Goal: Task Accomplishment & Management: Use online tool/utility

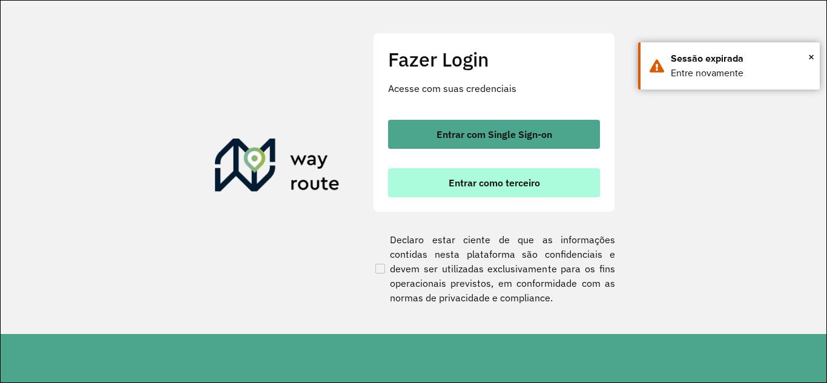
click at [422, 169] on button "Entrar como terceiro" at bounding box center [494, 182] width 212 height 29
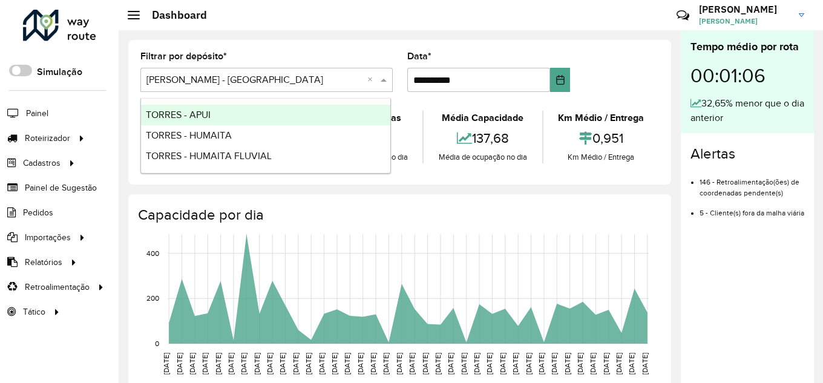
click at [165, 82] on input "text" at bounding box center [254, 80] width 216 height 15
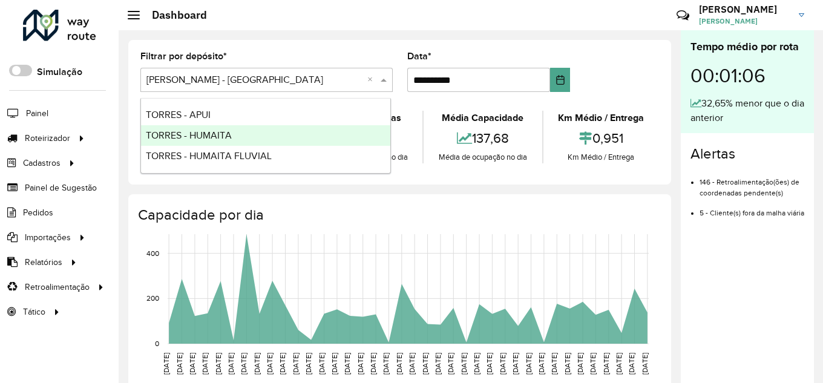
click at [195, 138] on span "TORRES - HUMAITA" at bounding box center [189, 135] width 86 height 10
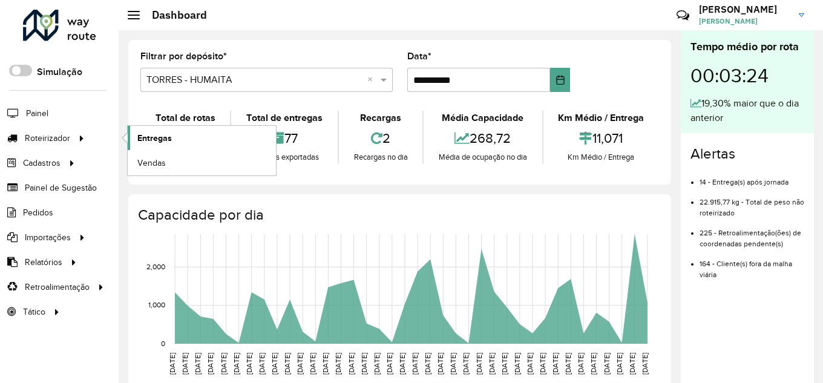
click at [141, 140] on span "Entregas" at bounding box center [154, 138] width 35 height 13
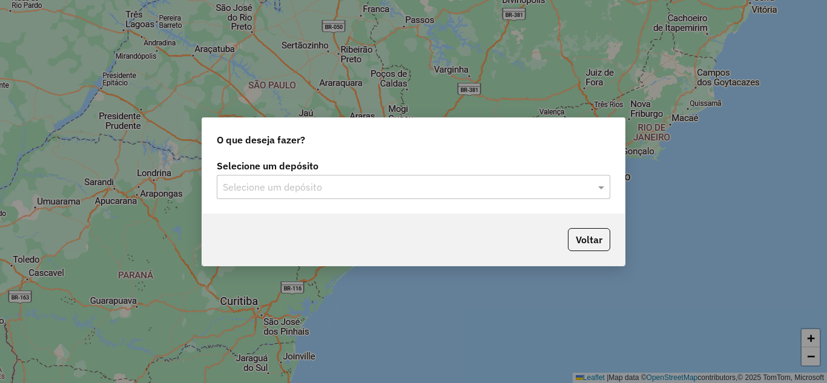
click at [347, 187] on input "text" at bounding box center [401, 187] width 357 height 15
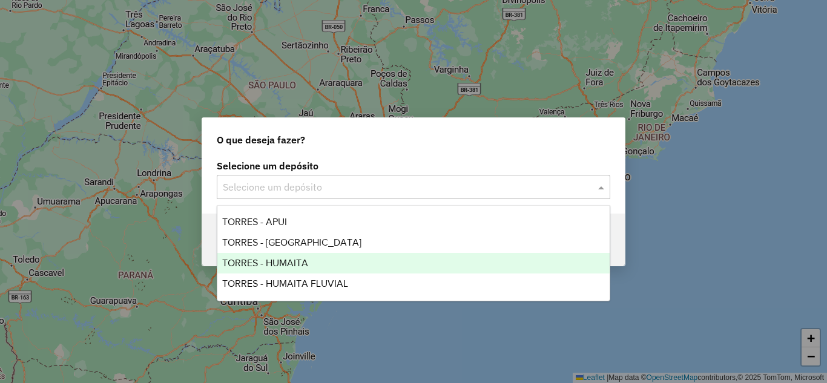
click at [253, 258] on span "TORRES - HUMAITA" at bounding box center [265, 263] width 86 height 10
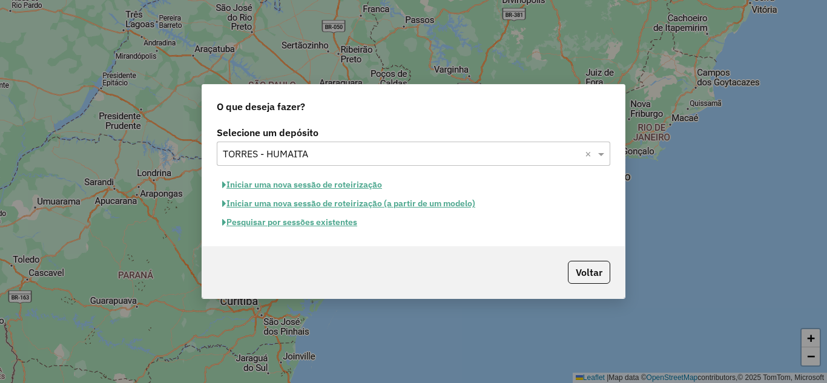
click at [281, 185] on button "Iniciar uma nova sessão de roteirização" at bounding box center [302, 185] width 171 height 19
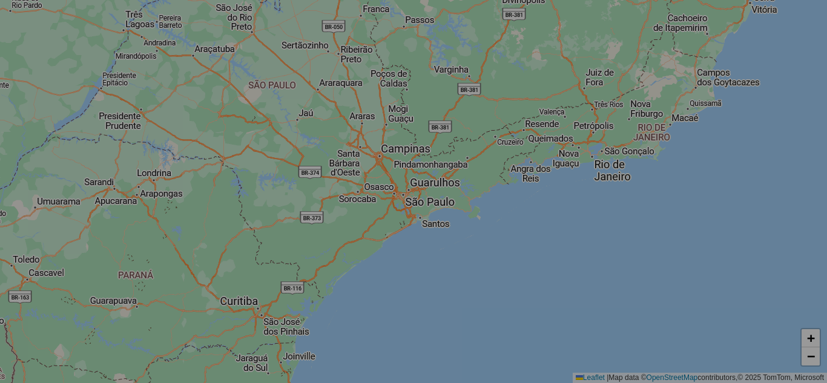
select select "*"
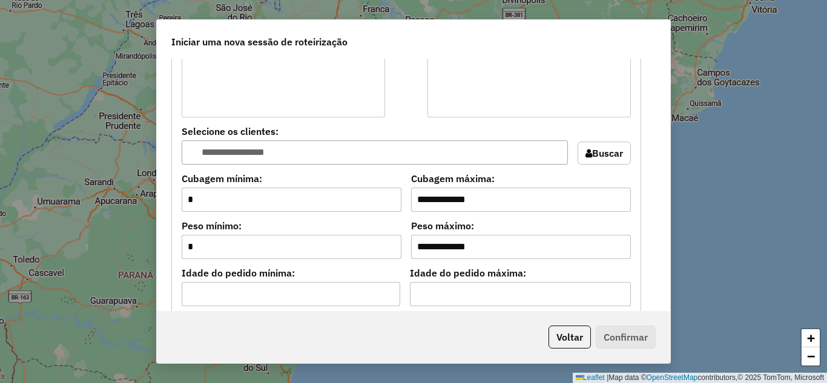
scroll to position [1150, 0]
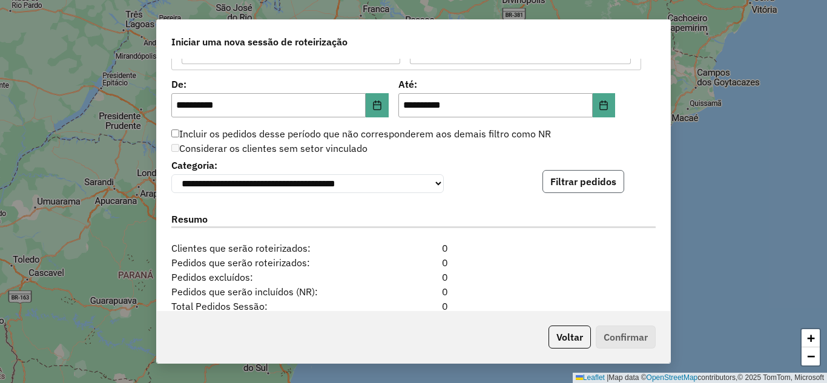
click at [573, 179] on button "Filtrar pedidos" at bounding box center [583, 181] width 82 height 23
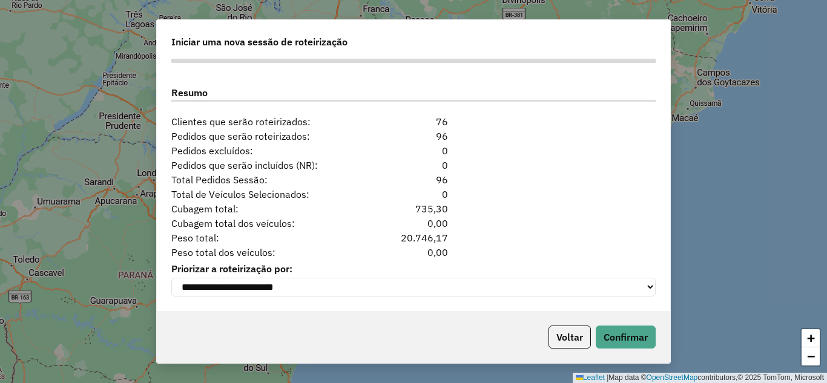
scroll to position [1532, 0]
click at [623, 330] on button "Confirmar" at bounding box center [626, 337] width 60 height 23
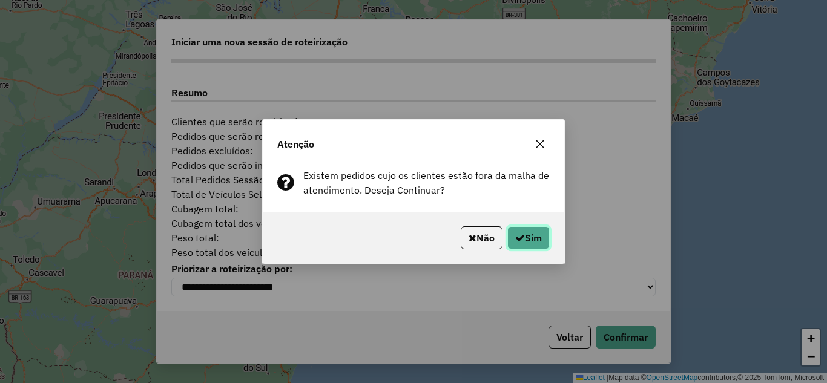
click at [526, 247] on button "Sim" at bounding box center [528, 237] width 42 height 23
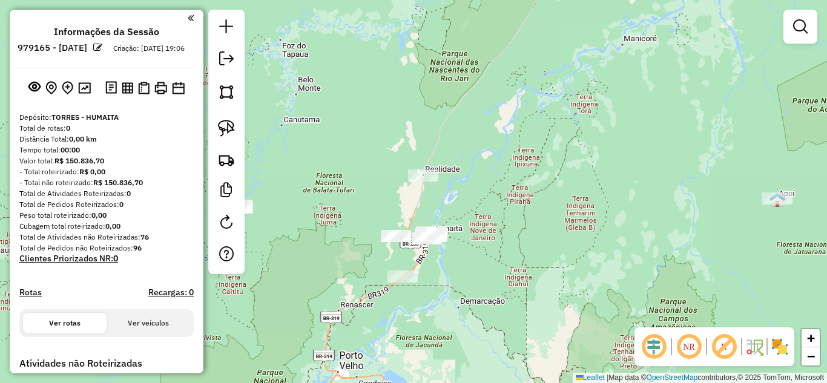
drag, startPoint x: 442, startPoint y: 269, endPoint x: 491, endPoint y: 269, distance: 49.0
click at [491, 269] on div "Janela de atendimento Grade de atendimento Capacidade Transportadoras Veículos …" at bounding box center [413, 191] width 827 height 383
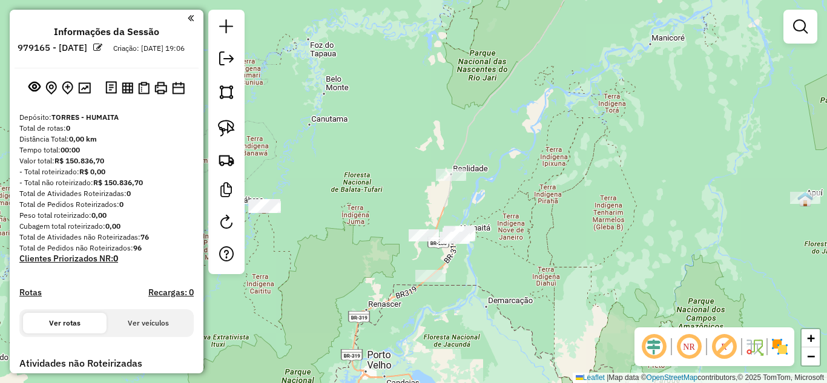
drag, startPoint x: 336, startPoint y: 229, endPoint x: 416, endPoint y: 229, distance: 79.9
click at [416, 229] on div "Janela de atendimento Grade de atendimento Capacidade Transportadoras Veículos …" at bounding box center [413, 191] width 827 height 383
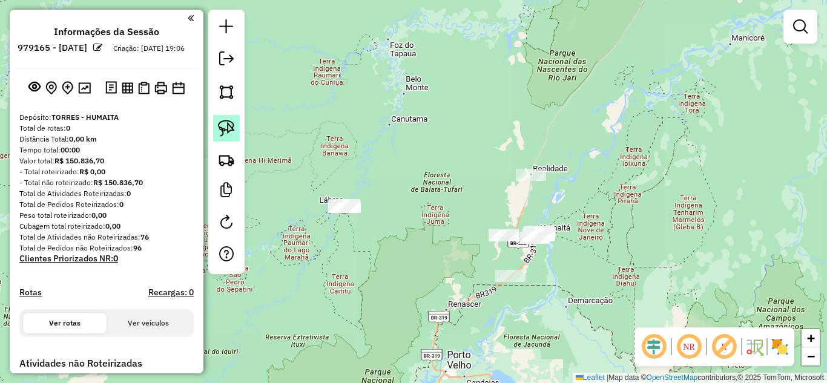
click at [229, 131] on img at bounding box center [226, 128] width 17 height 17
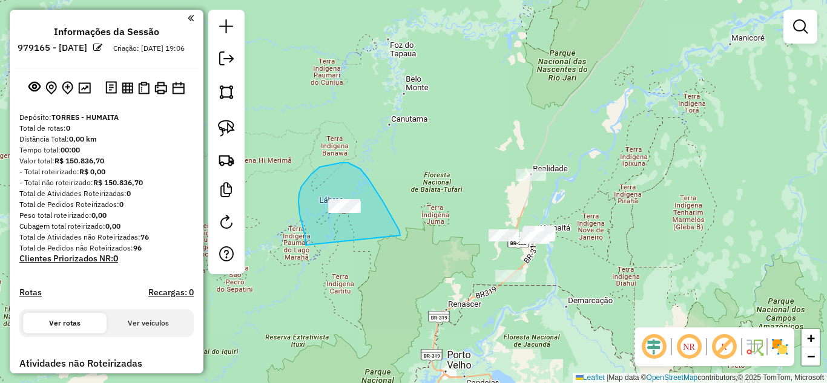
drag, startPoint x: 305, startPoint y: 237, endPoint x: 400, endPoint y: 235, distance: 95.0
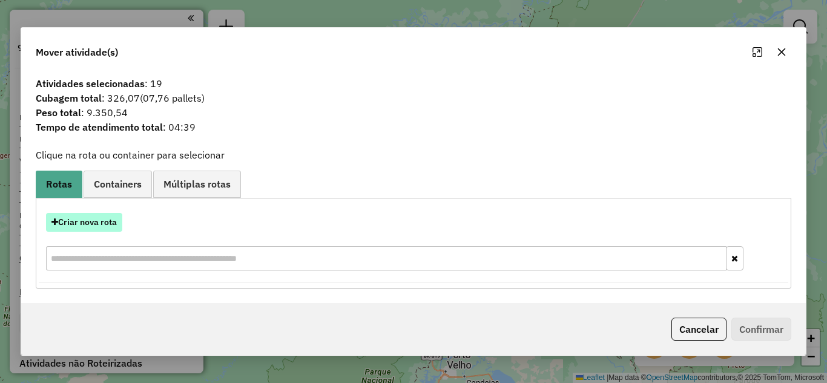
click at [98, 219] on button "Criar nova rota" at bounding box center [84, 222] width 76 height 19
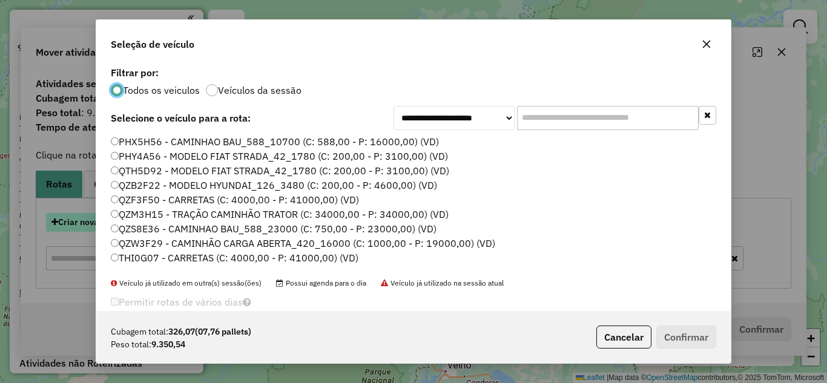
scroll to position [7, 4]
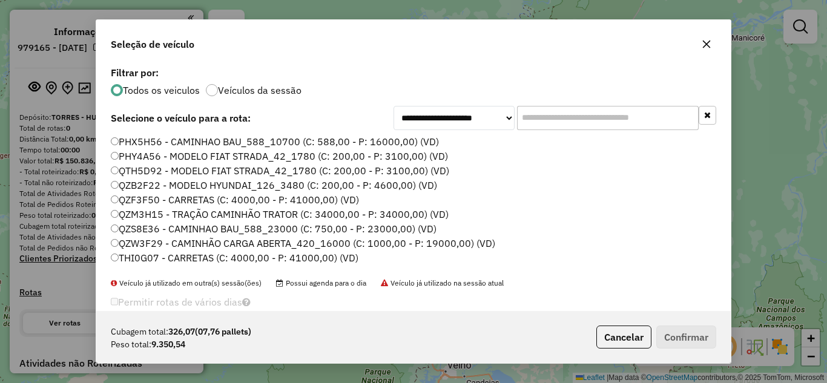
click at [151, 242] on label "QZW3F29 - CAMINHÃO CARGA ABERTA_420_16000 (C: 1000,00 - P: 19000,00) (VD)" at bounding box center [303, 243] width 384 height 15
click at [682, 338] on button "Confirmar" at bounding box center [686, 337] width 60 height 23
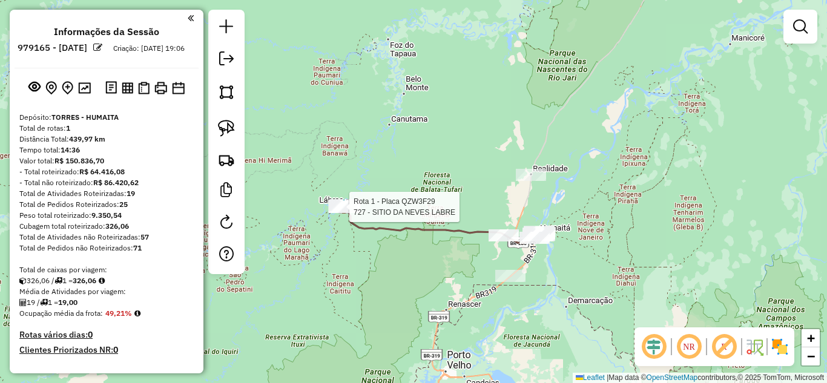
select select "**********"
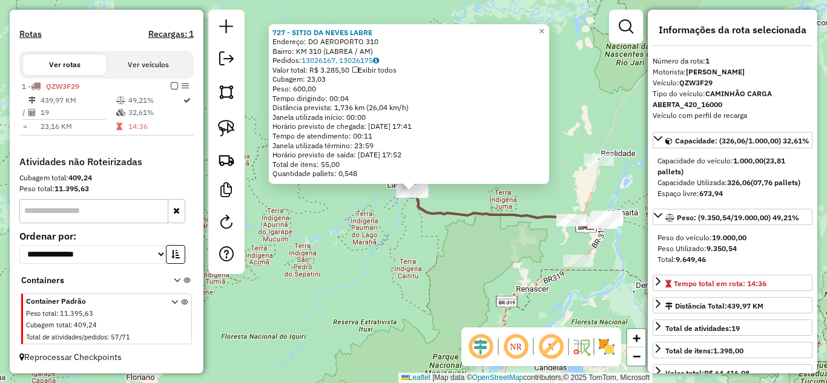
scroll to position [61, 0]
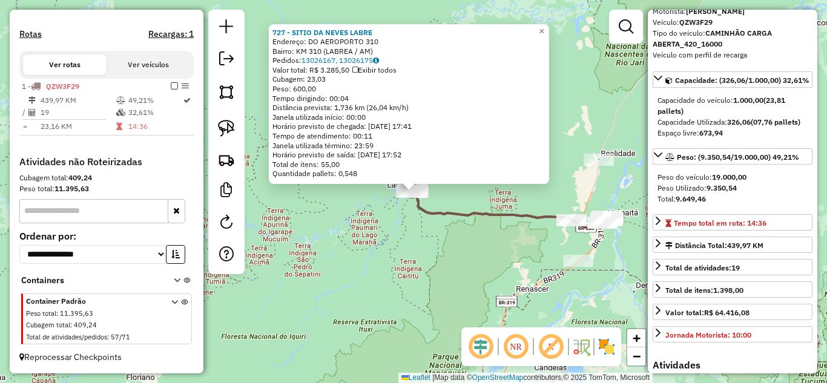
click at [461, 283] on div "727 - SITIO DA NEVES LABRE Endereço: DO AEROPORTO 310 Bairro: KM 310 (LABREA / …" at bounding box center [413, 191] width 827 height 383
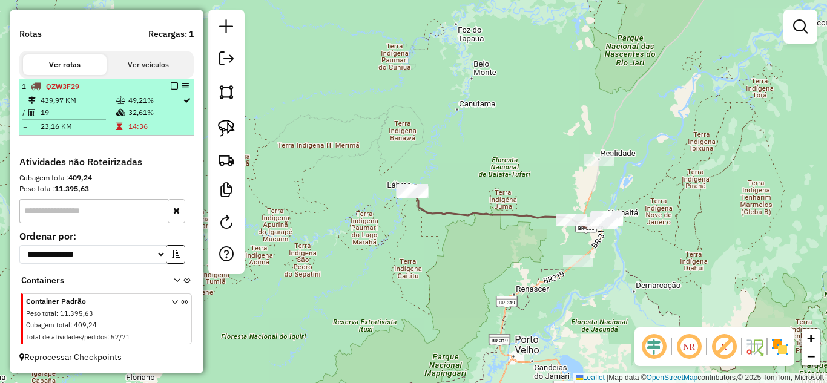
click at [171, 84] on em at bounding box center [174, 85] width 7 height 7
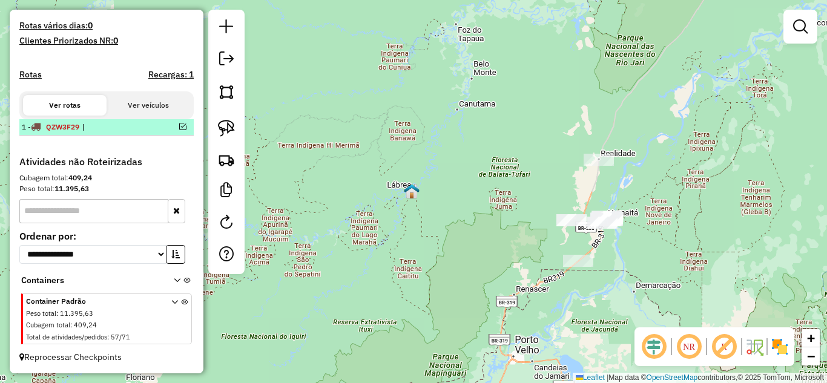
scroll to position [320, 0]
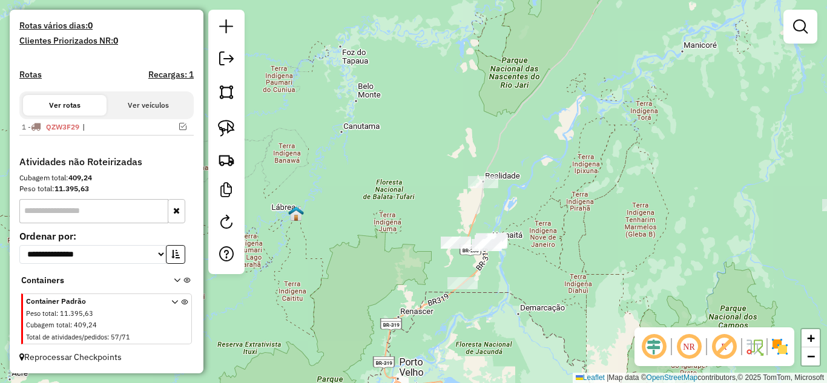
drag, startPoint x: 381, startPoint y: 246, endPoint x: 266, endPoint y: 269, distance: 117.8
click at [266, 269] on div "Janela de atendimento Grade de atendimento Capacidade Transportadoras Veículos …" at bounding box center [413, 191] width 827 height 383
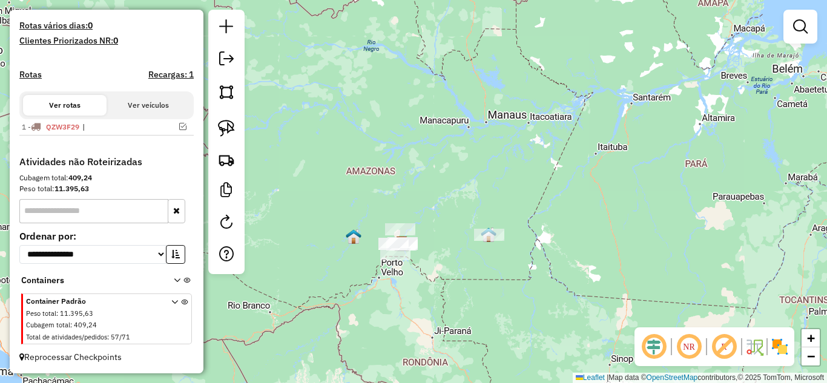
drag, startPoint x: 507, startPoint y: 303, endPoint x: 482, endPoint y: 295, distance: 26.0
click at [484, 303] on div "Janela de atendimento Grade de atendimento Capacidade Transportadoras Veículos …" at bounding box center [413, 191] width 827 height 383
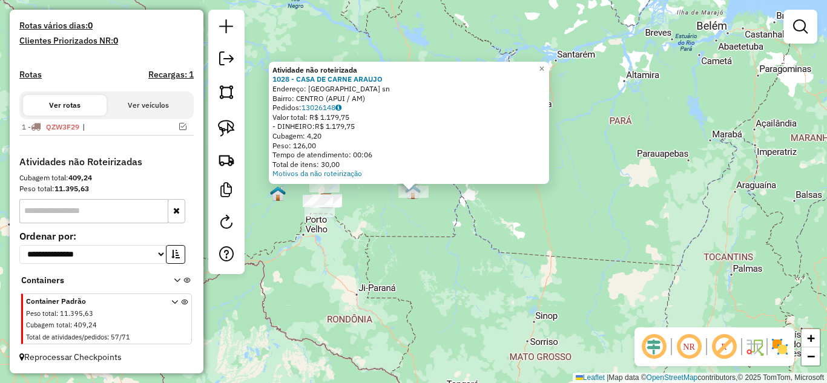
click at [454, 258] on div "Atividade não roteirizada 1028 - CASA DE CARNE ARAUJO Endereço: rio de janeiro …" at bounding box center [413, 191] width 827 height 383
click at [424, 232] on div "Atividade não roteirizada 1028 - CASA DE CARNE ARAUJO Endereço: rio de janeiro …" at bounding box center [413, 191] width 827 height 383
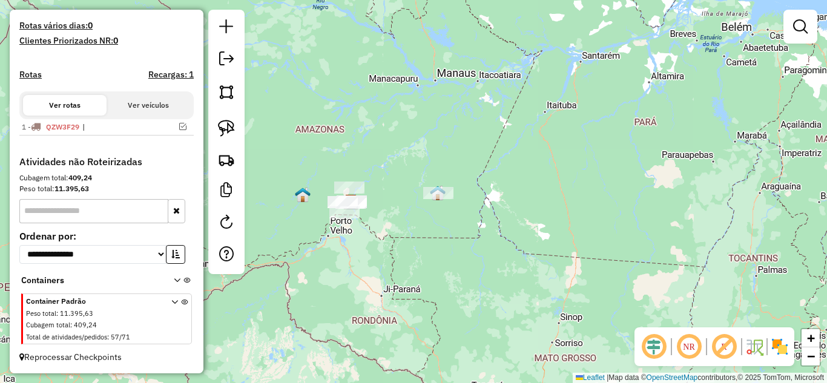
drag, startPoint x: 402, startPoint y: 242, endPoint x: 514, endPoint y: 232, distance: 112.3
click at [514, 232] on div "Janela de atendimento Grade de atendimento Capacidade Transportadoras Veículos …" at bounding box center [413, 191] width 827 height 383
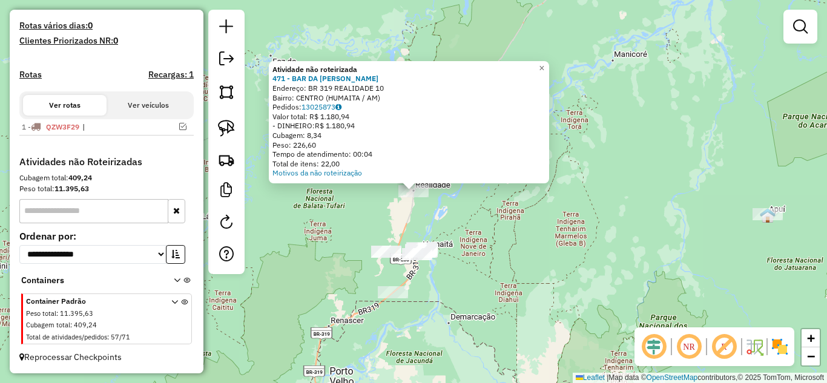
click at [388, 229] on div "Atividade não roteirizada 471 - BAR DA EVA Endereço: BR 319 REALIDADE 10 Bairro…" at bounding box center [413, 191] width 827 height 383
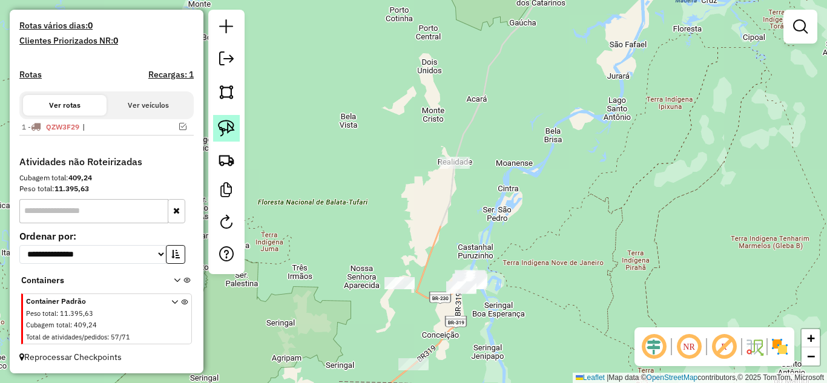
click at [234, 129] on img at bounding box center [226, 128] width 17 height 17
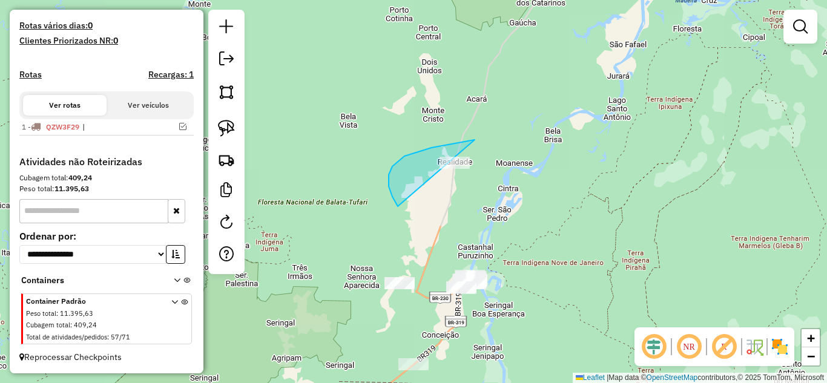
drag, startPoint x: 398, startPoint y: 206, endPoint x: 568, endPoint y: 165, distance: 175.0
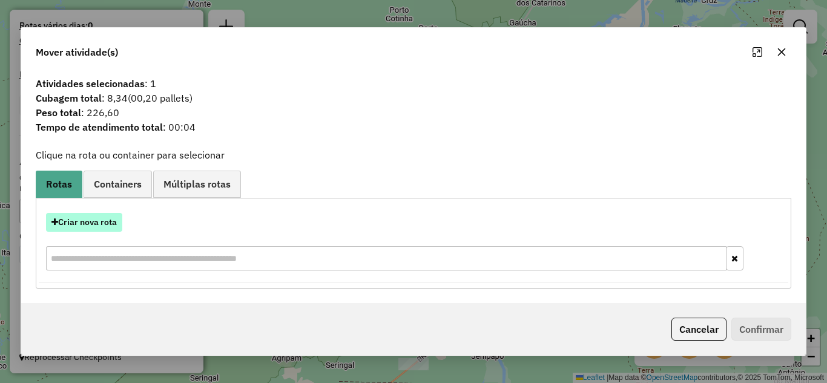
click at [97, 227] on button "Criar nova rota" at bounding box center [84, 222] width 76 height 19
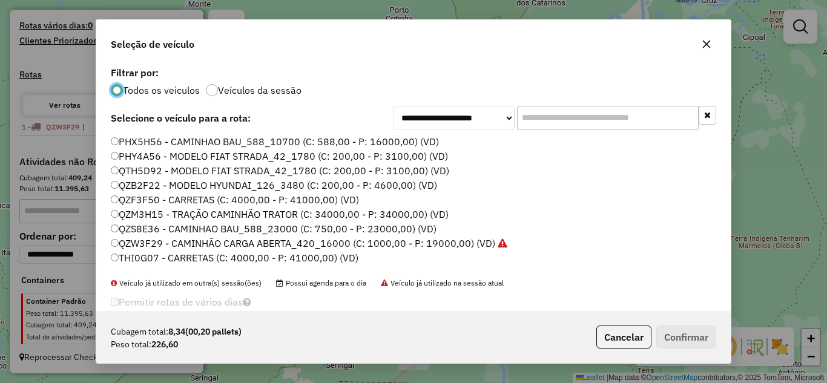
scroll to position [7, 4]
click at [639, 339] on button "Cancelar" at bounding box center [623, 337] width 55 height 23
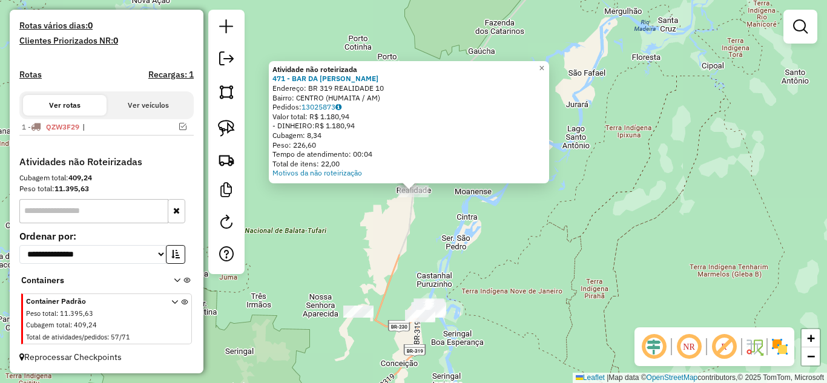
click at [378, 228] on div "Atividade não roteirizada 471 - BAR DA EVA Endereço: BR 319 REALIDADE 10 Bairro…" at bounding box center [413, 191] width 827 height 383
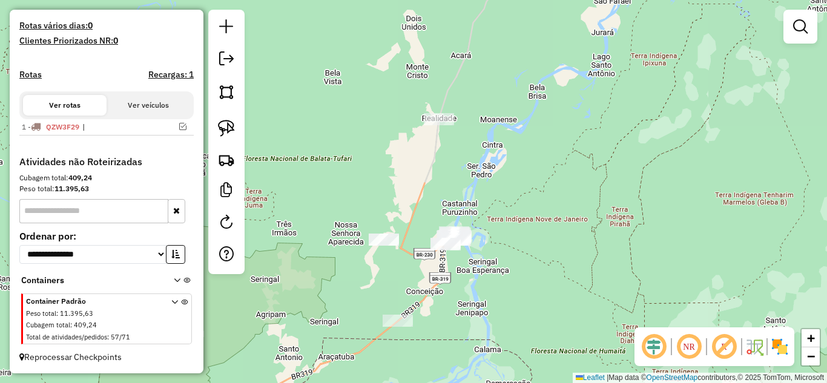
drag, startPoint x: 364, startPoint y: 242, endPoint x: 390, endPoint y: 170, distance: 76.4
click at [390, 170] on div "Janela de atendimento Grade de atendimento Capacidade Transportadoras Veículos …" at bounding box center [413, 191] width 827 height 383
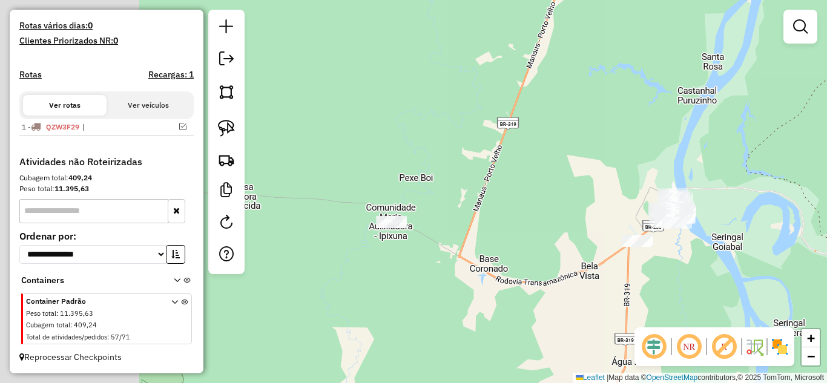
drag, startPoint x: 409, startPoint y: 272, endPoint x: 593, endPoint y: 227, distance: 188.9
click at [593, 227] on div "Janela de atendimento Grade de atendimento Capacidade Transportadoras Veículos …" at bounding box center [413, 191] width 827 height 383
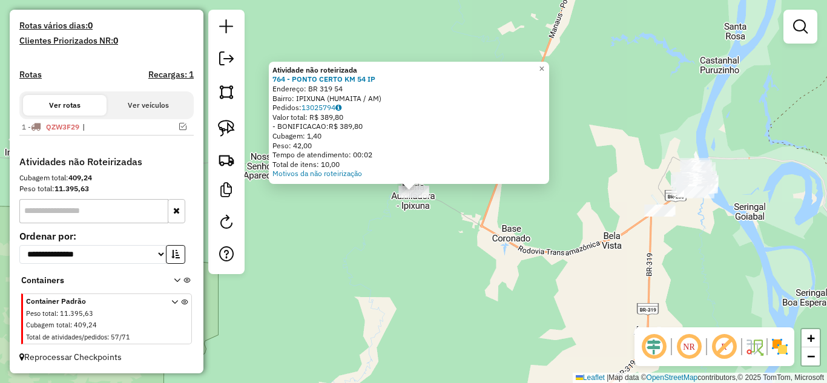
click at [450, 241] on div "Atividade não roteirizada 764 - PONTO CERTO KM 54 IP Endereço: BR 319 54 Bairro…" at bounding box center [413, 191] width 827 height 383
click at [416, 204] on div "Atividade não roteirizada 764 - PONTO CERTO KM 54 IP Endereço: BR 319 54 Bairro…" at bounding box center [413, 191] width 827 height 383
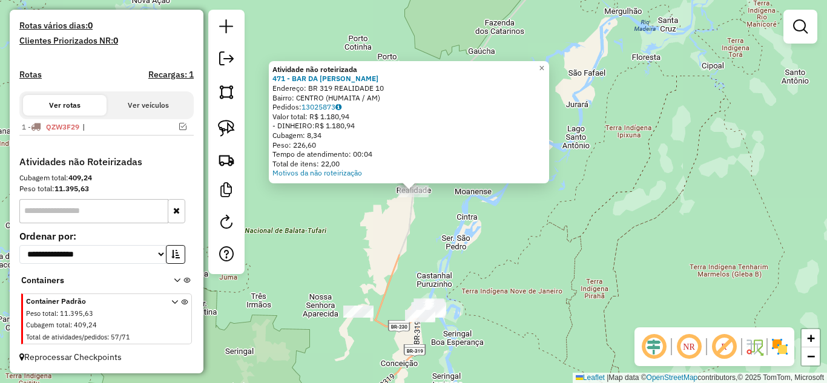
click at [380, 206] on div "Atividade não roteirizada 471 - BAR DA EVA Endereço: BR 319 REALIDADE 10 Bairro…" at bounding box center [413, 191] width 827 height 383
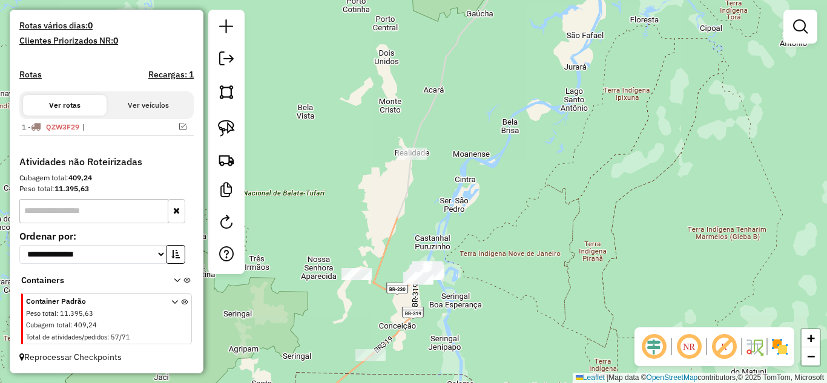
drag, startPoint x: 376, startPoint y: 253, endPoint x: 397, endPoint y: 84, distance: 170.1
click at [397, 79] on div "Janela de atendimento Grade de atendimento Capacidade Transportadoras Veículos …" at bounding box center [413, 191] width 827 height 383
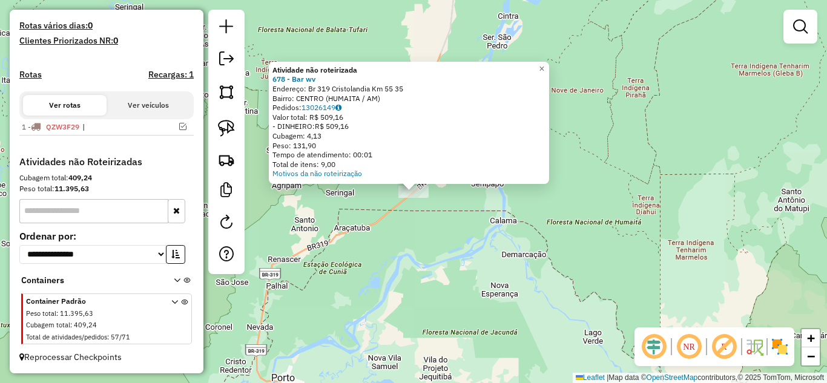
click at [423, 222] on div "Atividade não roteirizada 678 - Bar wv Endereço: Br 319 Cristolandia Km 55 35 B…" at bounding box center [413, 191] width 827 height 383
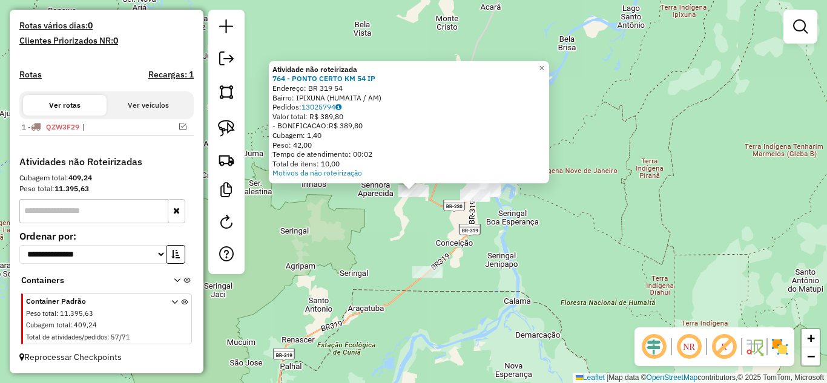
click at [415, 229] on div "Atividade não roteirizada 764 - PONTO CERTO KM 54 IP Endereço: BR 319 54 Bairro…" at bounding box center [413, 191] width 827 height 383
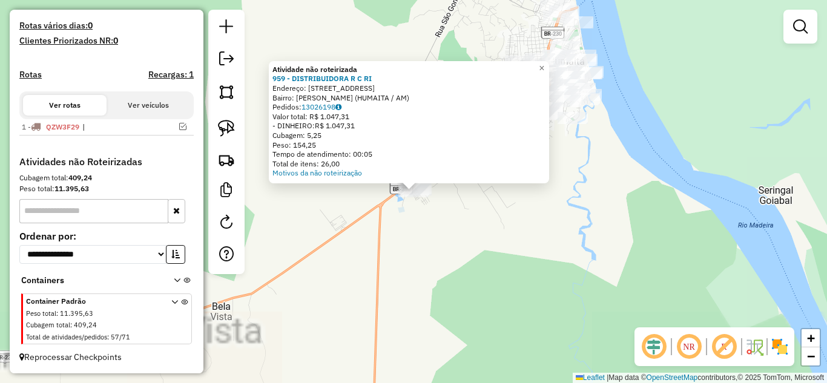
click at [388, 220] on div "Atividade não roteirizada 959 - DISTRIBUIDORA R C RI Endereço: Alameda Principa…" at bounding box center [413, 191] width 827 height 383
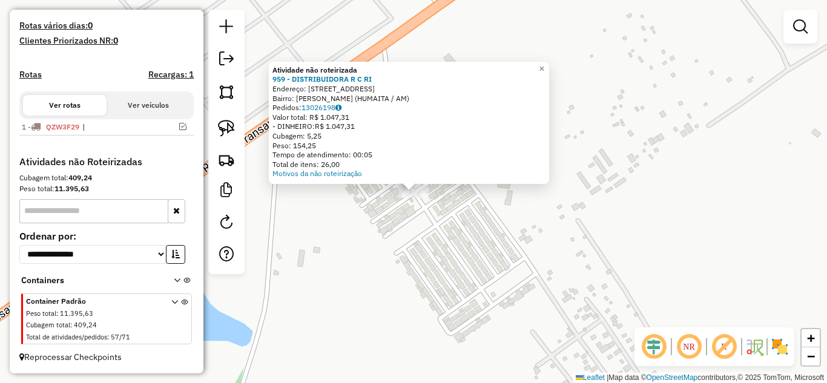
click at [432, 248] on div "Atividade não roteirizada 959 - DISTRIBUIDORA R C RI Endereço: Alameda Principa…" at bounding box center [413, 191] width 827 height 383
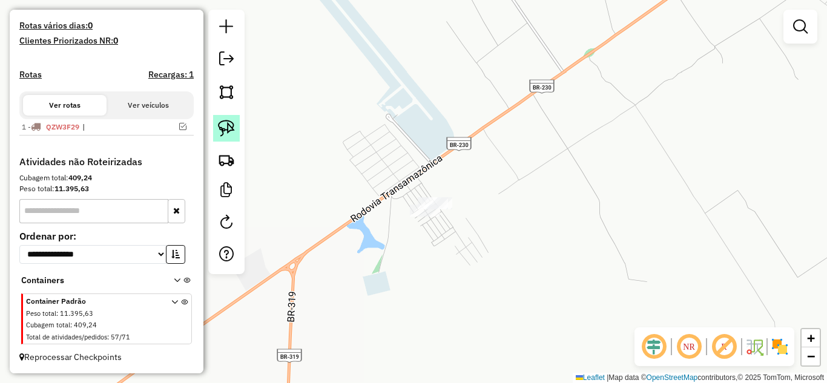
click at [232, 128] on img at bounding box center [226, 128] width 17 height 17
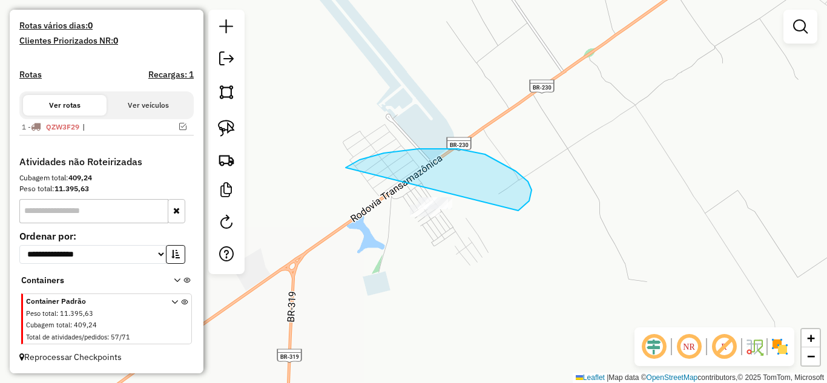
drag, startPoint x: 418, startPoint y: 149, endPoint x: 372, endPoint y: 233, distance: 96.2
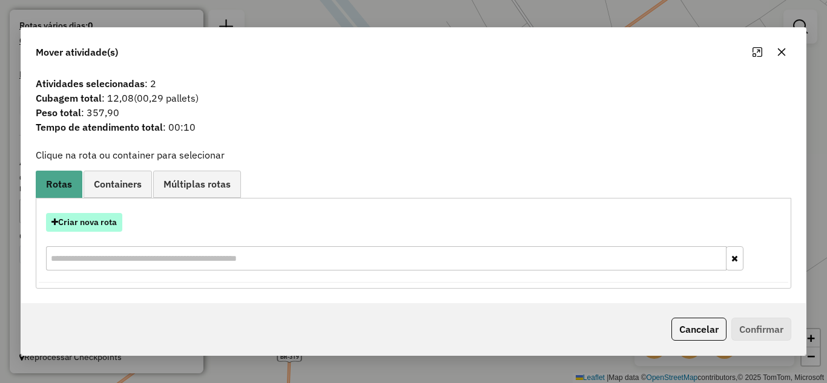
click at [110, 222] on button "Criar nova rota" at bounding box center [84, 222] width 76 height 19
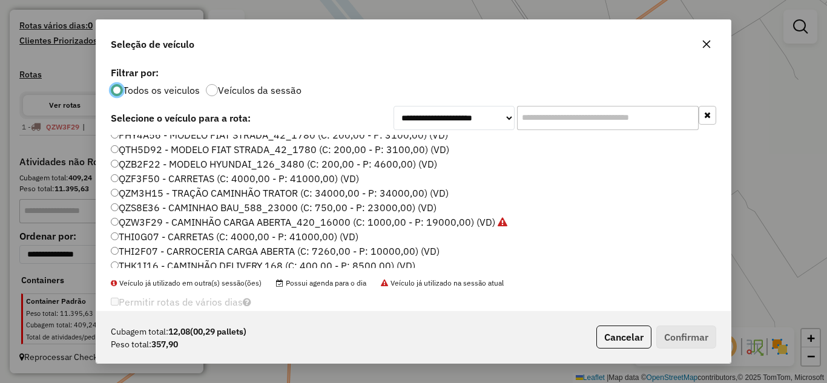
scroll to position [41, 0]
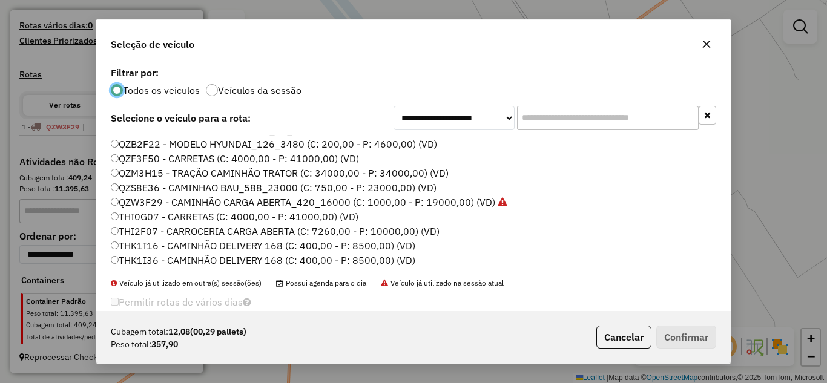
click at [153, 260] on label "THK1I36 - CAMINHÃO DELIVERY 168 (C: 400,00 - P: 8500,00) (VD)" at bounding box center [263, 260] width 304 height 15
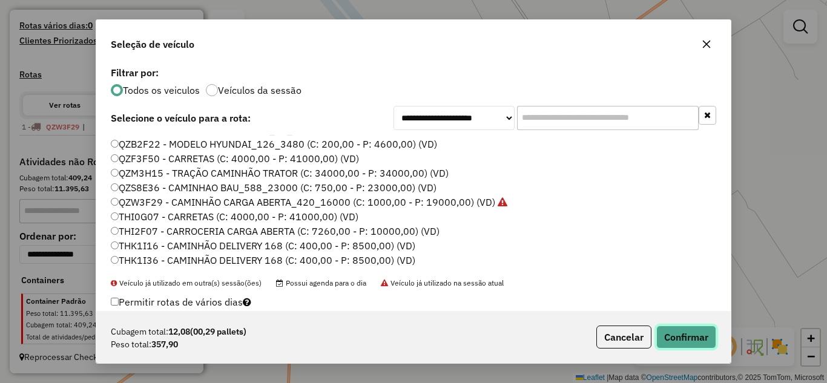
click at [680, 332] on button "Confirmar" at bounding box center [686, 337] width 60 height 23
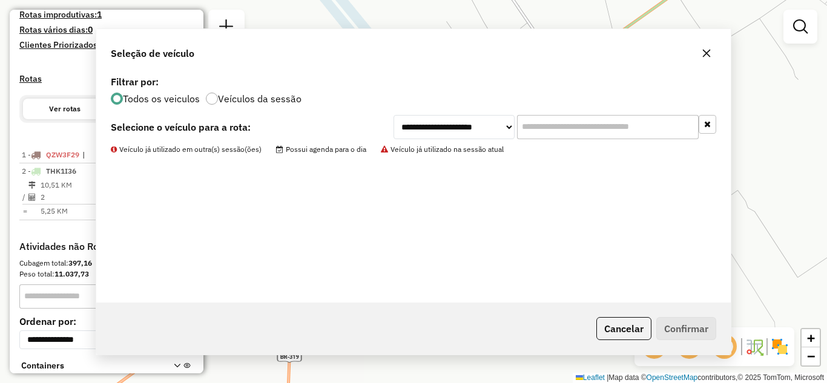
scroll to position [376, 0]
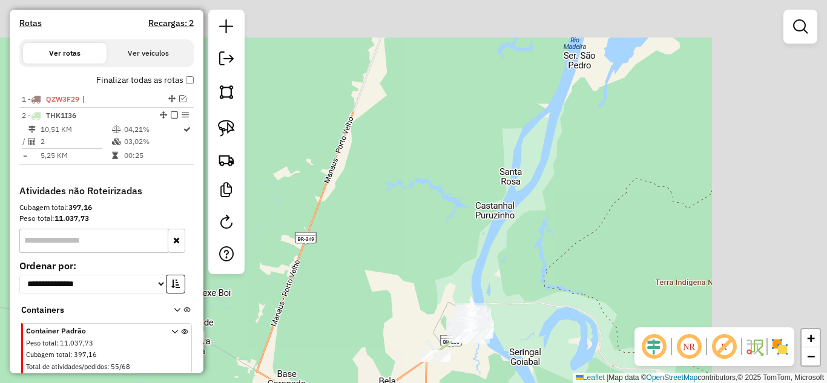
drag, startPoint x: 513, startPoint y: 133, endPoint x: 397, endPoint y: 263, distance: 174.5
click at [397, 263] on div "Janela de atendimento Grade de atendimento Capacidade Transportadoras Veículos …" at bounding box center [413, 191] width 827 height 383
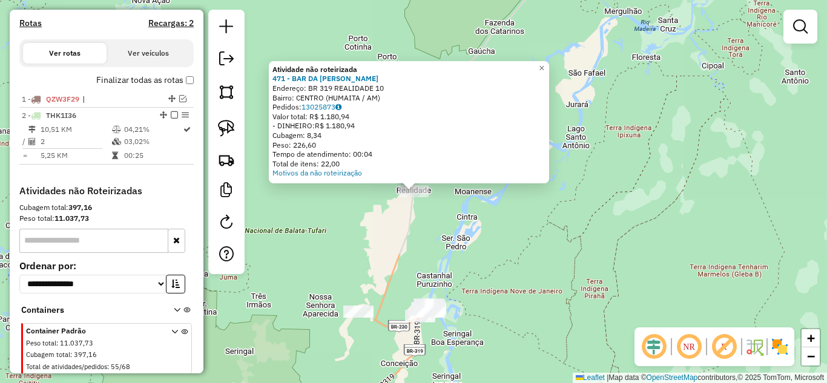
click at [384, 231] on div "Atividade não roteirizada 471 - BAR DA EVA Endereço: BR 319 REALIDADE 10 Bairro…" at bounding box center [413, 191] width 827 height 383
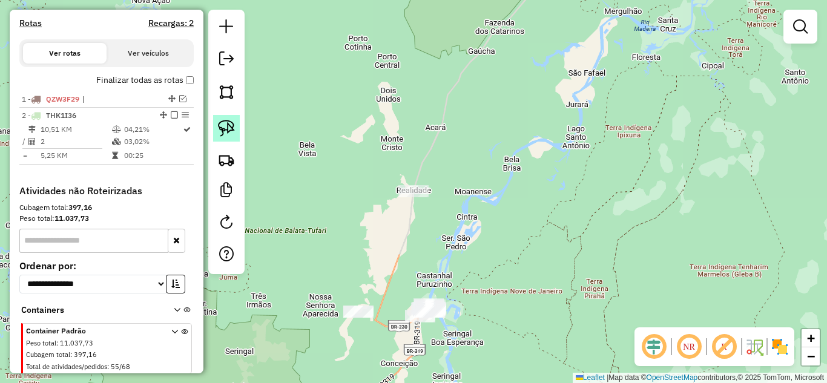
click at [225, 136] on img at bounding box center [226, 128] width 17 height 17
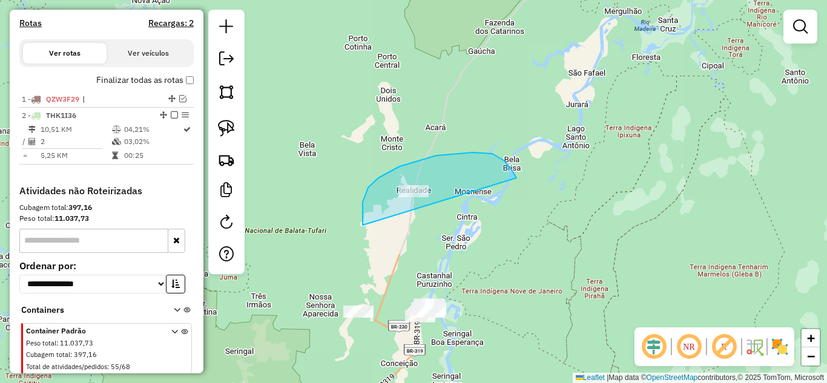
drag, startPoint x: 363, startPoint y: 225, endPoint x: 524, endPoint y: 193, distance: 164.2
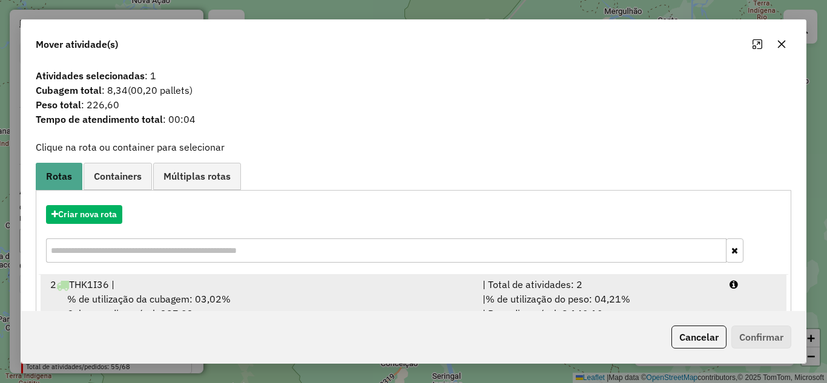
click at [587, 287] on div "| Total de atividades: 2" at bounding box center [598, 284] width 247 height 15
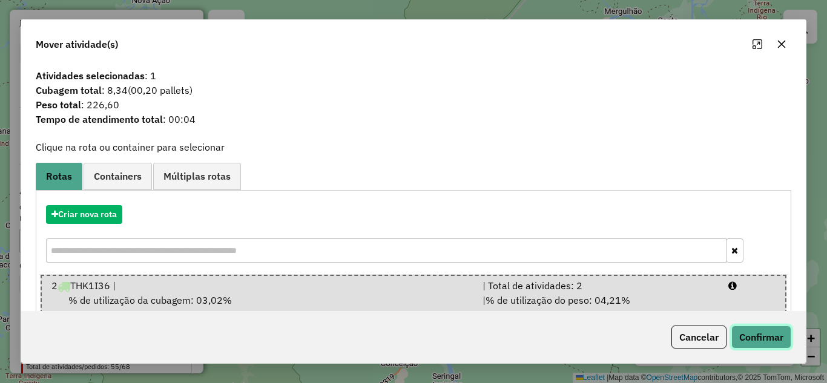
click at [745, 335] on button "Confirmar" at bounding box center [761, 337] width 60 height 23
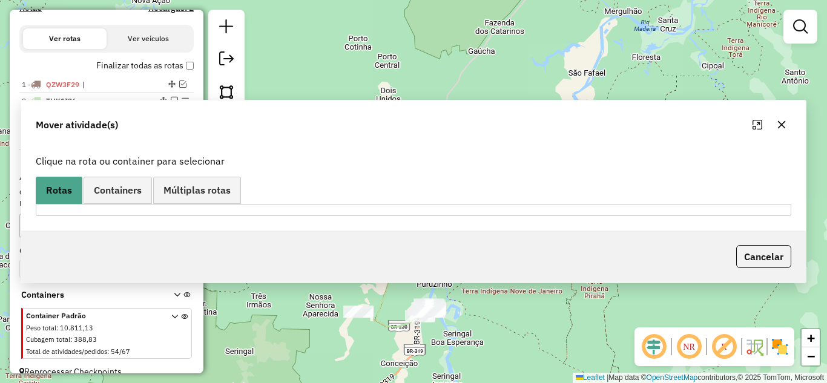
scroll to position [361, 0]
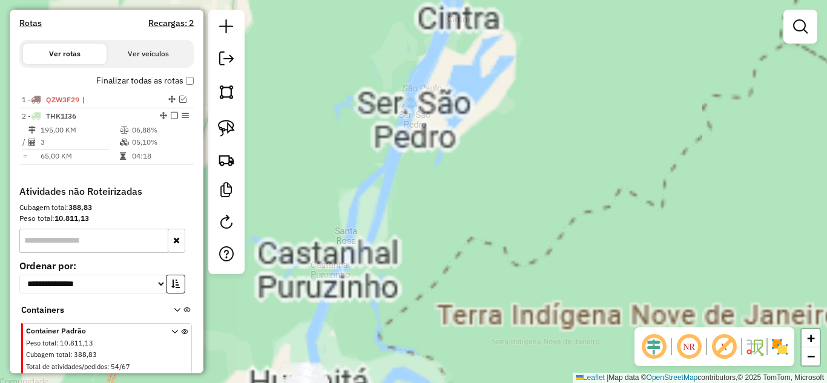
drag, startPoint x: 422, startPoint y: 297, endPoint x: 573, endPoint y: 92, distance: 254.5
click at [573, 92] on div "Janela de atendimento Grade de atendimento Capacidade Transportadoras Veículos …" at bounding box center [413, 191] width 827 height 383
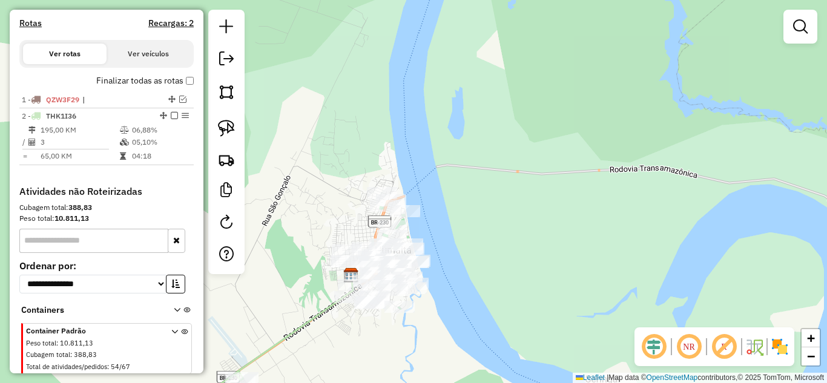
drag, startPoint x: 493, startPoint y: 238, endPoint x: 593, endPoint y: 112, distance: 161.1
click at [593, 112] on div "Janela de atendimento Grade de atendimento Capacidade Transportadoras Veículos …" at bounding box center [413, 191] width 827 height 383
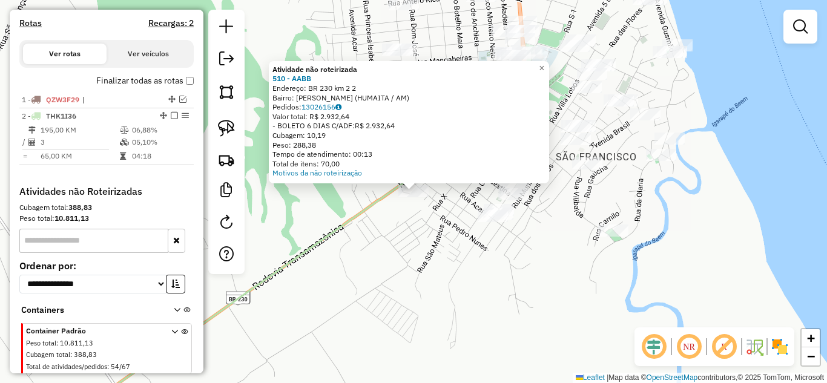
click at [407, 162] on div "Total de itens: 70,00" at bounding box center [408, 164] width 273 height 10
click at [412, 246] on div "Atividade não roteirizada 510 - AABB Endereço: BR 230 km 2 2 Bairro: SAO CRISTO…" at bounding box center [413, 191] width 827 height 383
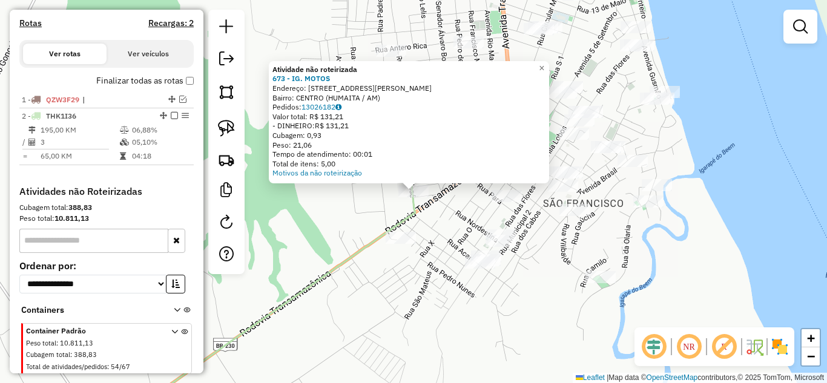
click at [344, 205] on div "Atividade não roteirizada 673 - IG. MOTOS Endereço: rua Dom Jose 3810 Bairro: C…" at bounding box center [413, 191] width 827 height 383
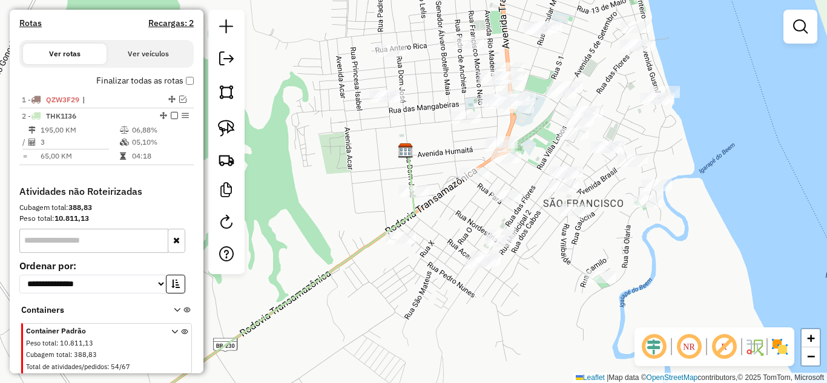
click at [393, 107] on div "Janela de atendimento Grade de atendimento Capacidade Transportadoras Veículos …" at bounding box center [413, 191] width 827 height 383
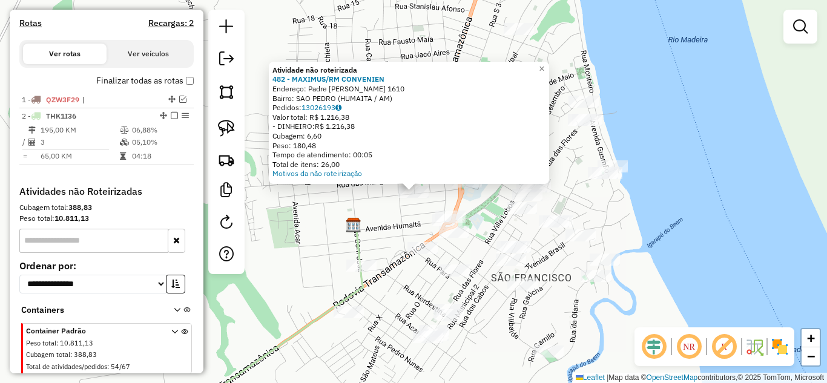
click at [326, 216] on div "Atividade não roteirizada 482 - MAXIMUS/RM CONVENIEN Endereço: Padre Jose Maria…" at bounding box center [413, 191] width 827 height 383
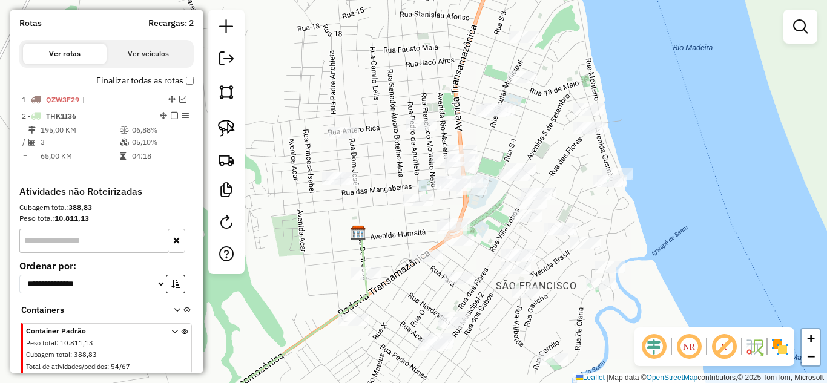
drag, startPoint x: 298, startPoint y: 190, endPoint x: 369, endPoint y: 181, distance: 72.0
click at [357, 223] on div "Janela de atendimento Grade de atendimento Capacidade Transportadoras Veículos …" at bounding box center [413, 191] width 827 height 383
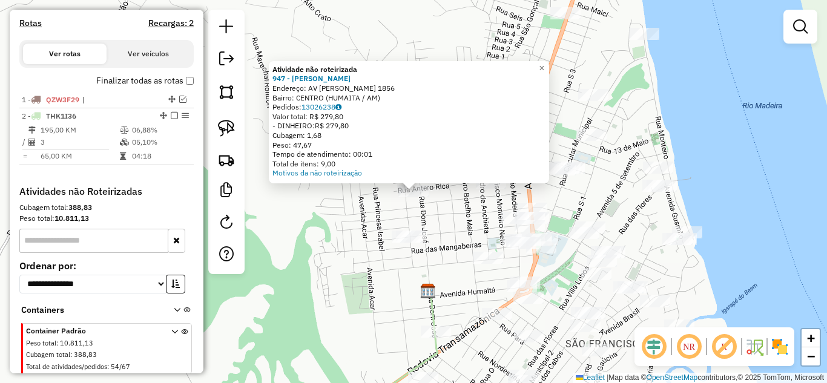
click at [348, 237] on div "Atividade não roteirizada 947 - SALTENHARIA SAMAUMA Endereço: AV GUSMAO 1856 Ba…" at bounding box center [413, 191] width 827 height 383
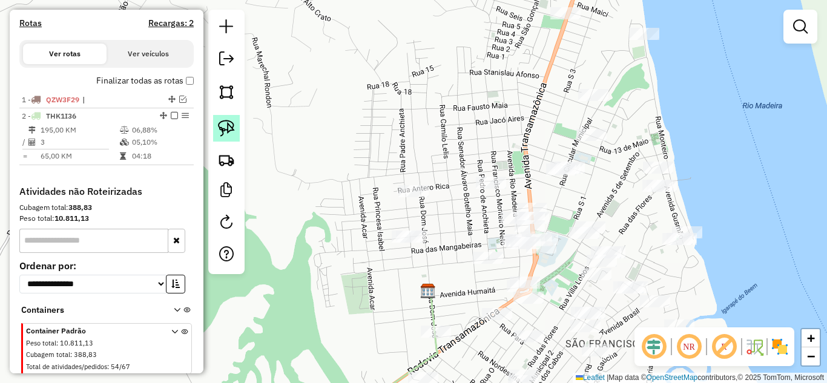
click at [232, 127] on img at bounding box center [226, 128] width 17 height 17
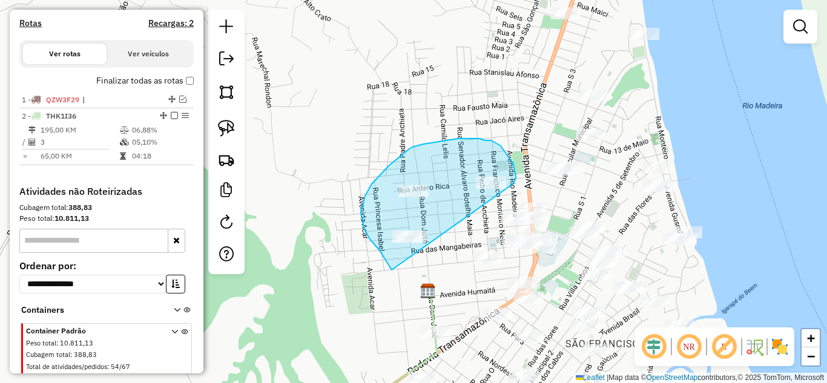
drag, startPoint x: 392, startPoint y: 270, endPoint x: 508, endPoint y: 192, distance: 140.0
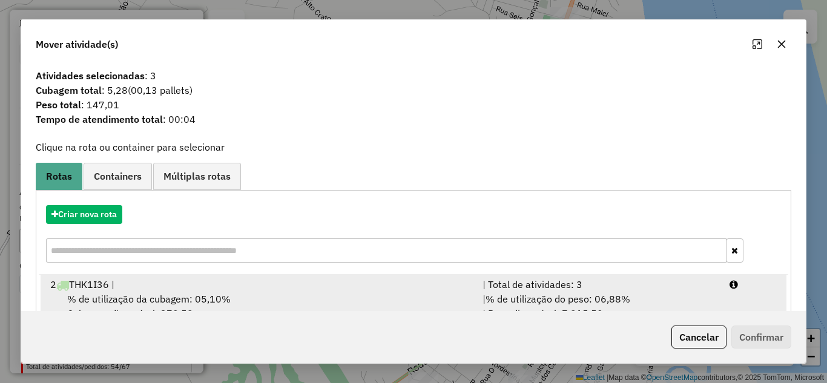
click at [559, 280] on div "| Total de atividades: 3" at bounding box center [598, 284] width 247 height 15
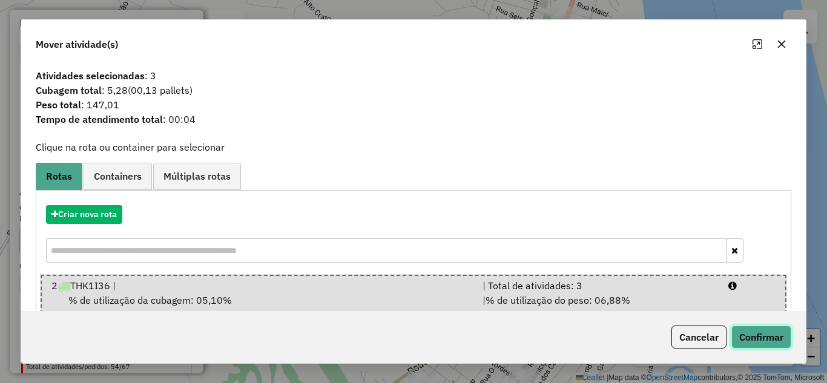
click at [749, 337] on button "Confirmar" at bounding box center [761, 337] width 60 height 23
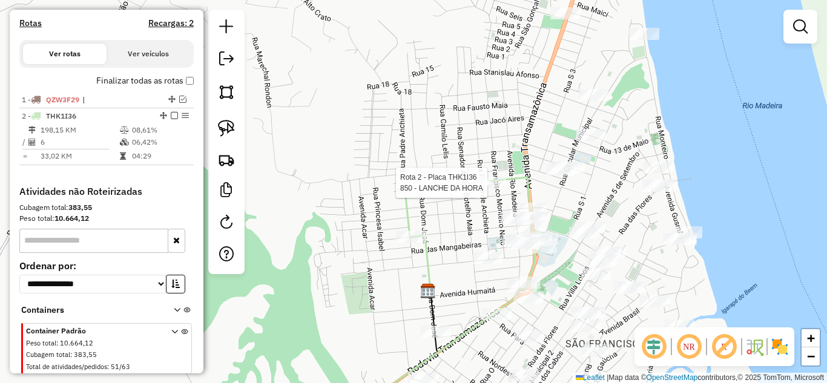
click at [481, 189] on div at bounding box center [491, 183] width 30 height 12
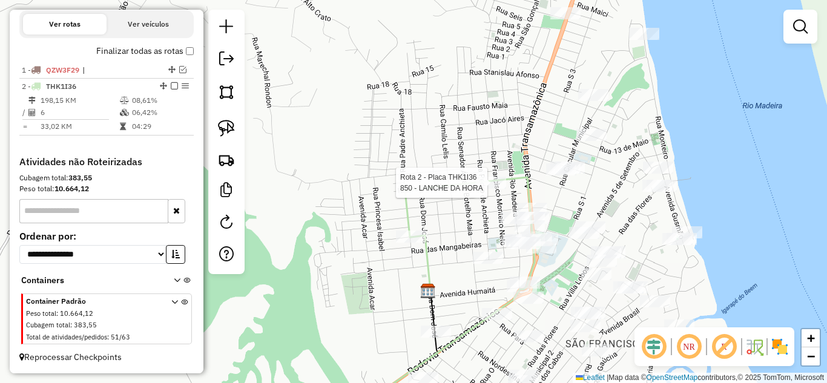
select select "**********"
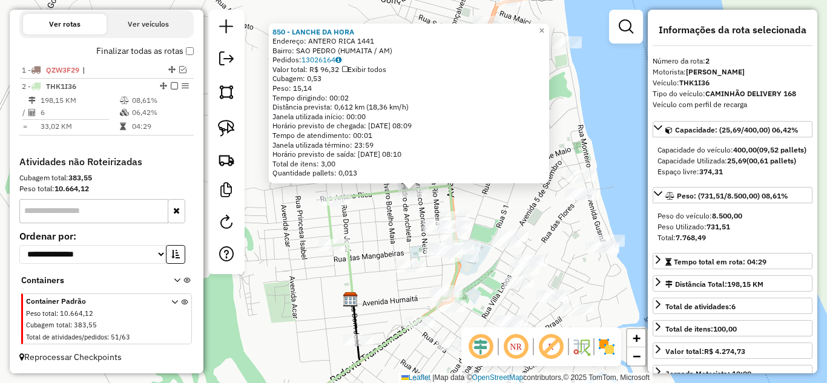
click at [377, 219] on div "850 - LANCHE DA HORA Endereço: ANTERO RICA 1441 Bairro: SAO PEDRO (HUMAITA / AM…" at bounding box center [413, 191] width 827 height 383
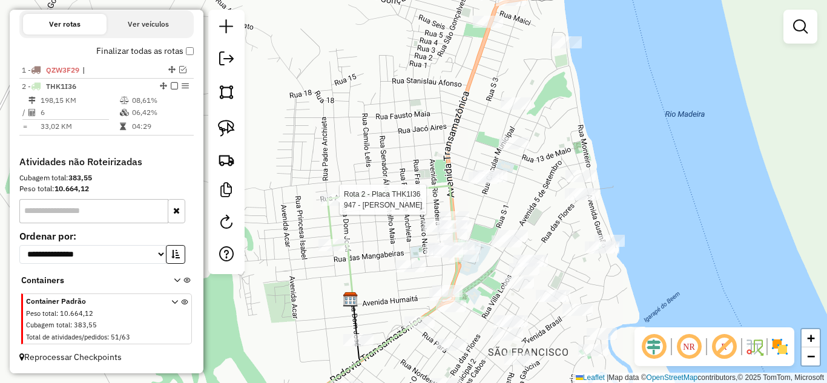
select select "**********"
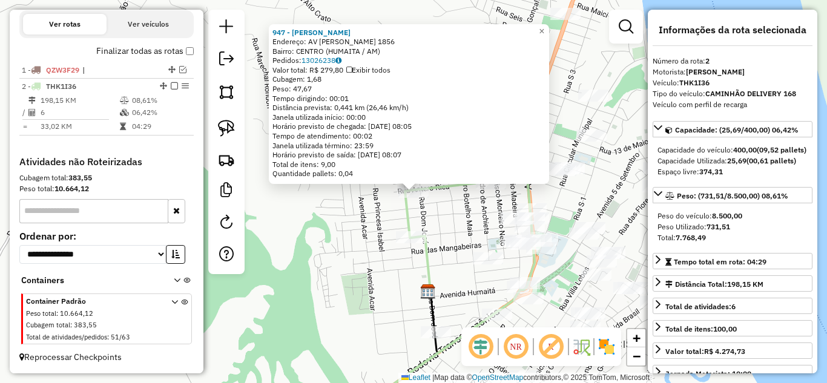
click at [306, 254] on div "947 - SALTENHARIA SAMAUMA Endereço: AV GUSMAO 1856 Bairro: CENTRO (HUMAITA / AM…" at bounding box center [413, 191] width 827 height 383
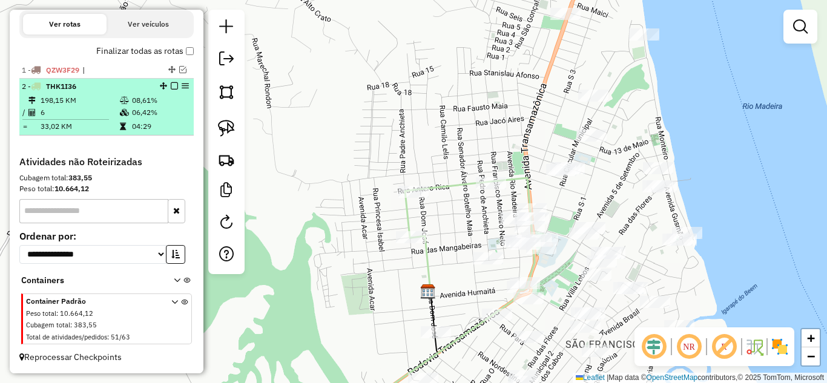
click at [171, 87] on em at bounding box center [174, 85] width 7 height 7
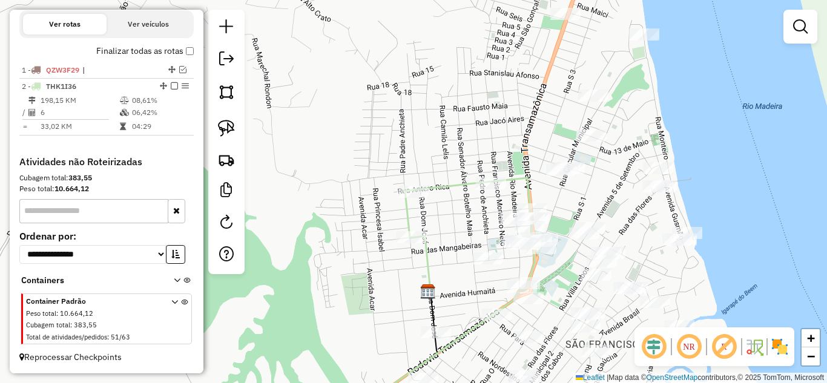
scroll to position [361, 0]
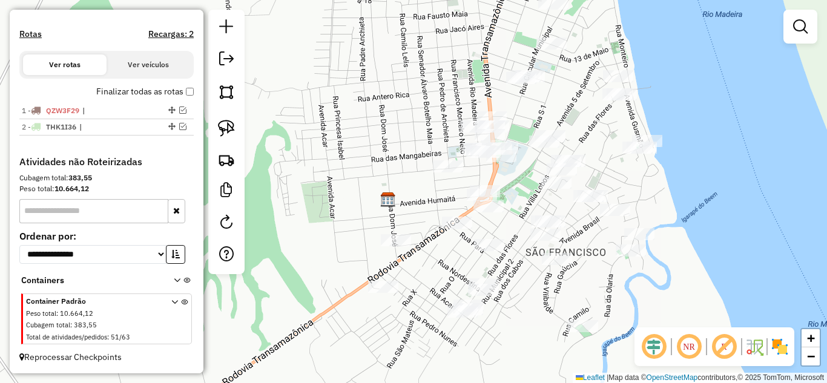
drag, startPoint x: 354, startPoint y: 261, endPoint x: 323, endPoint y: 131, distance: 133.9
click at [289, 75] on div "Janela de atendimento Grade de atendimento Capacidade Transportadoras Veículos …" at bounding box center [413, 191] width 827 height 383
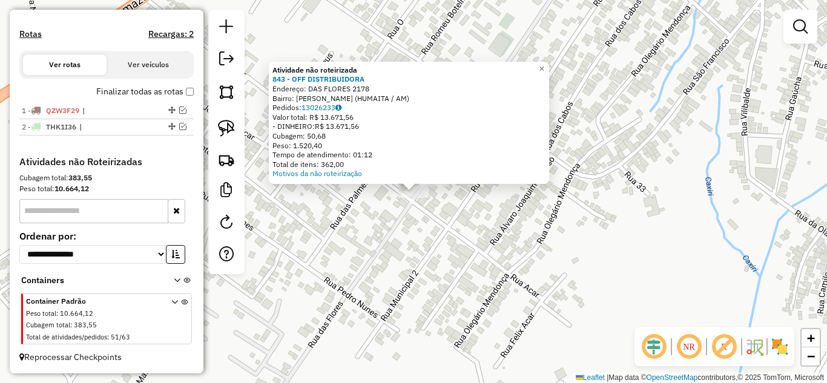
click at [429, 243] on div "Atividade não roteirizada 843 - OFF DISTRIBUIDORA Endereço: DAS FLORES 2178 Bai…" at bounding box center [413, 191] width 827 height 383
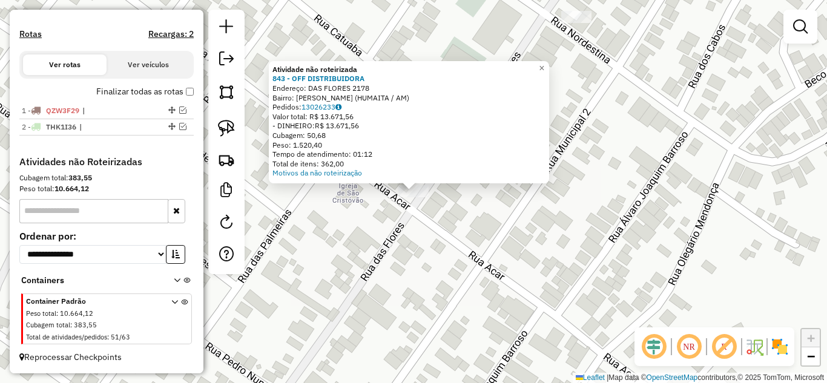
click at [402, 226] on div "Atividade não roteirizada 843 - OFF DISTRIBUIDORA Endereço: DAS FLORES 2178 Bai…" at bounding box center [413, 191] width 827 height 383
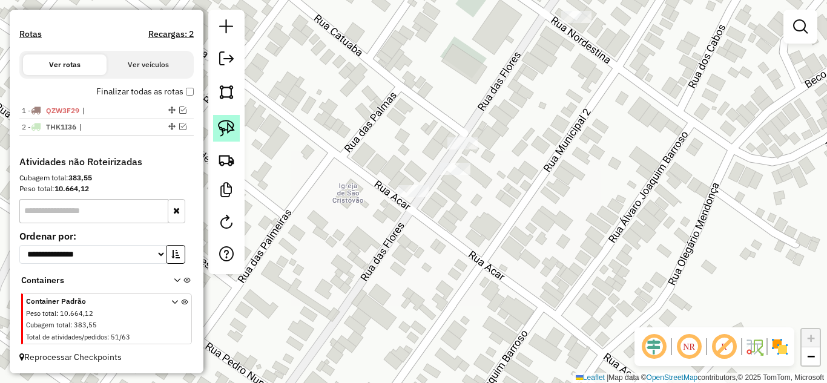
click at [234, 131] on img at bounding box center [226, 128] width 17 height 17
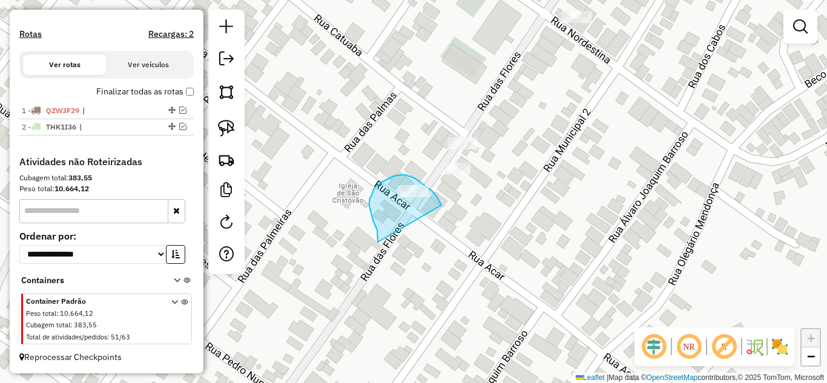
drag, startPoint x: 378, startPoint y: 238, endPoint x: 442, endPoint y: 208, distance: 71.5
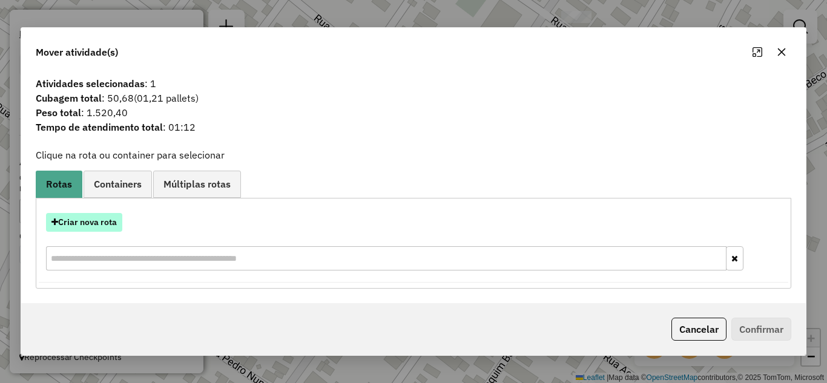
click at [97, 223] on button "Criar nova rota" at bounding box center [84, 222] width 76 height 19
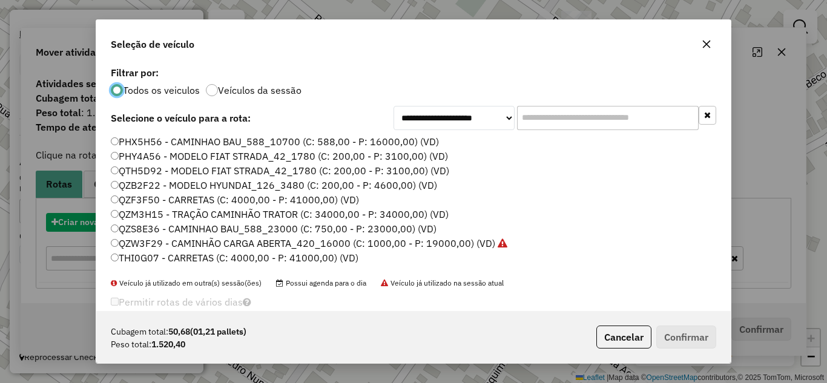
scroll to position [7, 4]
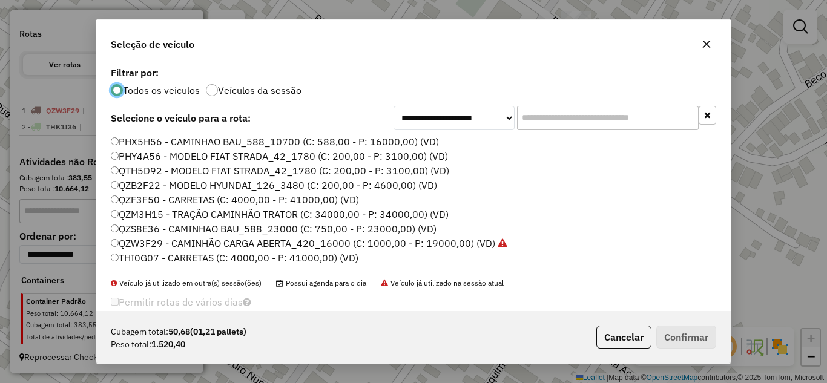
click at [182, 142] on label "PHX5H56 - CAMINHAO BAU_588_10700 (C: 588,00 - P: 16000,00) (VD)" at bounding box center [275, 141] width 328 height 15
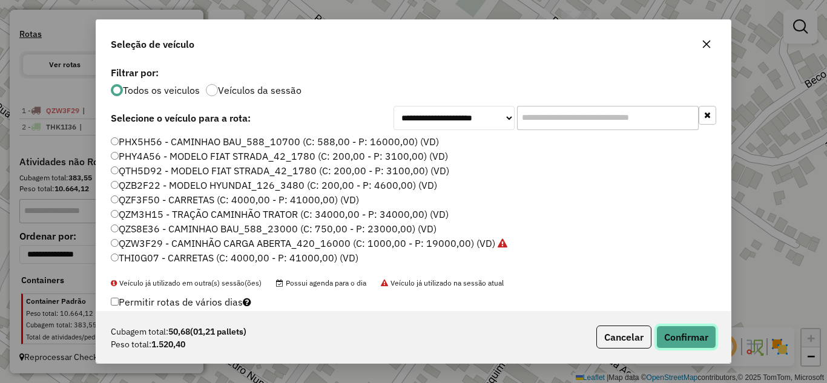
click at [682, 335] on button "Confirmar" at bounding box center [686, 337] width 60 height 23
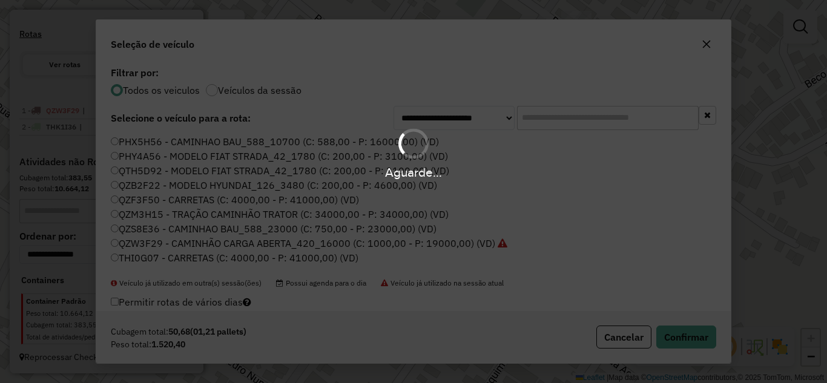
scroll to position [416, 0]
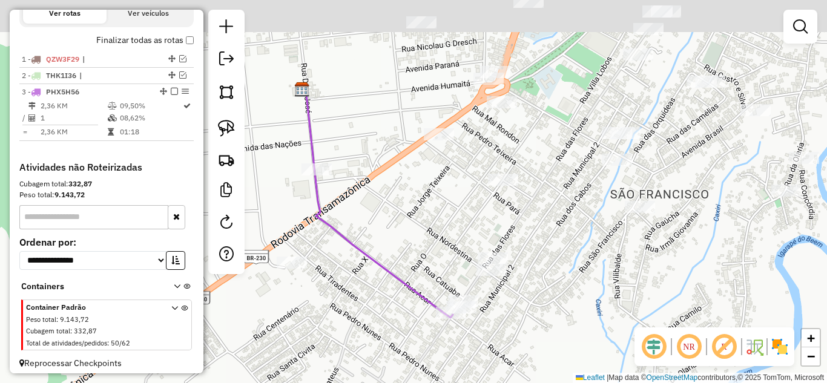
drag, startPoint x: 396, startPoint y: 145, endPoint x: 410, endPoint y: 218, distance: 74.4
click at [386, 271] on icon at bounding box center [379, 203] width 147 height 229
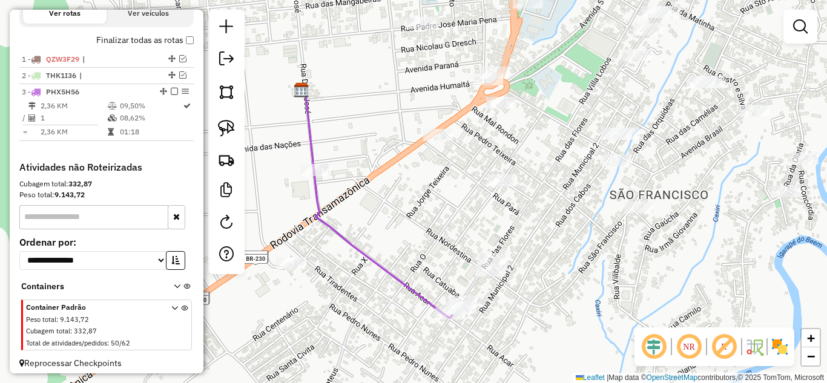
click at [433, 141] on div at bounding box center [438, 135] width 30 height 12
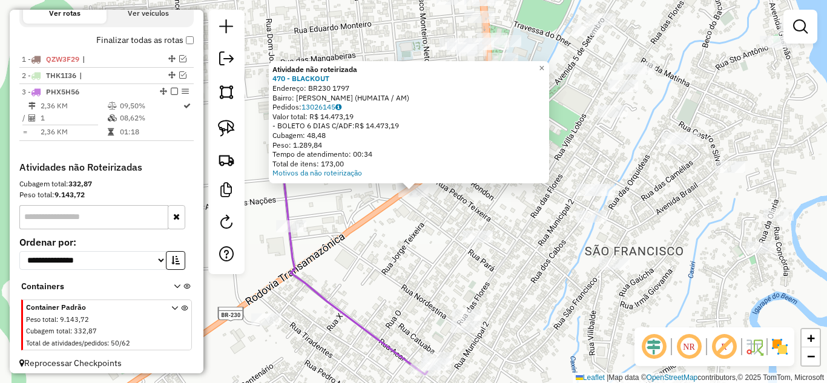
click at [367, 242] on div "Atividade não roteirizada 470 - BLACKOUT Endereço: BR230 1797 Bairro: SAO CRIST…" at bounding box center [413, 191] width 827 height 383
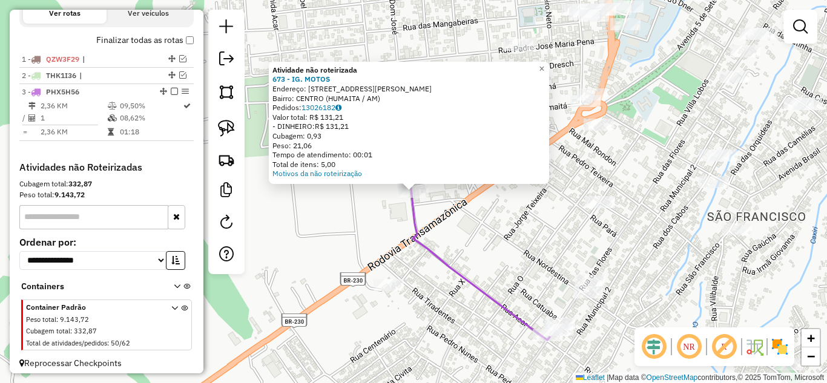
click at [499, 201] on div "Atividade não roteirizada 673 - IG. MOTOS Endereço: rua Dom Jose 3810 Bairro: C…" at bounding box center [413, 191] width 827 height 383
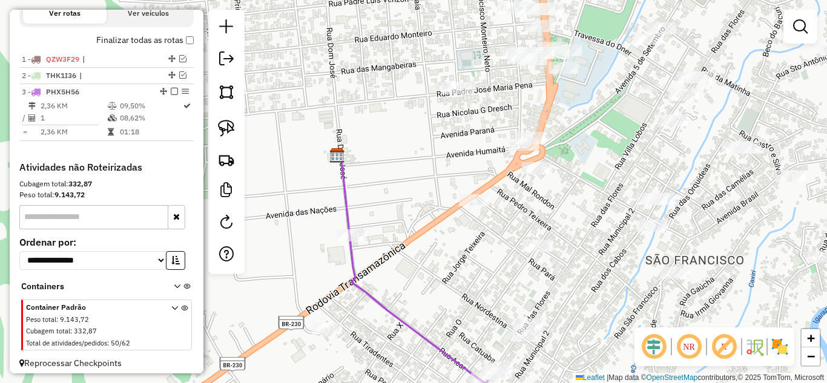
drag, startPoint x: 468, startPoint y: 240, endPoint x: 436, endPoint y: 252, distance: 34.3
click at [436, 252] on div "Janela de atendimento Grade de atendimento Capacidade Transportadoras Veículos …" at bounding box center [413, 191] width 827 height 383
click at [231, 132] on img at bounding box center [226, 128] width 17 height 17
drag, startPoint x: 444, startPoint y: 248, endPoint x: 506, endPoint y: 200, distance: 78.1
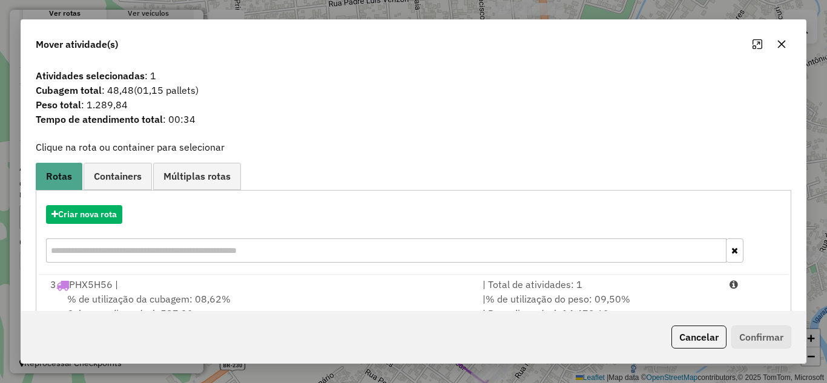
click at [570, 286] on div "| Total de atividades: 1" at bounding box center [598, 284] width 247 height 15
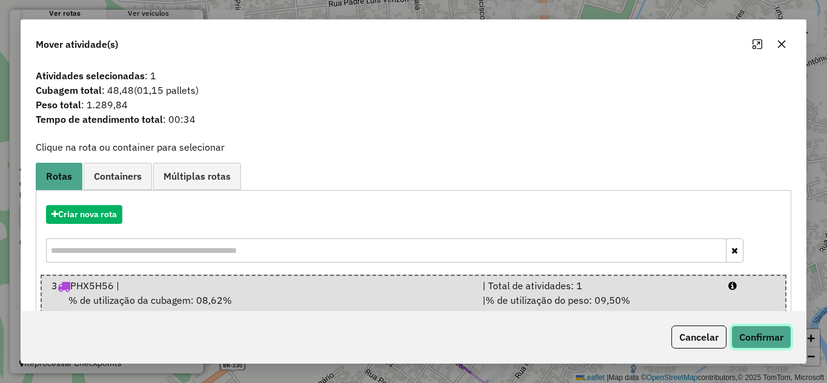
click at [754, 332] on button "Confirmar" at bounding box center [761, 337] width 60 height 23
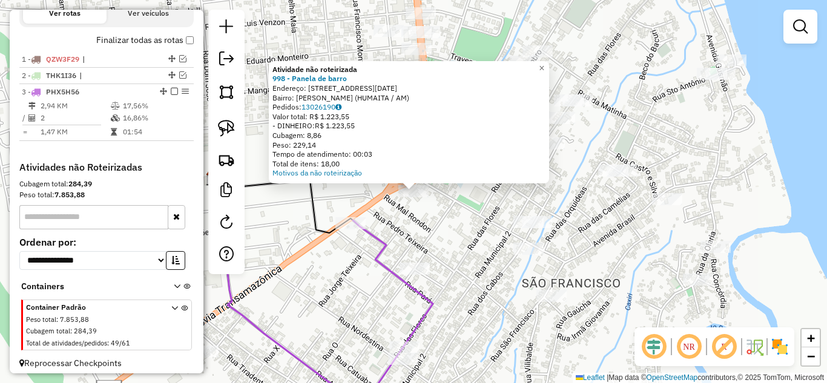
click at [456, 228] on div "Atividade não roteirizada 998 - Panela de barro Endereço: Avenida Cinco de Sete…" at bounding box center [413, 191] width 827 height 383
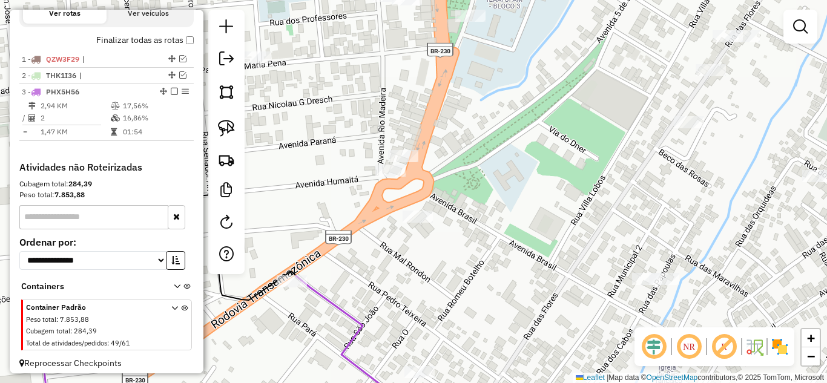
click at [382, 180] on div "Janela de atendimento Grade de atendimento Capacidade Transportadoras Veículos …" at bounding box center [413, 191] width 827 height 383
click at [394, 177] on div at bounding box center [390, 171] width 30 height 12
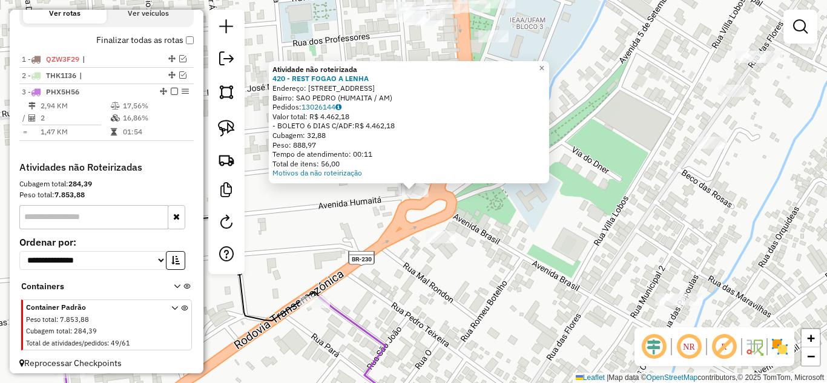
click at [378, 219] on div "Atividade não roteirizada 420 - REST FOGAO A LENHA Endereço: AV RIO MADEIRA 210…" at bounding box center [413, 191] width 827 height 383
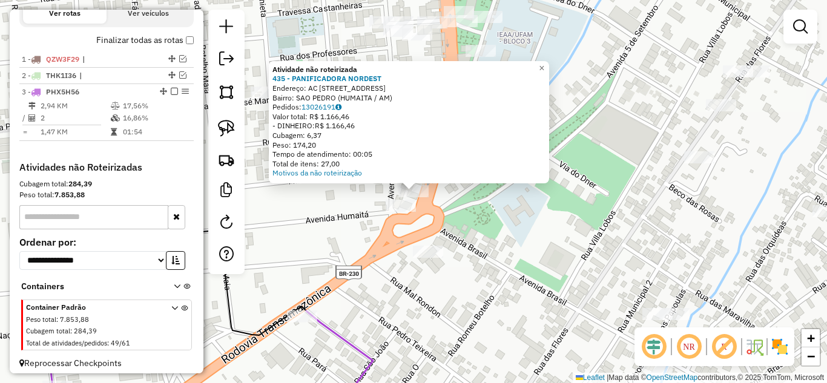
click at [386, 227] on div "Atividade não roteirizada 435 - PANIFICADORA NORDEST Endereço: AC AV TRANSAMAZO…" at bounding box center [413, 191] width 827 height 383
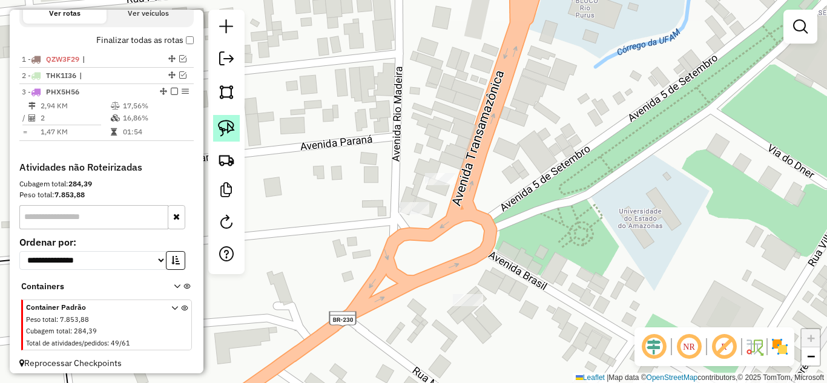
click at [227, 123] on img at bounding box center [226, 128] width 17 height 17
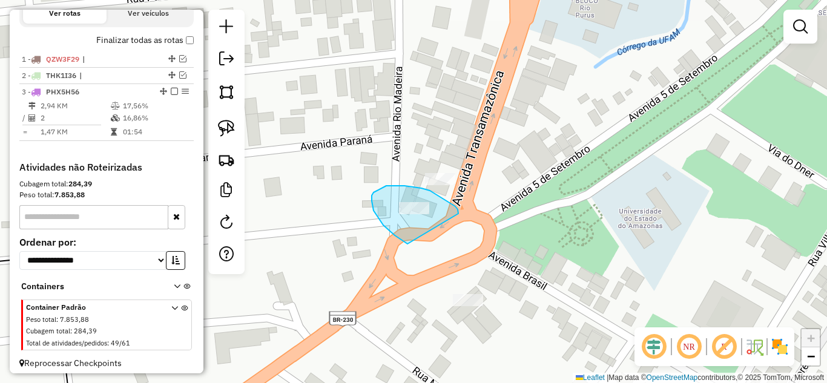
drag, startPoint x: 407, startPoint y: 244, endPoint x: 462, endPoint y: 213, distance: 62.6
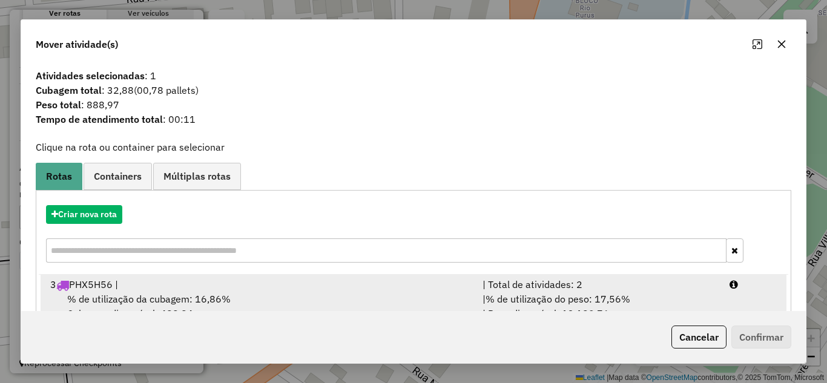
click at [606, 294] on span "% de utilização do peso: 17,56%" at bounding box center [557, 299] width 145 height 12
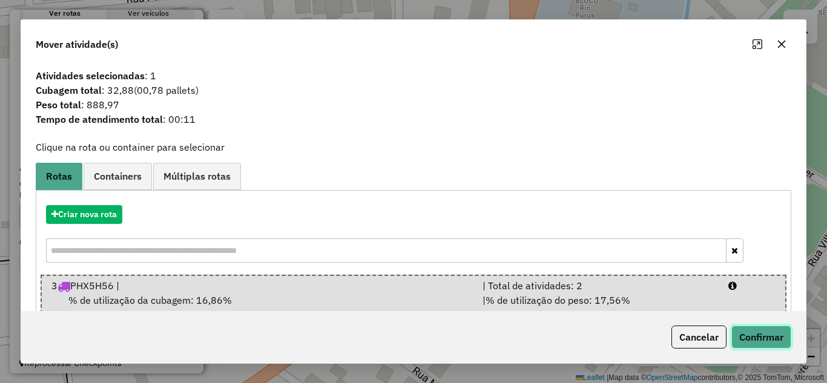
click at [746, 332] on button "Confirmar" at bounding box center [761, 337] width 60 height 23
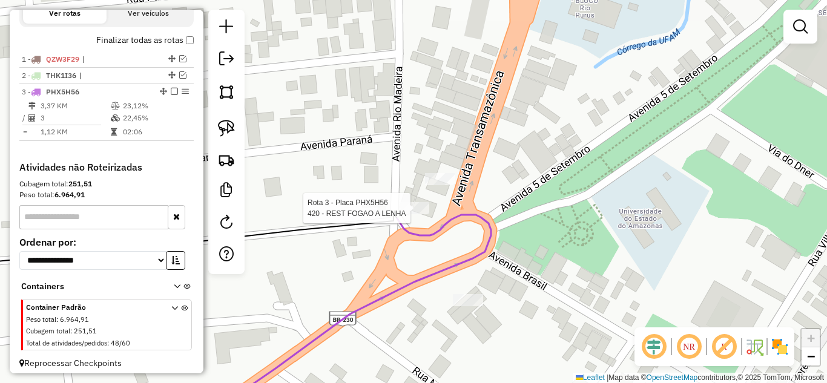
scroll to position [433, 0]
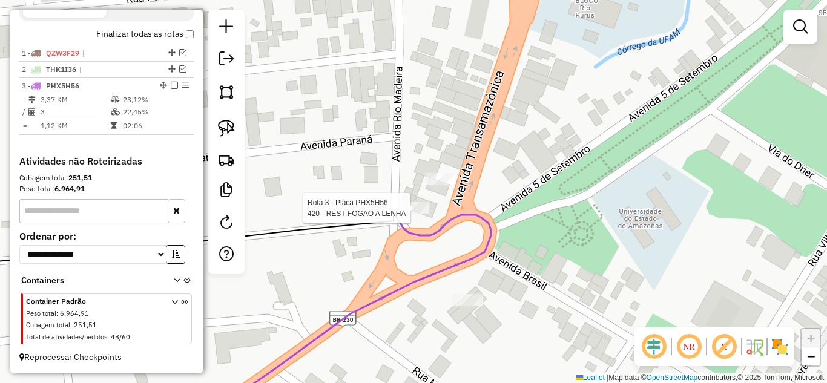
select select "**********"
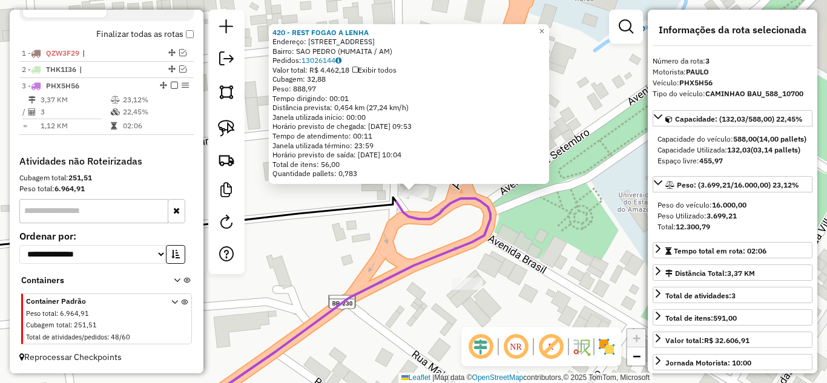
click at [538, 279] on div "420 - REST FOGAO A LENHA Endereço: AV RIO MADEIRA 2102 Bairro: SAO PEDRO (HUMAI…" at bounding box center [413, 191] width 827 height 383
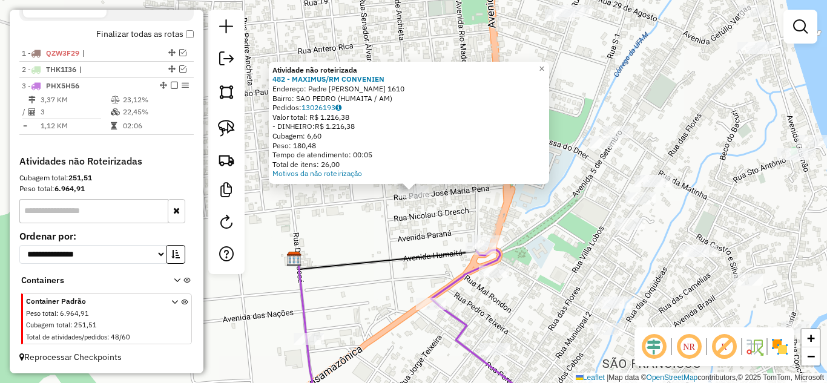
click at [416, 222] on div "Atividade não roteirizada 482 - MAXIMUS/RM CONVENIEN Endereço: Padre Jose Maria…" at bounding box center [413, 191] width 827 height 383
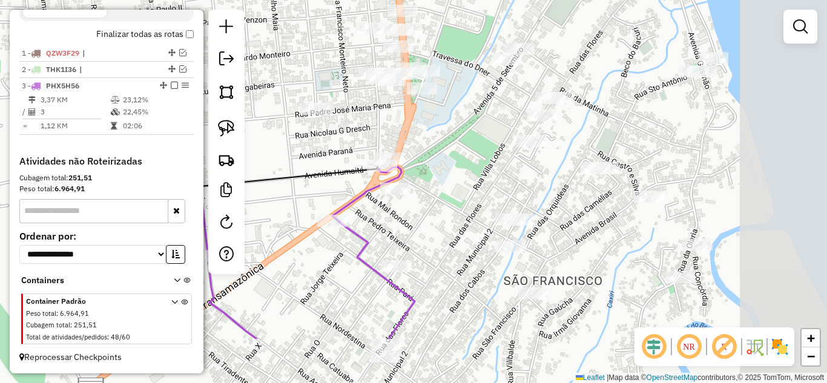
drag, startPoint x: 476, startPoint y: 219, endPoint x: 377, endPoint y: 136, distance: 128.9
click at [377, 136] on div "Janela de atendimento Grade de atendimento Capacidade Transportadoras Veículos …" at bounding box center [413, 191] width 827 height 383
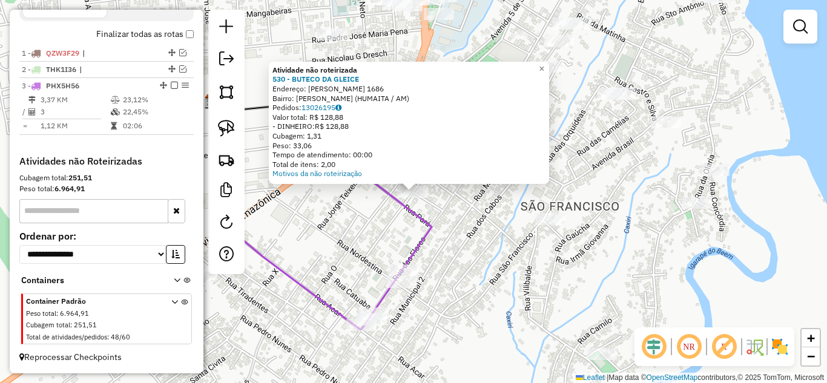
click at [448, 241] on div "Atividade não roteirizada 530 - BUTECO DA GLEICE Endereço: ROMEU BOTELHO 1686 B…" at bounding box center [413, 191] width 827 height 383
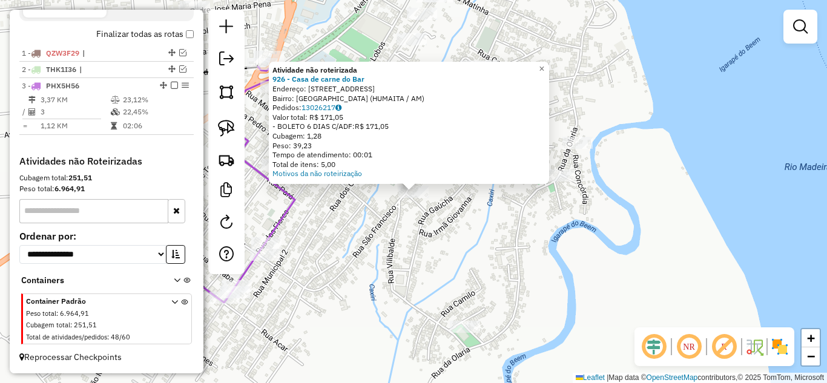
click at [395, 217] on div "Atividade não roteirizada 926 - Casa de carne do Bar Endereço: Rua Sao Francisc…" at bounding box center [413, 191] width 827 height 383
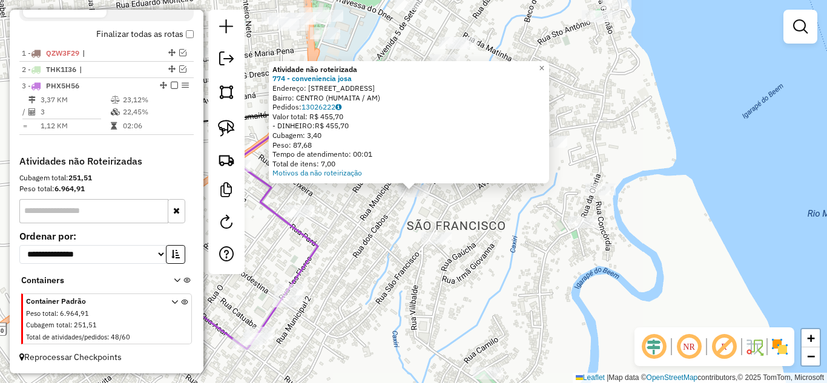
click at [369, 224] on div "Atividade não roteirizada 774 - conveniencia josa Endereço: Avenida Brasil 1045…" at bounding box center [413, 191] width 827 height 383
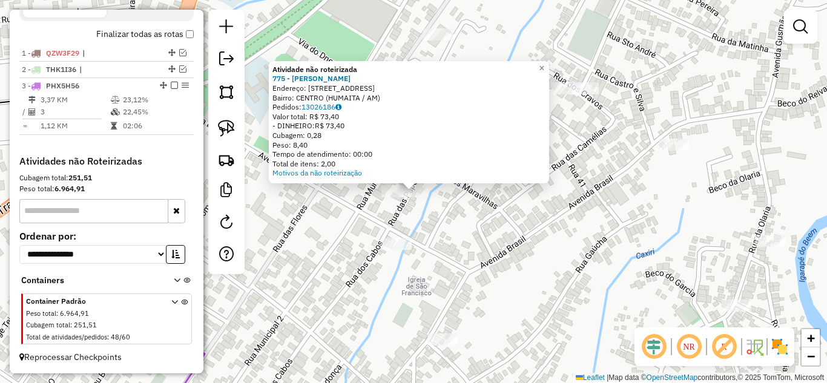
click at [470, 212] on div "Atividade não roteirizada 775 - j M Endereço: Rua dos Cabos 1213 Bairro: CENTRO…" at bounding box center [413, 191] width 827 height 383
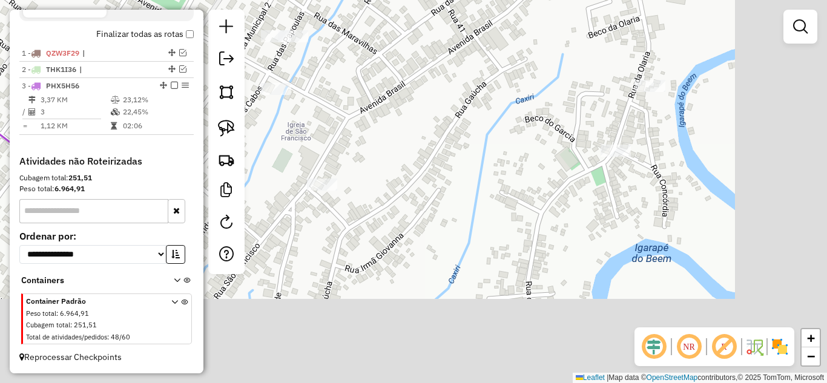
drag, startPoint x: 555, startPoint y: 280, endPoint x: 468, endPoint y: 159, distance: 149.2
click at [435, 124] on div "Janela de atendimento Grade de atendimento Capacidade Transportadoras Veículos …" at bounding box center [413, 191] width 827 height 383
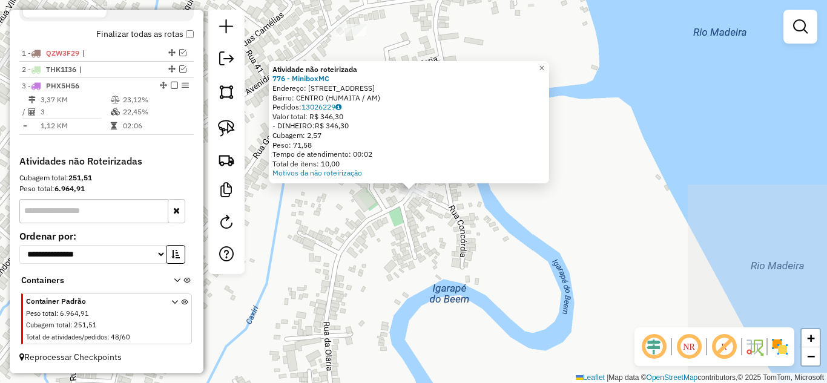
click at [453, 200] on div "Atividade não roteirizada 776 - MiniboxMC Endereço: Rua da Olaria 655 Bairro: C…" at bounding box center [413, 191] width 827 height 383
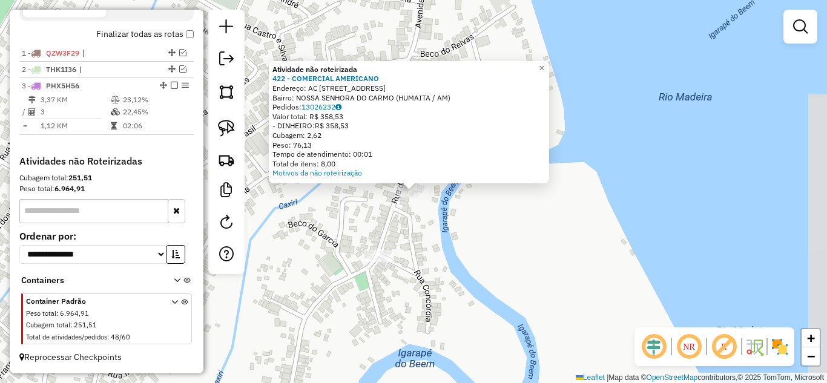
click at [350, 194] on div "Atividade não roteirizada 422 - COMERCIAL AMERICANO Endereço: AC RUA DA OLARIA …" at bounding box center [413, 191] width 827 height 383
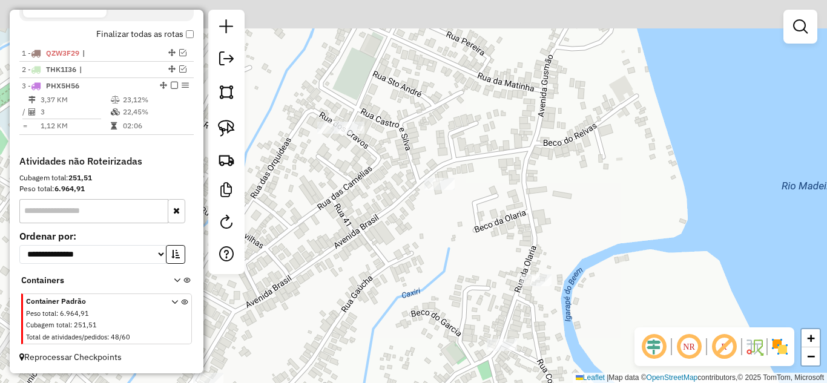
drag, startPoint x: 396, startPoint y: 250, endPoint x: 474, endPoint y: 296, distance: 90.6
click at [474, 296] on div "Janela de atendimento Grade de atendimento Capacidade Transportadoras Veículos …" at bounding box center [413, 191] width 827 height 383
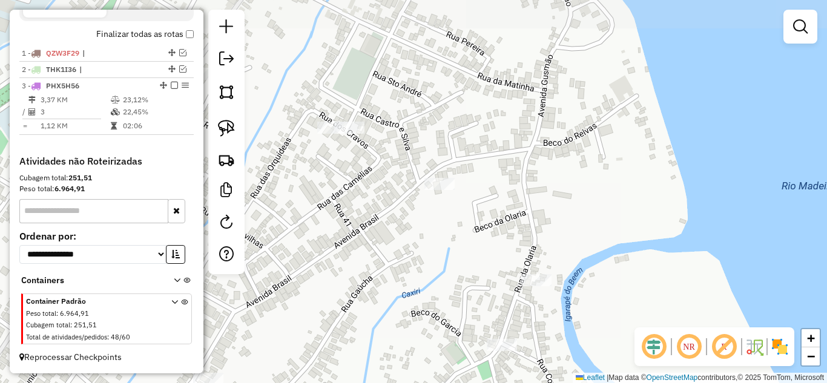
click at [438, 190] on div at bounding box center [439, 184] width 30 height 12
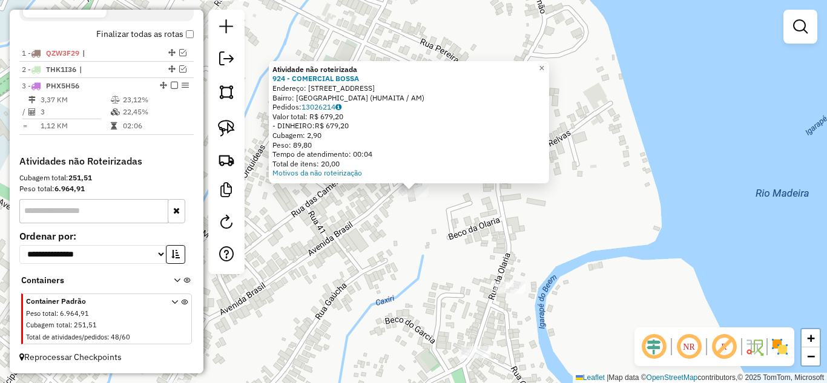
click at [384, 237] on div "Atividade não roteirizada 924 - COMERCIAL BOSSA Endereço: Avenida Brasil 427 Ba…" at bounding box center [413, 191] width 827 height 383
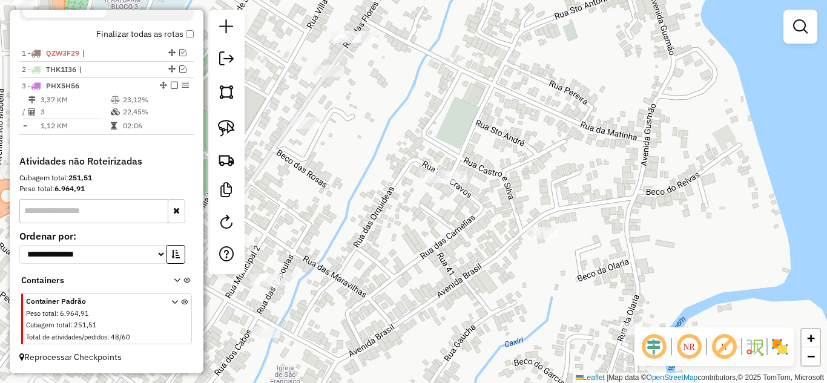
drag, startPoint x: 435, startPoint y: 261, endPoint x: 499, endPoint y: 260, distance: 64.2
click at [510, 275] on div "Janela de atendimento Grade de atendimento Capacidade Transportadoras Veículos …" at bounding box center [413, 191] width 827 height 383
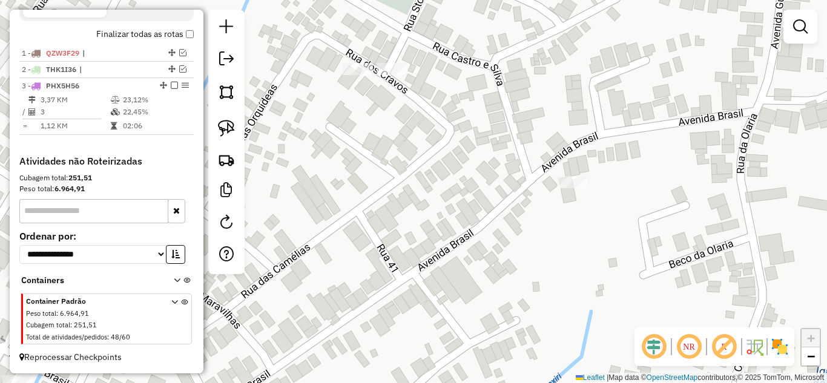
click at [529, 300] on div "Janela de atendimento Grade de atendimento Capacidade Transportadoras Veículos …" at bounding box center [413, 191] width 827 height 383
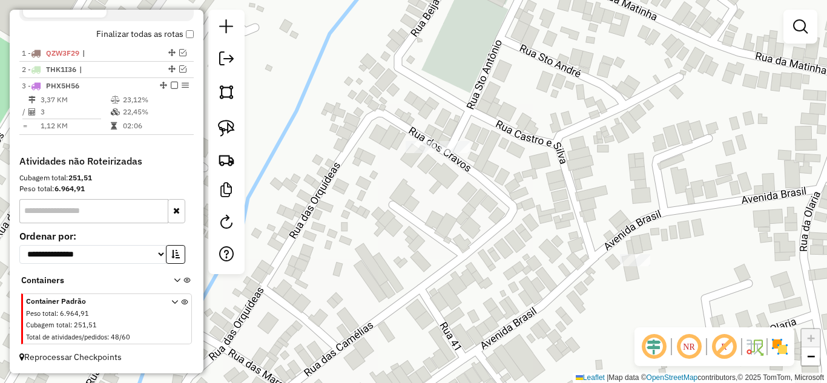
click at [460, 156] on div "Janela de atendimento Grade de atendimento Capacidade Transportadoras Veículos …" at bounding box center [413, 191] width 827 height 383
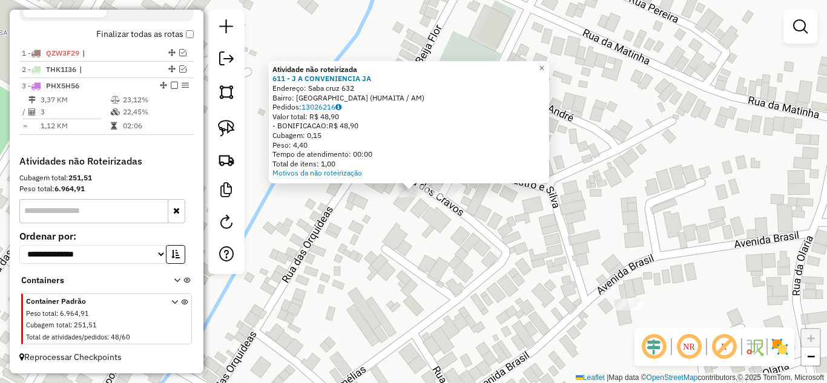
click at [362, 223] on div "Atividade não roteirizada 611 - J A CONVENIENCIA JA Endereço: Saba cruz 632 Bai…" at bounding box center [413, 191] width 827 height 383
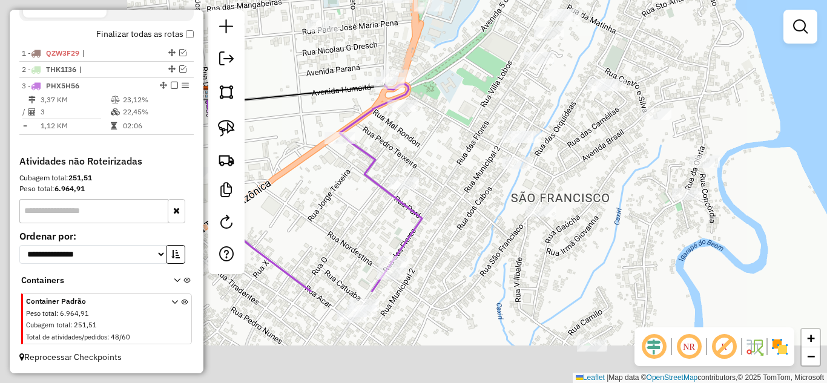
drag, startPoint x: 355, startPoint y: 277, endPoint x: 553, endPoint y: 159, distance: 229.9
click at [588, 146] on div "Janela de atendimento Grade de atendimento Capacidade Transportadoras Veículos …" at bounding box center [413, 191] width 827 height 383
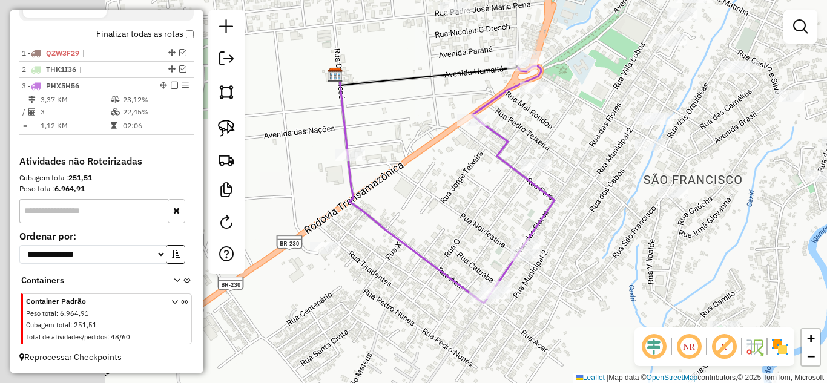
drag, startPoint x: 375, startPoint y: 203, endPoint x: 513, endPoint y: 192, distance: 138.5
click at [513, 192] on div "Janela de atendimento Grade de atendimento Capacidade Transportadoras Veículos …" at bounding box center [413, 191] width 827 height 383
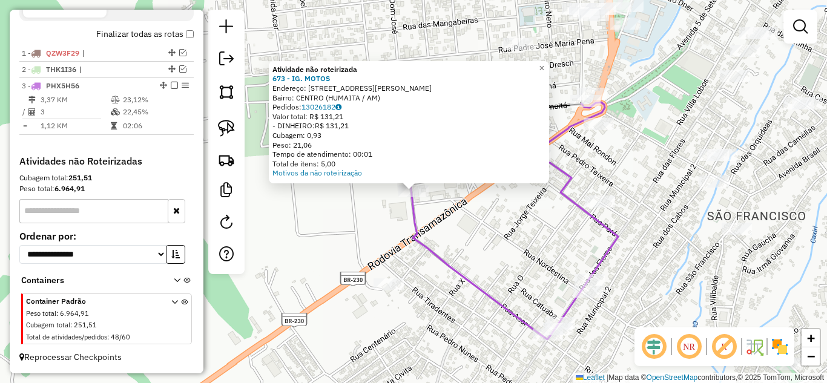
click at [464, 208] on div "Atividade não roteirizada 673 - IG. MOTOS Endereço: rua Dom Jose 3810 Bairro: C…" at bounding box center [413, 191] width 827 height 383
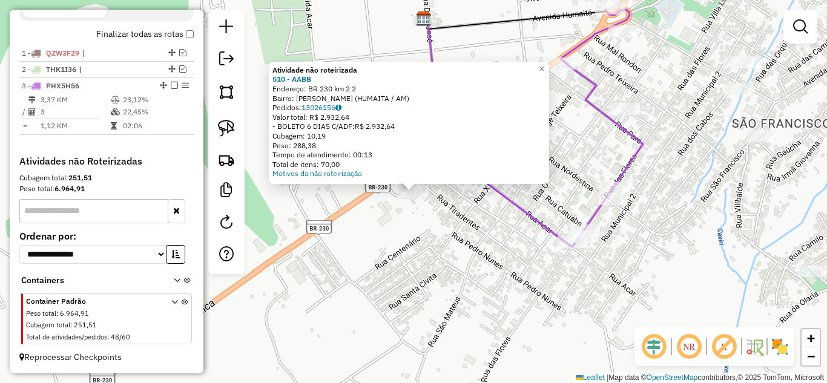
click at [399, 252] on div "Atividade não roteirizada 510 - AABB Endereço: BR 230 km 2 2 Bairro: SAO CRISTO…" at bounding box center [413, 191] width 827 height 383
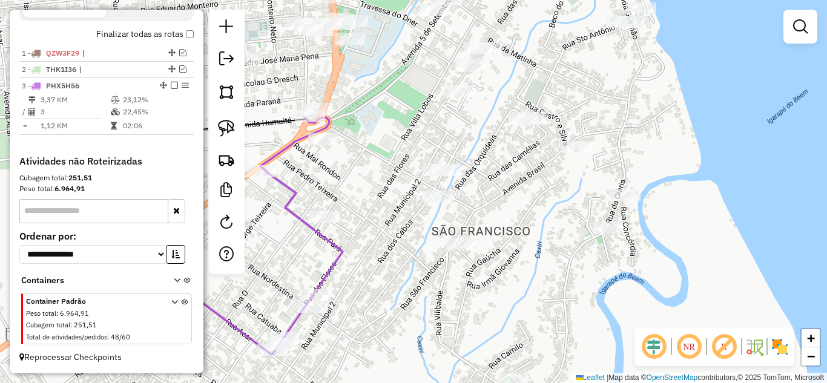
drag, startPoint x: 589, startPoint y: 125, endPoint x: 289, endPoint y: 232, distance: 319.0
click at [289, 232] on div "Janela de atendimento Grade de atendimento Capacidade Transportadoras Veículos …" at bounding box center [413, 191] width 827 height 383
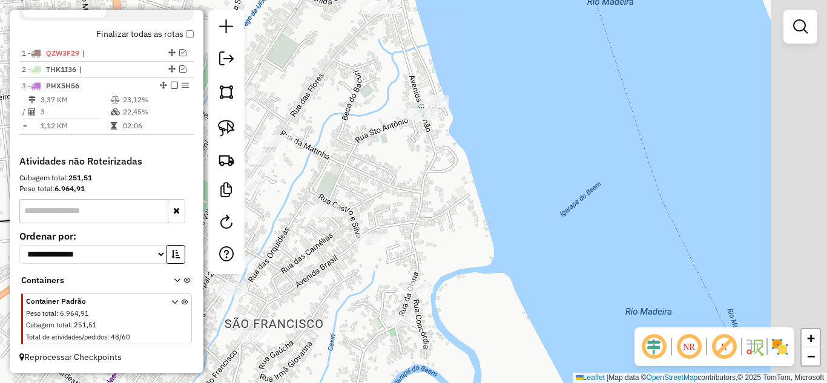
drag, startPoint x: 316, startPoint y: 238, endPoint x: 309, endPoint y: 241, distance: 7.9
click at [309, 241] on div "Janela de atendimento Grade de atendimento Capacidade Transportadoras Veículos …" at bounding box center [413, 191] width 827 height 383
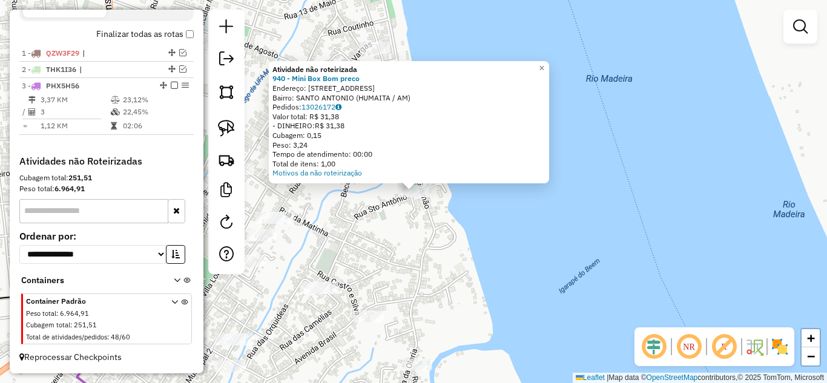
click at [361, 230] on div "Atividade não roteirizada 940 - Mini Box Bom preco Endereço: Rua saba cruz 379 …" at bounding box center [413, 191] width 827 height 383
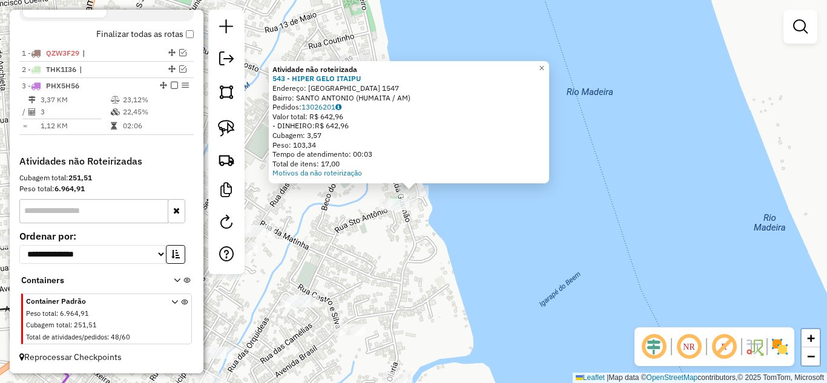
click at [424, 213] on div "Atividade não roteirizada 543 - HIPER GELO ITAIPU Endereço: Monteiro 1547 Bairr…" at bounding box center [413, 191] width 827 height 383
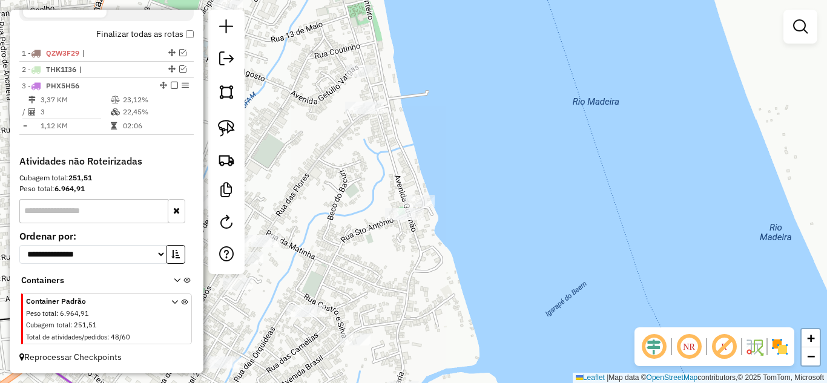
drag, startPoint x: 359, startPoint y: 151, endPoint x: 399, endPoint y: 220, distance: 80.6
click at [399, 220] on div "Janela de atendimento Grade de atendimento Capacidade Transportadoras Veículos …" at bounding box center [413, 191] width 827 height 383
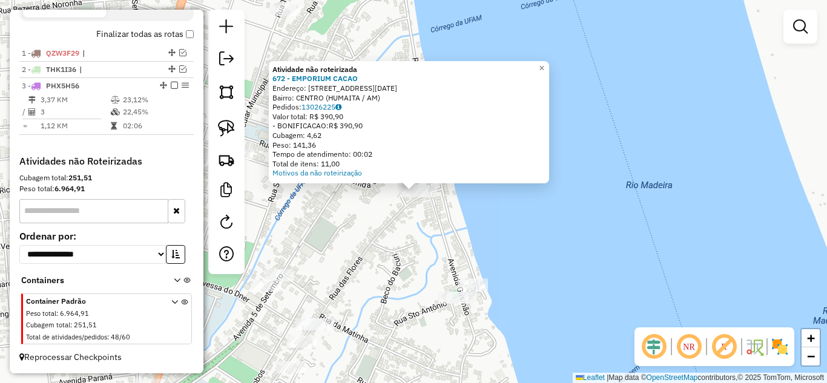
click at [393, 240] on div "Atividade não roteirizada 672 - EMPORIUM CACAO Endereço: rua 15 de novembro 215…" at bounding box center [413, 191] width 827 height 383
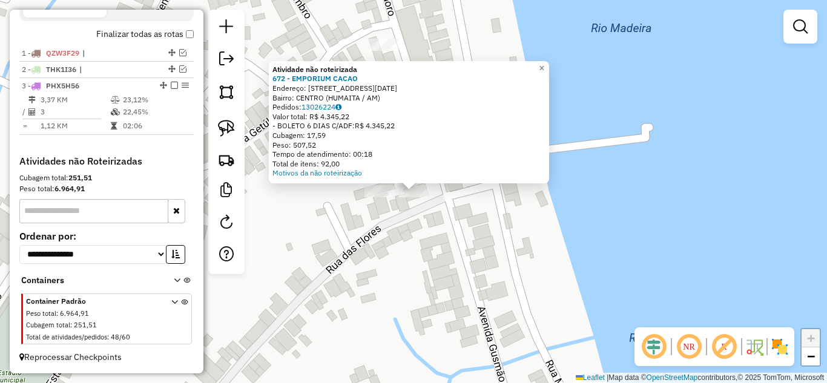
click at [405, 218] on div "Atividade não roteirizada 672 - EMPORIUM CACAO Endereço: rua 15 de novembro 215…" at bounding box center [413, 191] width 827 height 383
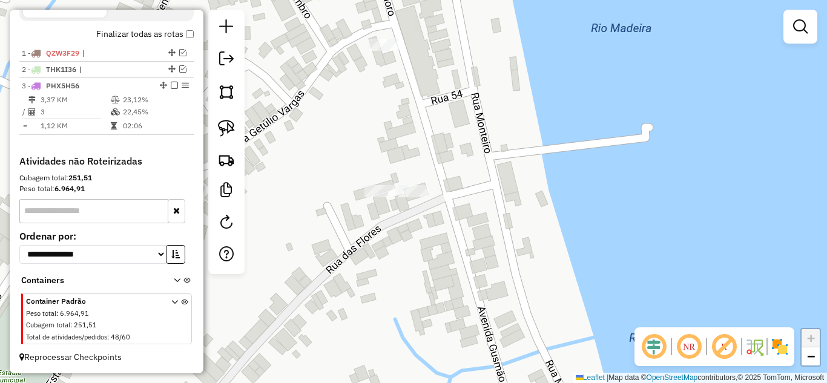
click at [380, 197] on div at bounding box center [379, 191] width 30 height 12
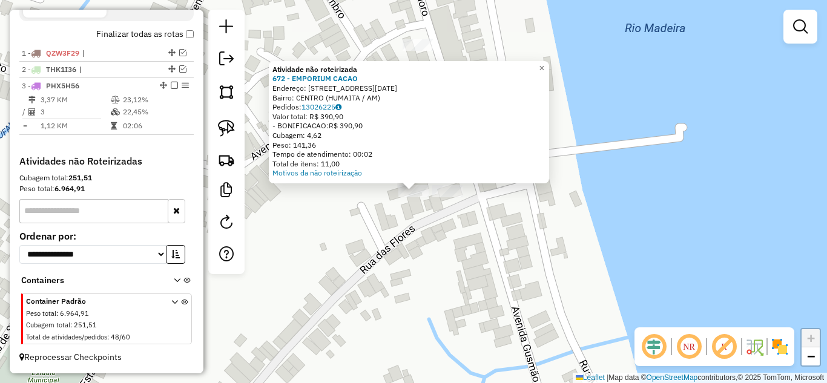
click at [373, 249] on div "Atividade não roteirizada 672 - EMPORIUM CACAO Endereço: rua 15 de novembro 215…" at bounding box center [413, 191] width 827 height 383
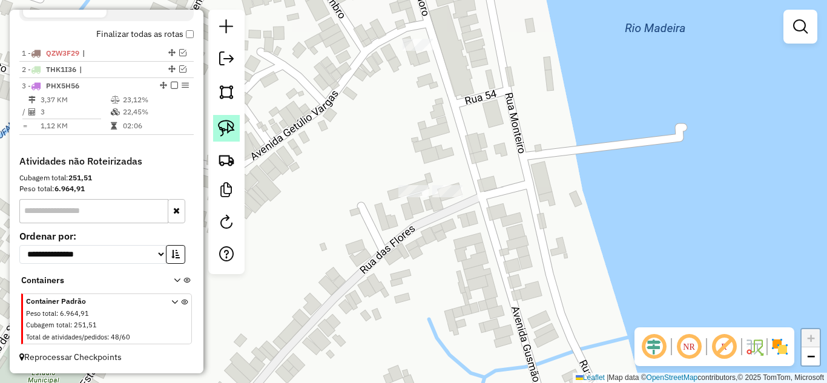
click at [225, 134] on img at bounding box center [226, 128] width 17 height 17
drag, startPoint x: 388, startPoint y: 244, endPoint x: 551, endPoint y: 192, distance: 170.8
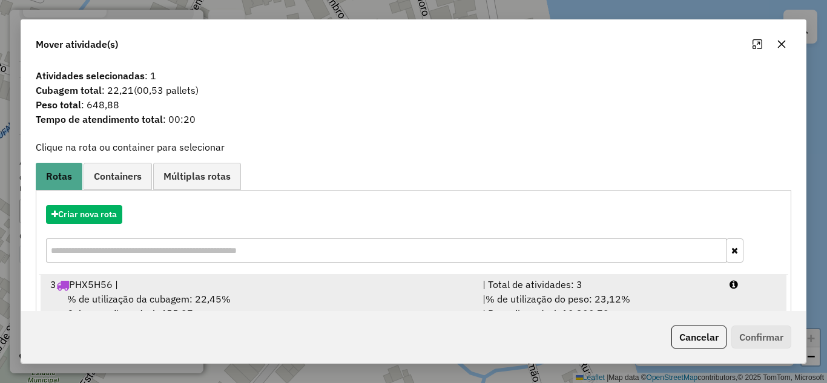
click at [585, 290] on div "| Total de atividades: 3" at bounding box center [598, 284] width 247 height 15
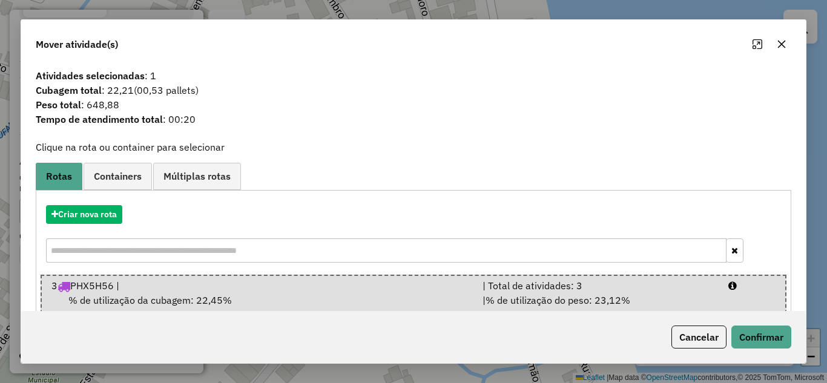
click at [739, 325] on div "Cancelar Confirmar" at bounding box center [413, 337] width 784 height 52
click at [747, 335] on button "Confirmar" at bounding box center [761, 337] width 60 height 23
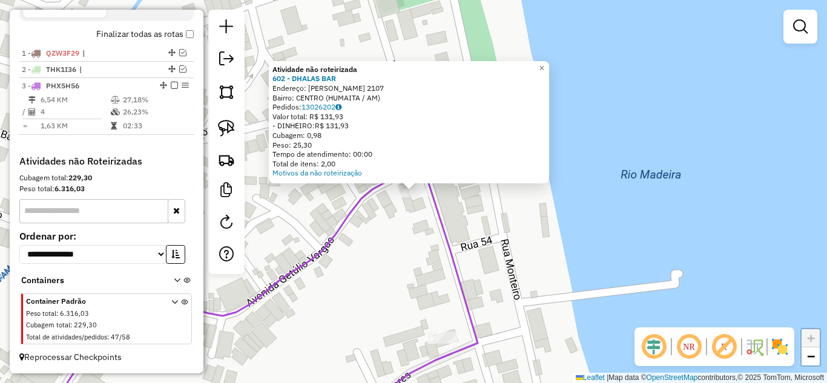
click at [376, 218] on div "Atividade não roteirizada 602 - DHALAS BAR Endereço: Getulio Vargas 2107 Bairro…" at bounding box center [413, 191] width 827 height 383
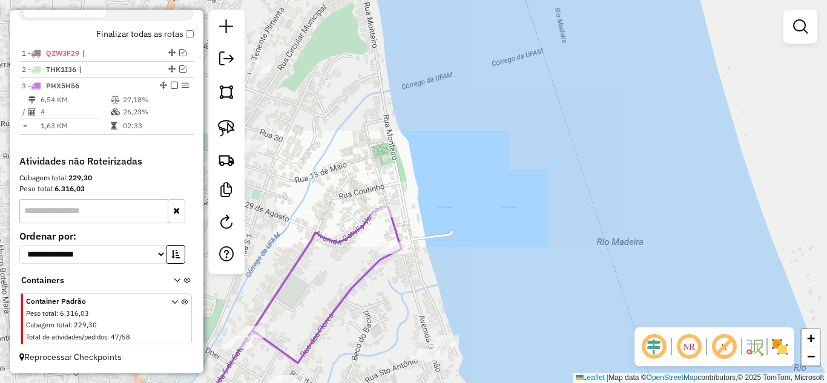
click at [497, 289] on div "Janela de atendimento Grade de atendimento Capacidade Transportadoras Veículos …" at bounding box center [413, 191] width 827 height 383
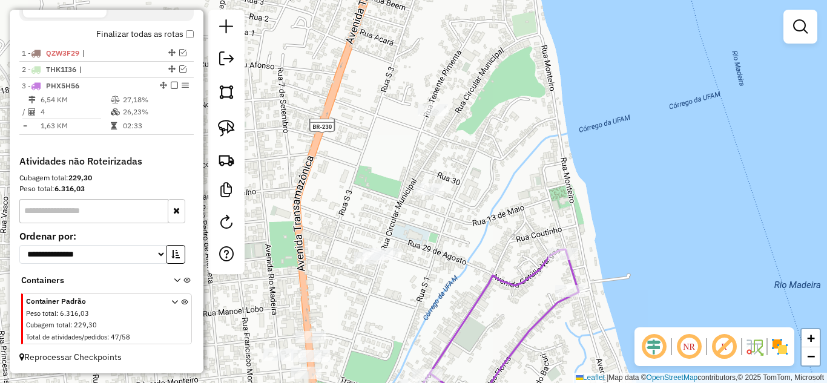
click at [426, 196] on div at bounding box center [429, 189] width 30 height 12
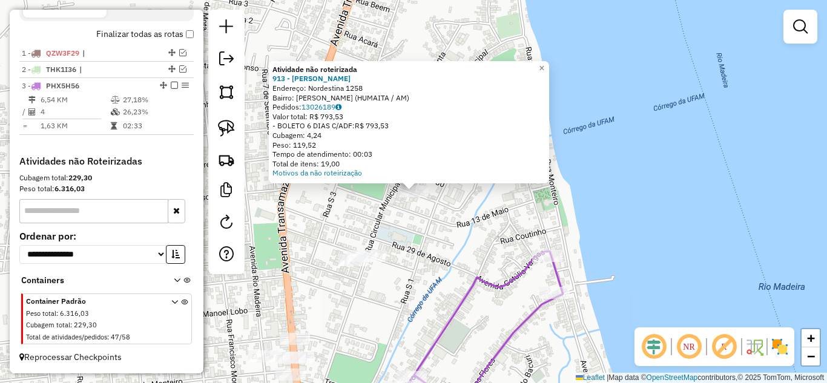
click at [443, 218] on div "Atividade não roteirizada 913 - ROSIMEIRE OLIVEIRA D Endereço: Nordestina 1258 …" at bounding box center [413, 191] width 827 height 383
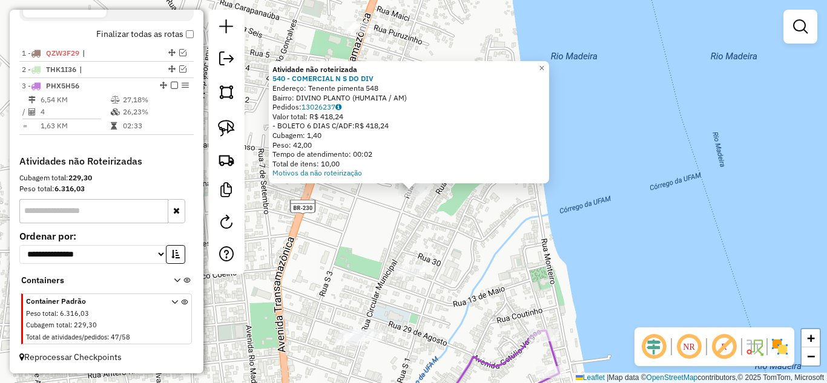
click at [460, 232] on div "Atividade não roteirizada 540 - COMERCIAL N S DO DIV Endereço: Tenente pimenta …" at bounding box center [413, 191] width 827 height 383
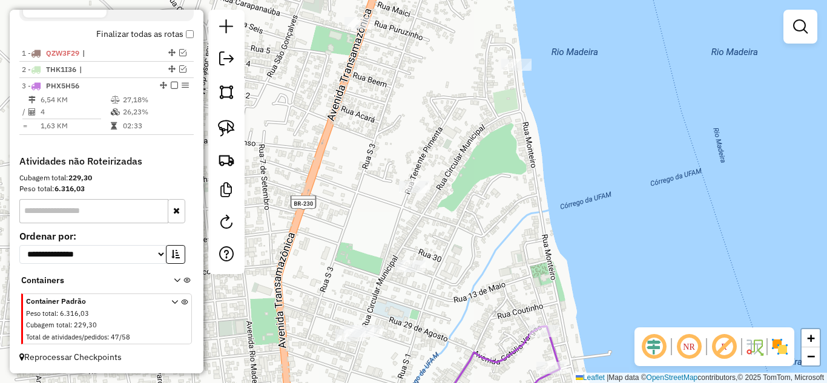
drag, startPoint x: 462, startPoint y: 272, endPoint x: 502, endPoint y: 97, distance: 179.3
click at [518, 77] on div "Janela de atendimento Grade de atendimento Capacidade Transportadoras Veículos …" at bounding box center [413, 191] width 827 height 383
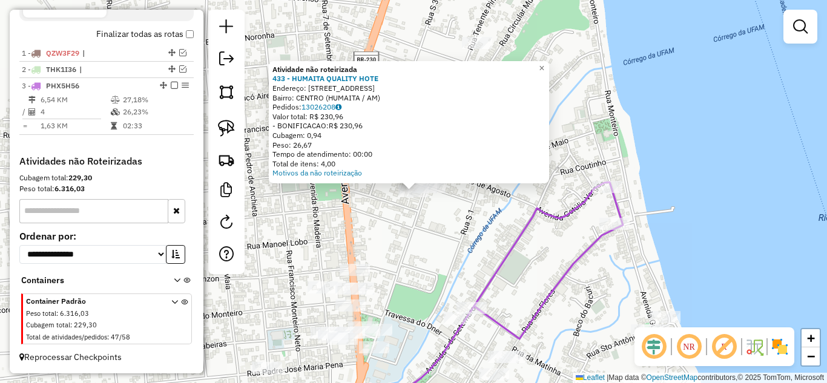
click at [424, 210] on div "Atividade não roteirizada 433 - HUMAITA QUALITY HOTE Endereço: R CIRCULAR MUNIC…" at bounding box center [413, 191] width 827 height 383
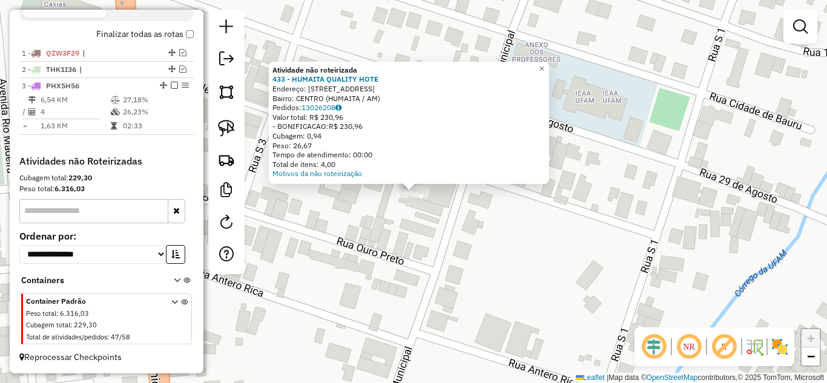
click at [419, 235] on div "Atividade não roteirizada 433 - HUMAITA QUALITY HOTE Endereço: R CIRCULAR MUNIC…" at bounding box center [413, 191] width 827 height 383
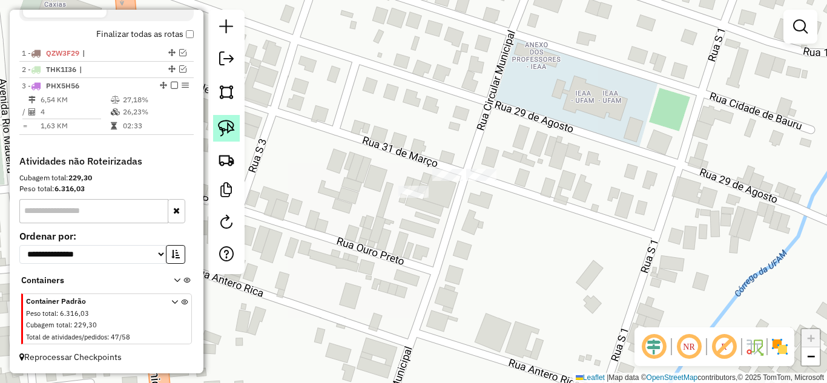
click at [228, 130] on img at bounding box center [226, 128] width 17 height 17
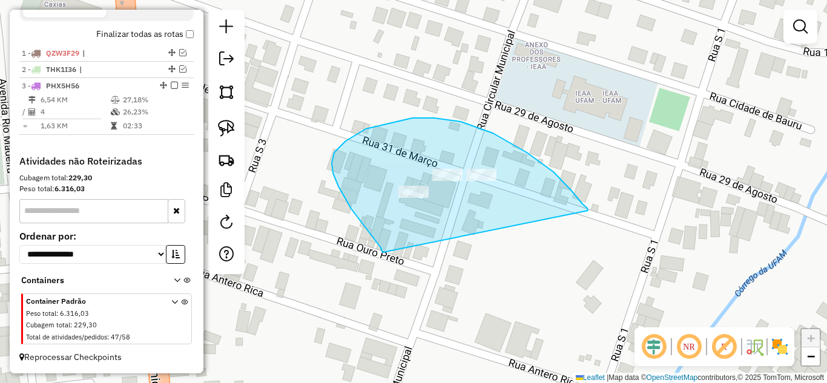
drag, startPoint x: 365, startPoint y: 228, endPoint x: 588, endPoint y: 211, distance: 223.4
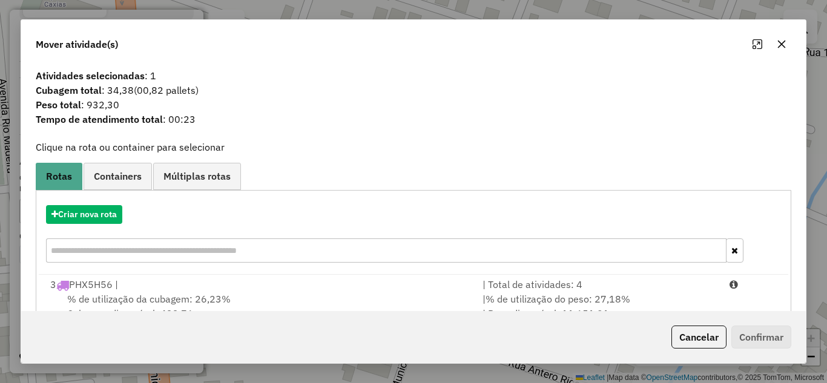
click at [591, 293] on span "% de utilização do peso: 27,18%" at bounding box center [557, 299] width 145 height 12
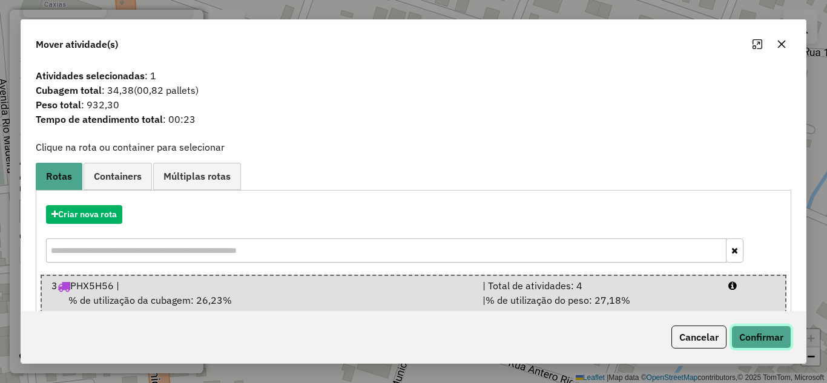
click at [745, 335] on button "Confirmar" at bounding box center [761, 337] width 60 height 23
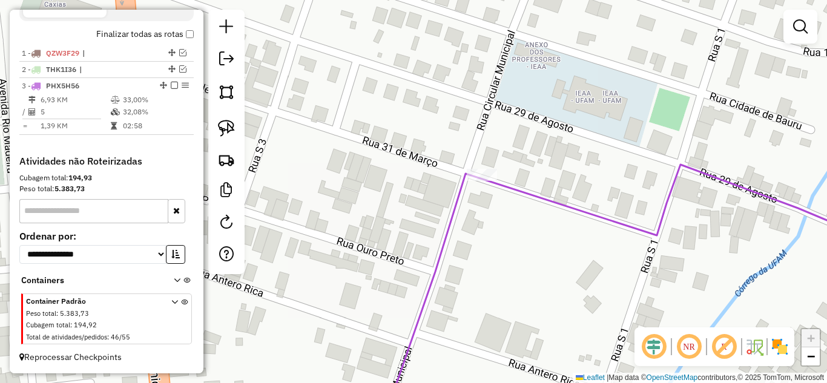
select select "**********"
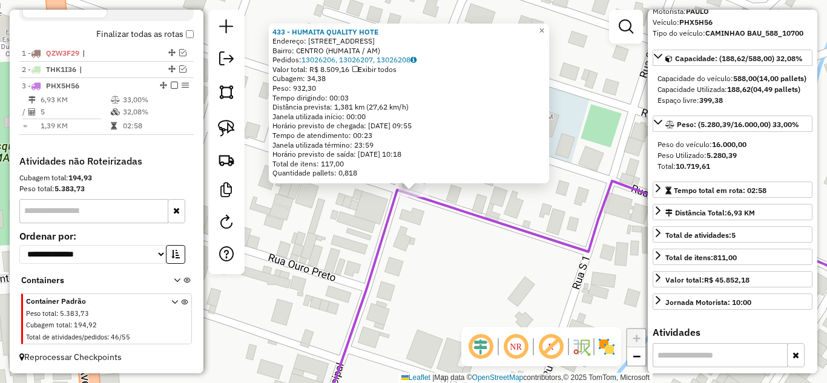
scroll to position [0, 0]
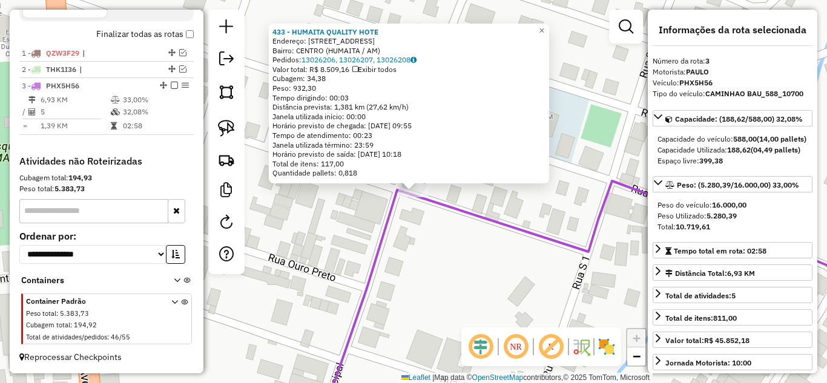
click at [456, 270] on div "433 - HUMAITA QUALITY HOTE Endereço: R CIRCULAR MUNICIPAL 1162 Bairro: CENTRO (…" at bounding box center [413, 191] width 827 height 383
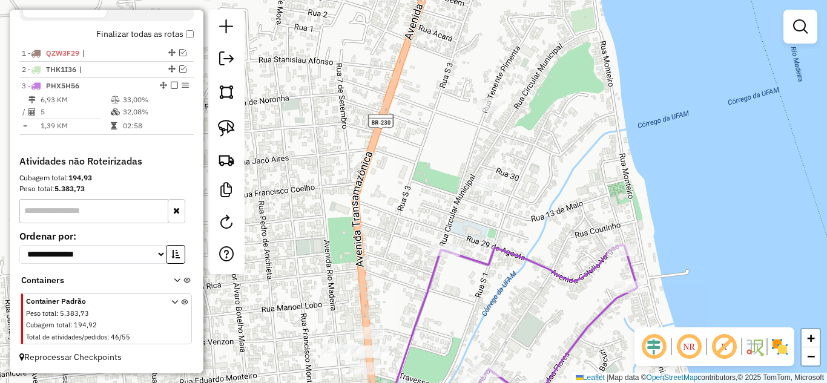
click at [503, 179] on div "Janela de atendimento Grade de atendimento Capacidade Transportadoras Veículos …" at bounding box center [413, 191] width 827 height 383
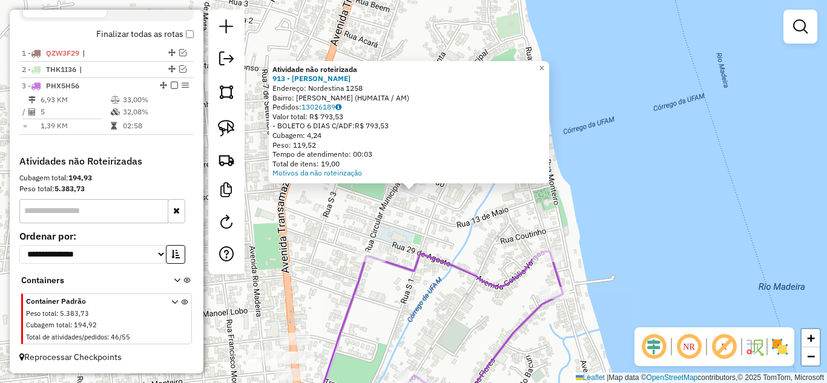
click at [492, 226] on div "Atividade não roteirizada 913 - ROSIMEIRE OLIVEIRA D Endereço: Nordestina 1258 …" at bounding box center [413, 191] width 827 height 383
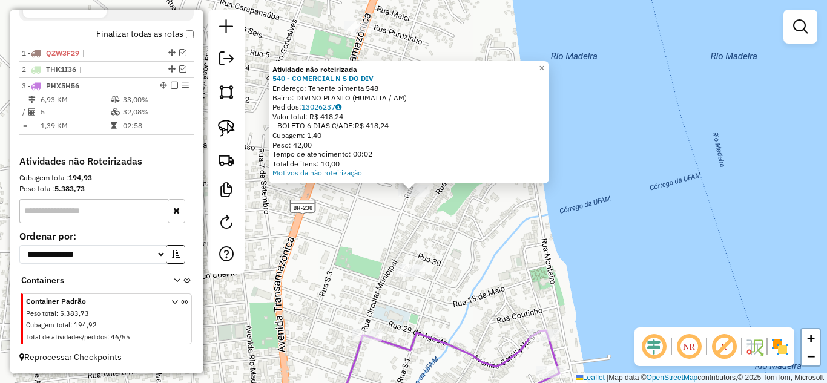
click at [482, 253] on div "Atividade não roteirizada 540 - COMERCIAL N S DO DIV Endereço: Tenente pimenta …" at bounding box center [413, 191] width 827 height 383
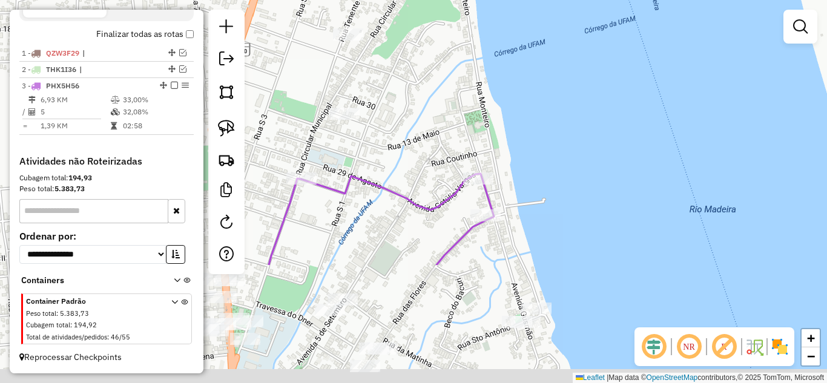
drag, startPoint x: 477, startPoint y: 218, endPoint x: 419, endPoint y: 96, distance: 134.8
click at [419, 96] on div "Janela de atendimento Grade de atendimento Capacidade Transportadoras Veículos …" at bounding box center [413, 191] width 827 height 383
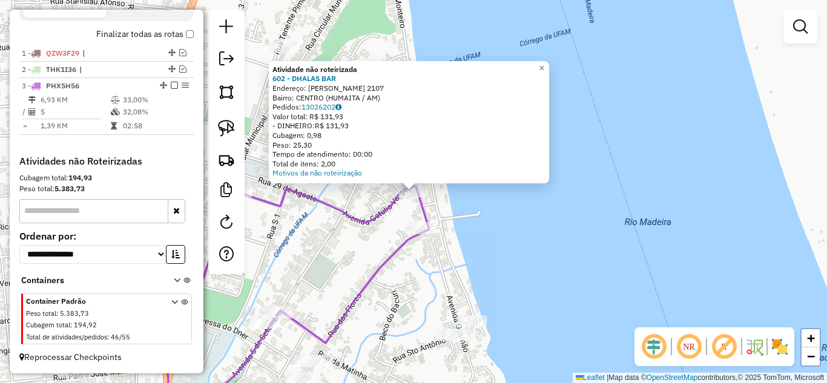
click at [548, 221] on div "Atividade não roteirizada 602 - DHALAS BAR Endereço: Getulio Vargas 2107 Bairro…" at bounding box center [413, 191] width 827 height 383
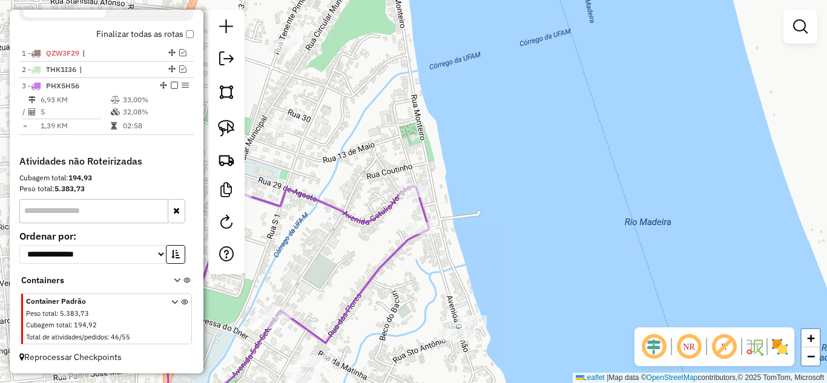
drag, startPoint x: 529, startPoint y: 279, endPoint x: 787, endPoint y: 223, distance: 264.4
click at [787, 223] on div "Janela de atendimento Grade de atendimento Capacidade Transportadoras Veículos …" at bounding box center [413, 191] width 827 height 383
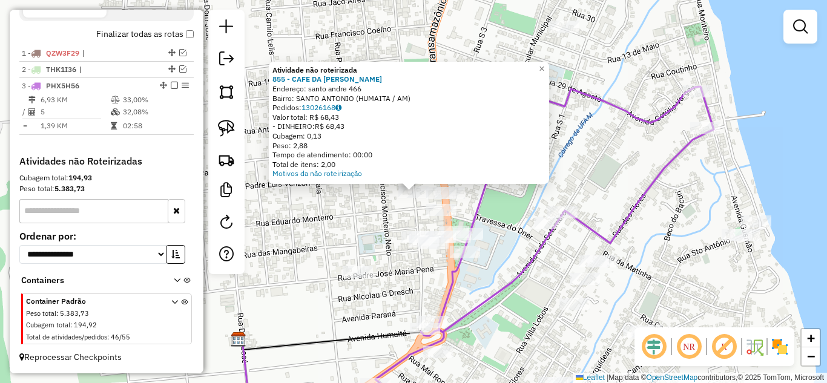
click at [373, 218] on div "Atividade não roteirizada 855 - CAFE DA CHRIS Endereço: santo andre 466 Bairro:…" at bounding box center [413, 191] width 827 height 383
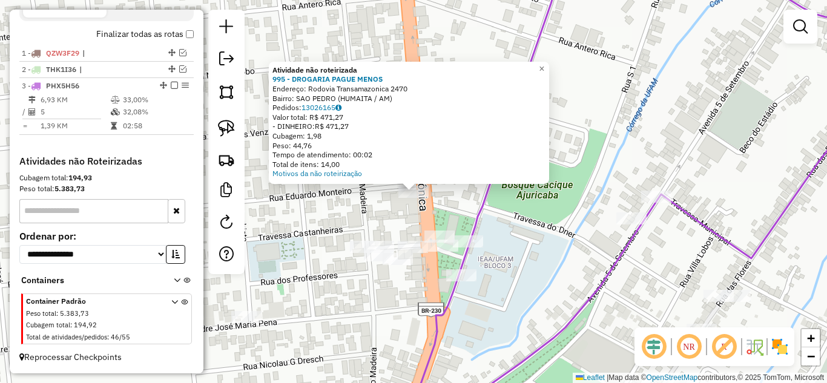
click at [415, 226] on div "Atividade não roteirizada 995 - DROGARIA PAGUE MENOS Endereço: Rodovia Transama…" at bounding box center [413, 191] width 827 height 383
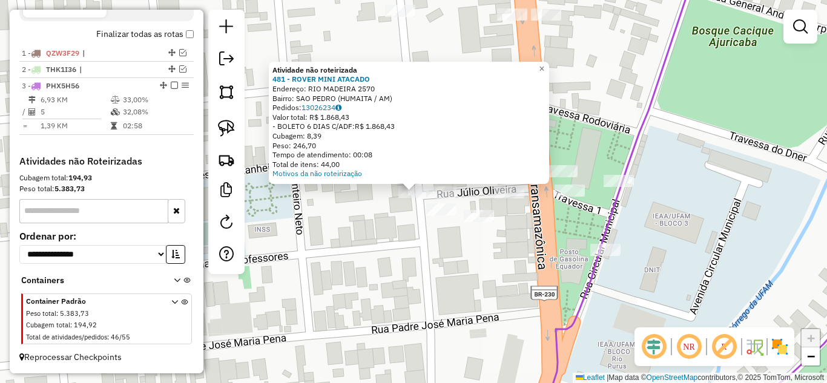
click at [407, 248] on div "Atividade não roteirizada 481 - ROVER MINI ATACADO Endereço: RIO MADEIRA 2570 B…" at bounding box center [413, 191] width 827 height 383
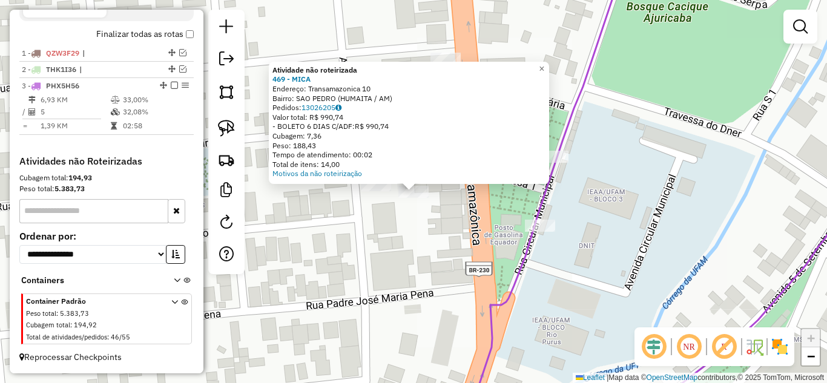
click at [426, 236] on div "Atividade não roteirizada 469 - MICA Endereço: Transamazonica 10 Bairro: SAO PE…" at bounding box center [413, 191] width 827 height 383
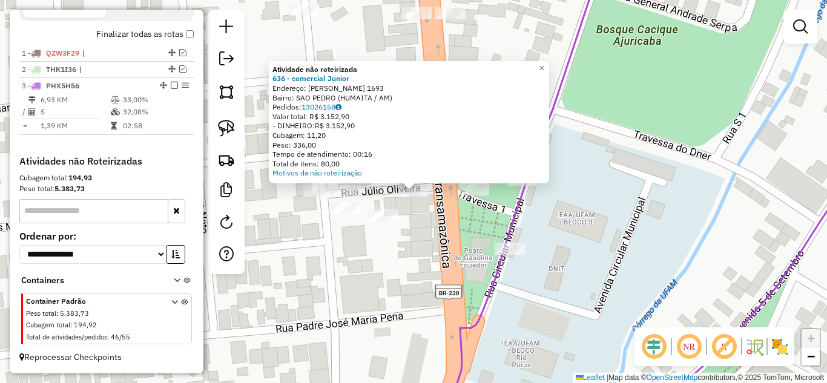
click at [431, 222] on div "Atividade não roteirizada 636 - comercial Junior Endereço: Eduardo Monteiro 169…" at bounding box center [413, 191] width 827 height 383
click at [459, 254] on div "Atividade não roteirizada 636 - comercial Junior Endereço: Eduardo Monteiro 169…" at bounding box center [413, 191] width 827 height 383
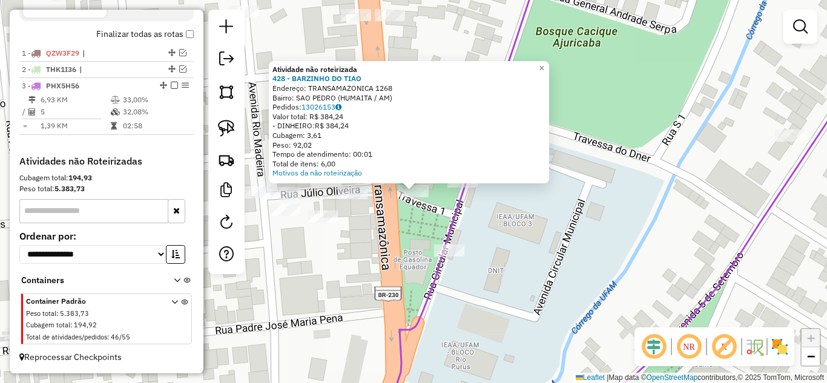
click at [420, 215] on div "Atividade não roteirizada 428 - BARZINHO DO TIAO Endereço: TRANSAMAZONICA 1268 …" at bounding box center [413, 191] width 827 height 383
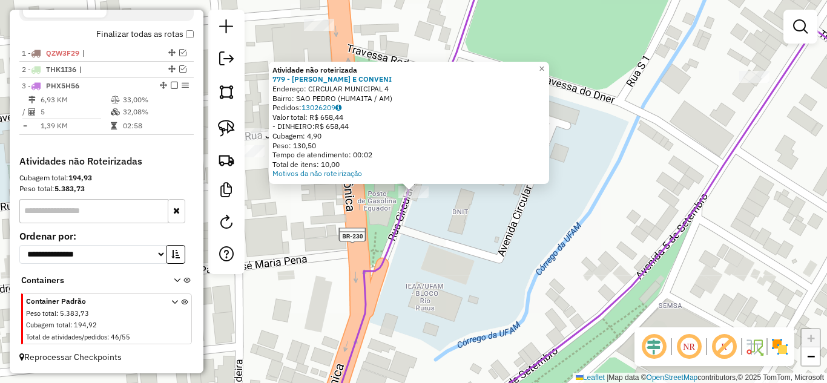
click at [477, 250] on div "Atividade não roteirizada 779 - LANCHONETE E CONVENI Endereço: CIRCULAR MUNICIP…" at bounding box center [413, 191] width 827 height 383
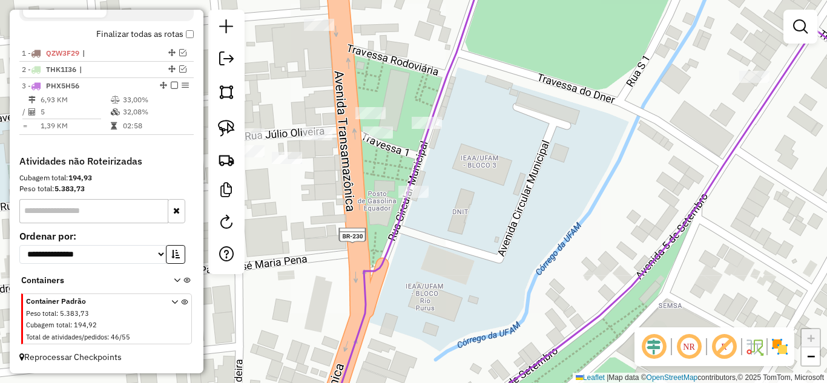
drag, startPoint x: 471, startPoint y: 251, endPoint x: 544, endPoint y: 277, distance: 77.2
click at [544, 277] on div "Janela de atendimento Grade de atendimento Capacidade Transportadoras Veículos …" at bounding box center [413, 191] width 827 height 383
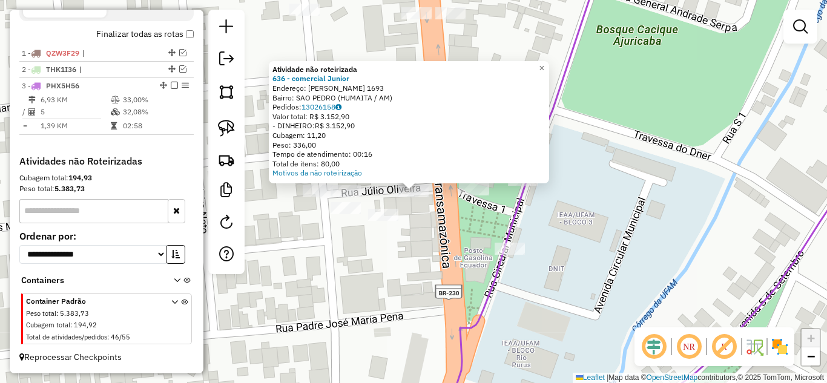
click at [442, 227] on div "Atividade não roteirizada 636 - comercial Junior Endereço: Eduardo Monteiro 169…" at bounding box center [413, 191] width 827 height 383
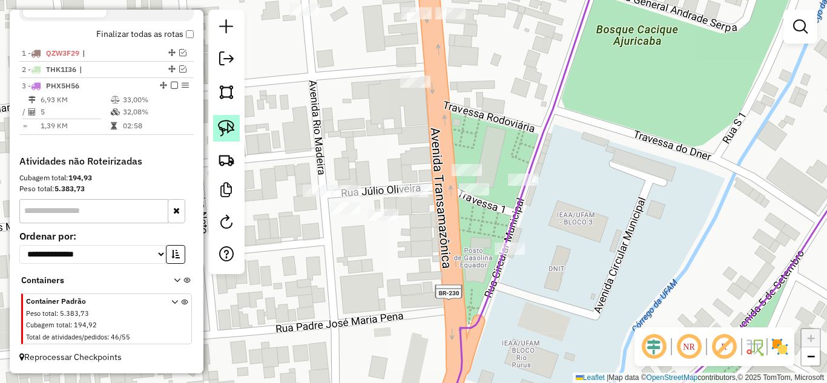
click at [222, 127] on img at bounding box center [226, 128] width 17 height 17
drag, startPoint x: 421, startPoint y: 210, endPoint x: 438, endPoint y: 185, distance: 30.4
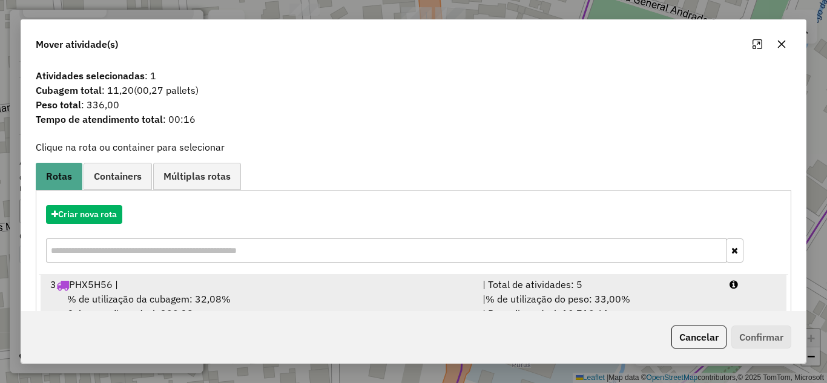
click at [531, 284] on div "| Total de atividades: 5" at bounding box center [598, 284] width 247 height 15
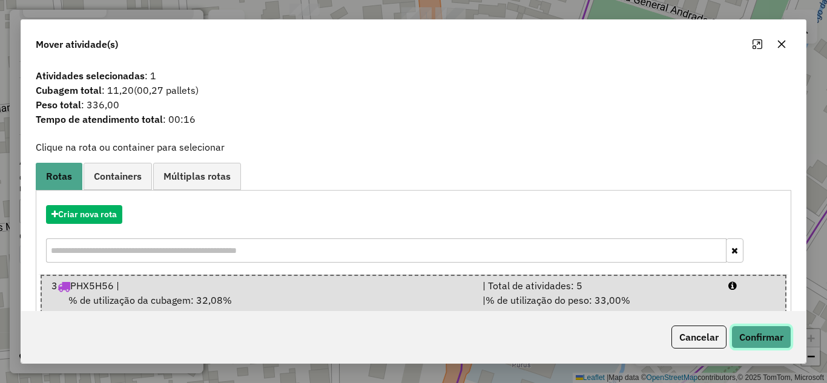
click at [762, 332] on button "Confirmar" at bounding box center [761, 337] width 60 height 23
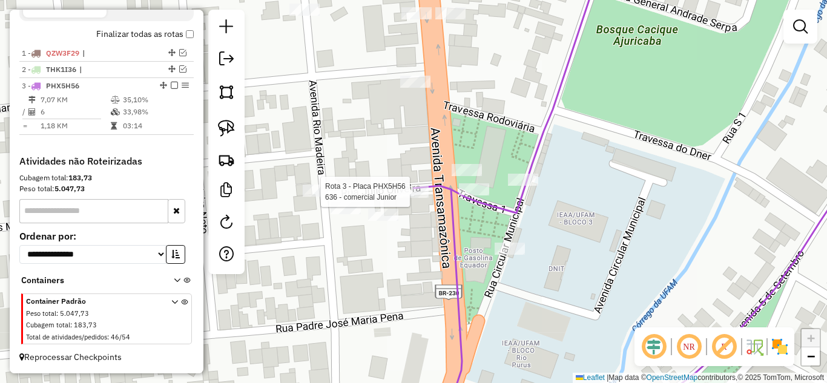
select select "**********"
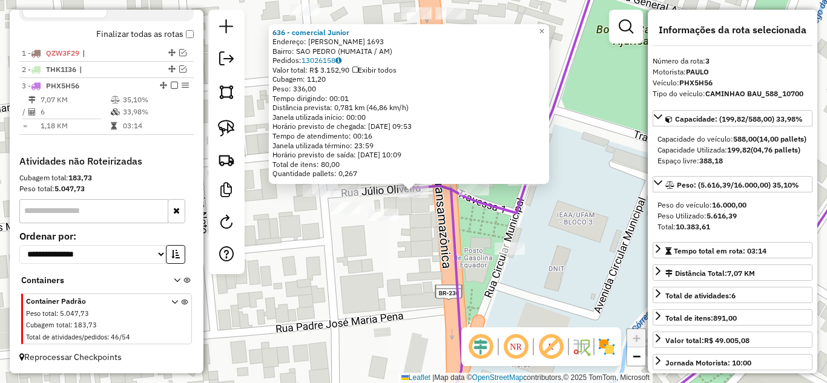
click at [422, 260] on div "636 - comercial Junior Endereço: Eduardo Monteiro 1693 Bairro: SAO PEDRO (HUMAI…" at bounding box center [413, 191] width 827 height 383
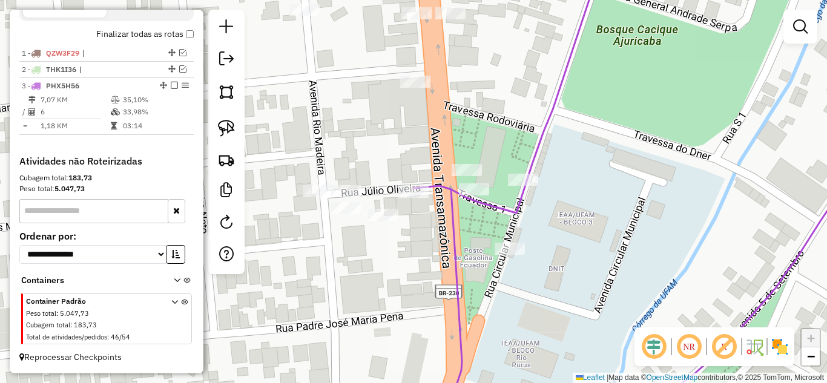
click at [392, 221] on div at bounding box center [383, 215] width 30 height 12
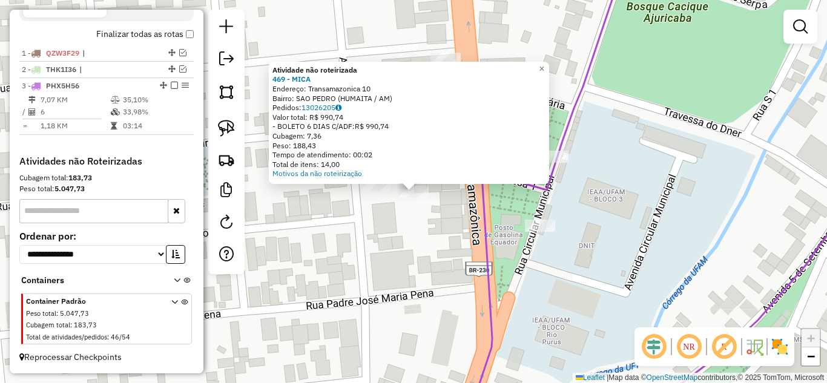
click at [429, 255] on div "Atividade não roteirizada 469 - MICA Endereço: Transamazonica 10 Bairro: SAO PE…" at bounding box center [413, 191] width 827 height 383
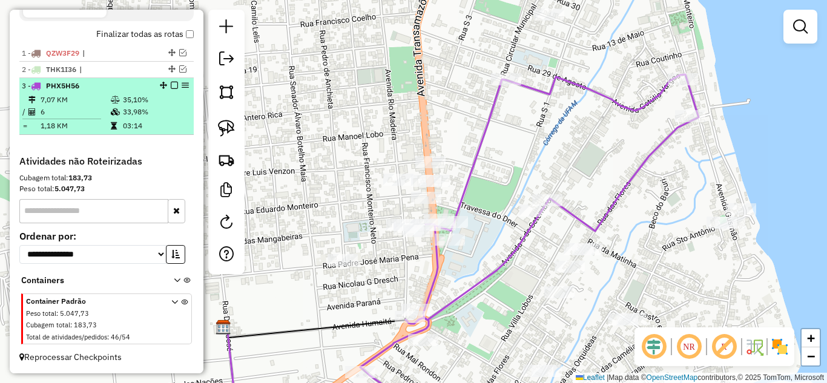
click at [171, 86] on em at bounding box center [174, 85] width 7 height 7
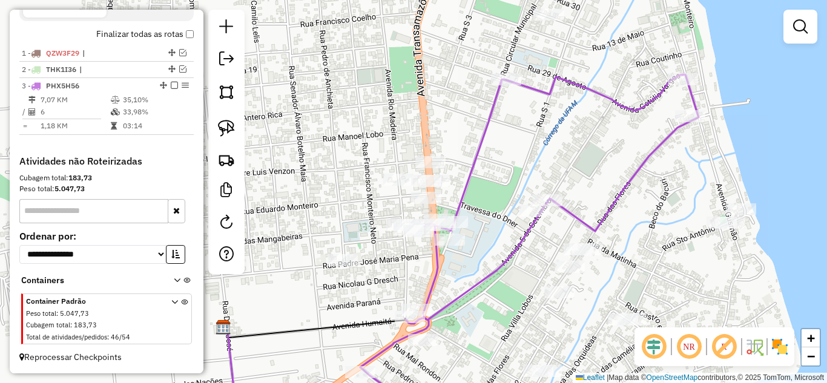
scroll to position [392, 0]
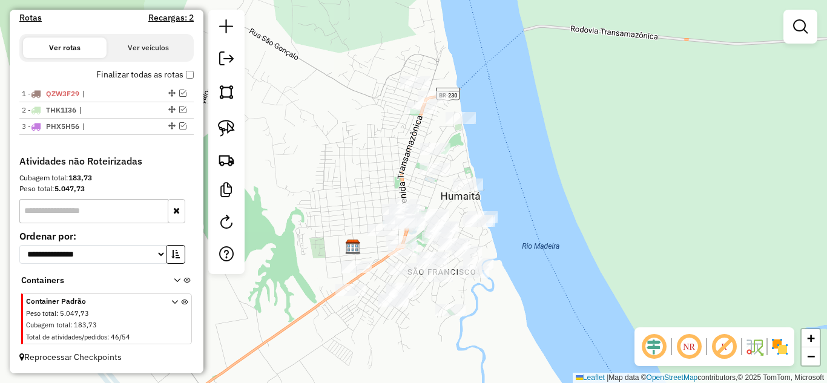
click at [417, 74] on div "Janela de atendimento Grade de atendimento Capacidade Transportadoras Veículos …" at bounding box center [413, 191] width 827 height 383
click at [416, 74] on div "Janela de atendimento Grade de atendimento Capacidade Transportadoras Veículos …" at bounding box center [413, 191] width 827 height 383
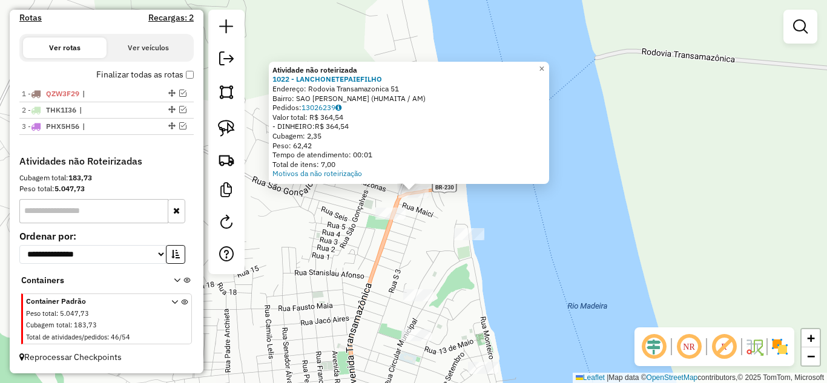
click at [421, 230] on div "Atividade não roteirizada 1022 - LANCHONETEPAIEFILHO Endereço: Rodovia Transama…" at bounding box center [413, 191] width 827 height 383
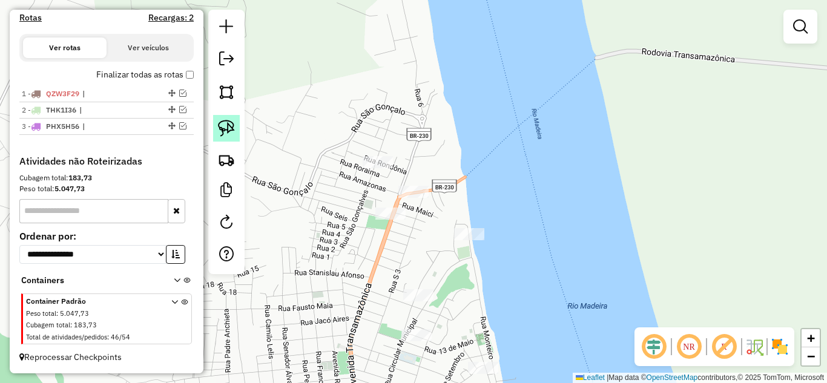
click at [229, 130] on img at bounding box center [226, 128] width 17 height 17
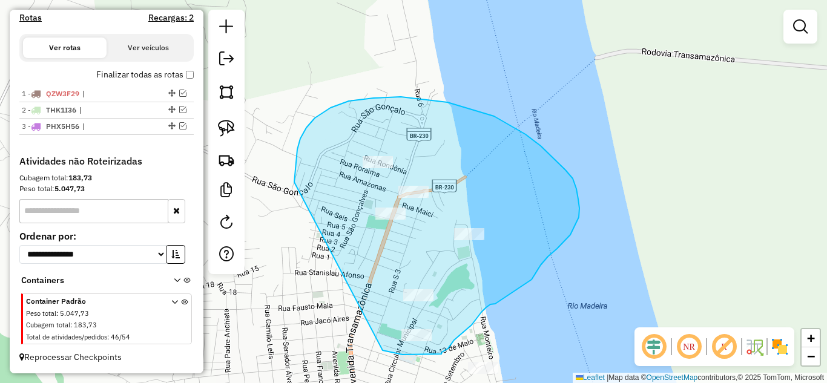
drag, startPoint x: 294, startPoint y: 182, endPoint x: 376, endPoint y: 344, distance: 181.6
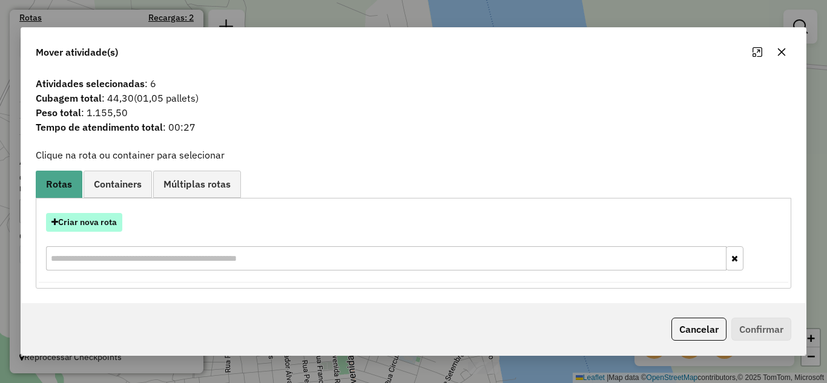
click at [105, 219] on button "Criar nova rota" at bounding box center [84, 222] width 76 height 19
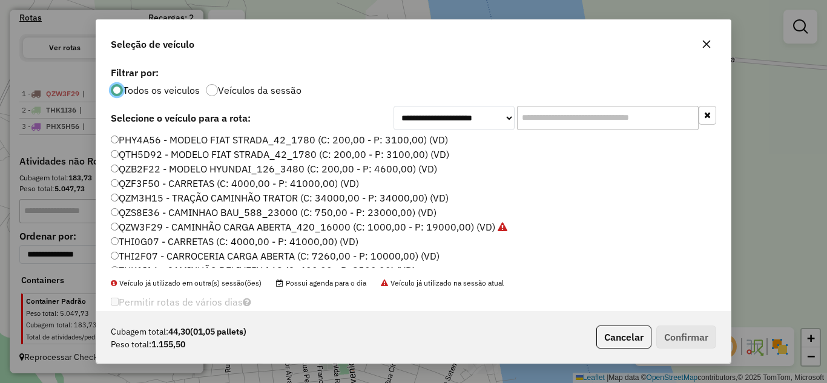
scroll to position [41, 0]
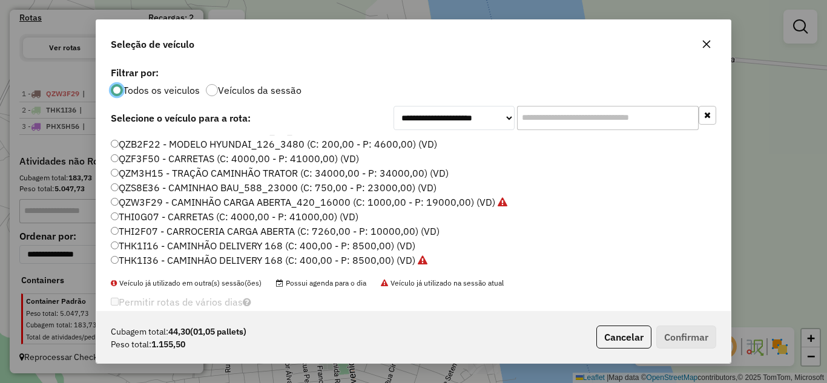
click at [171, 246] on label "THK1I16 - CAMINHÃO DELIVERY 168 (C: 400,00 - P: 8500,00) (VD)" at bounding box center [263, 245] width 304 height 15
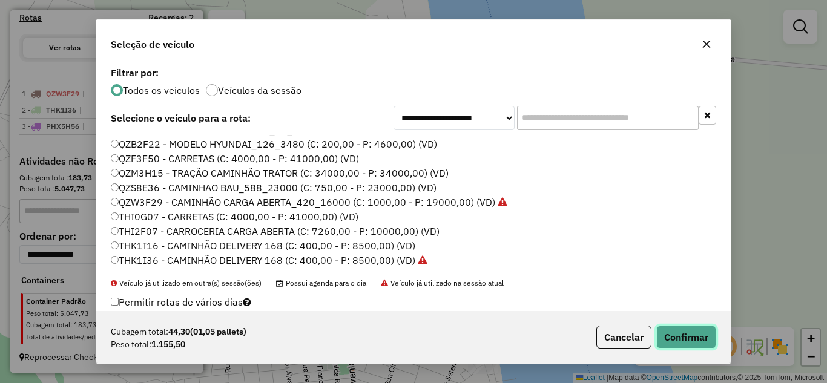
click at [689, 343] on button "Confirmar" at bounding box center [686, 337] width 60 height 23
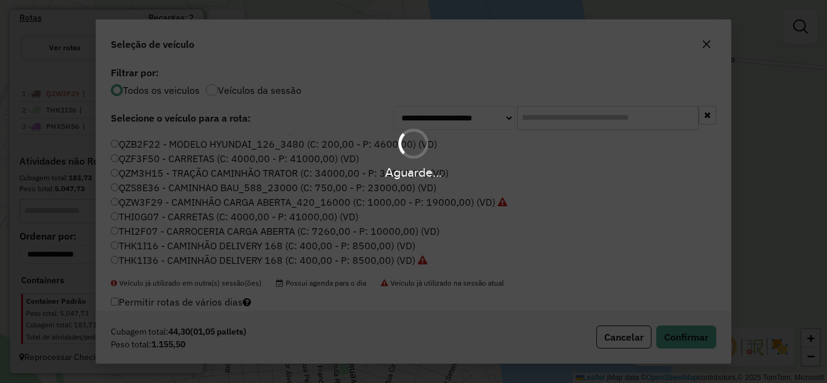
scroll to position [433, 0]
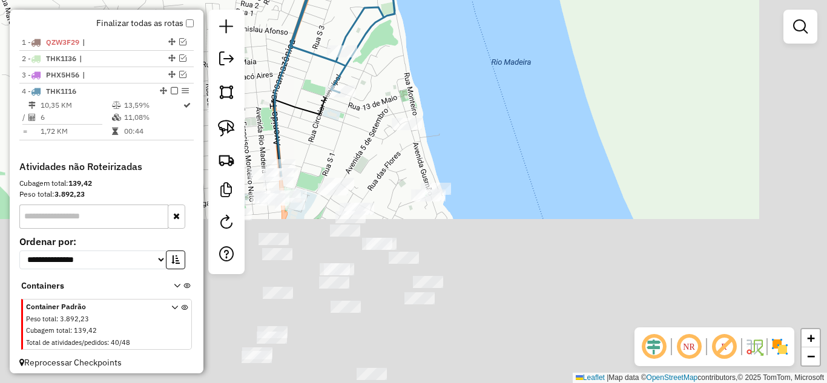
drag, startPoint x: 507, startPoint y: 254, endPoint x: 455, endPoint y: 91, distance: 171.3
click at [445, 29] on div "Janela de atendimento Grade de atendimento Capacidade Transportadoras Veículos …" at bounding box center [413, 191] width 827 height 383
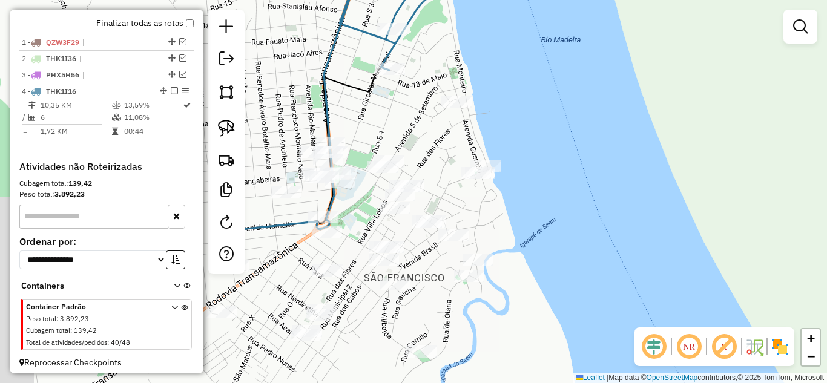
drag, startPoint x: 511, startPoint y: 108, endPoint x: 547, endPoint y: 100, distance: 36.4
click at [547, 100] on div "Janela de atendimento Grade de atendimento Capacidade Transportadoras Veículos …" at bounding box center [413, 191] width 827 height 383
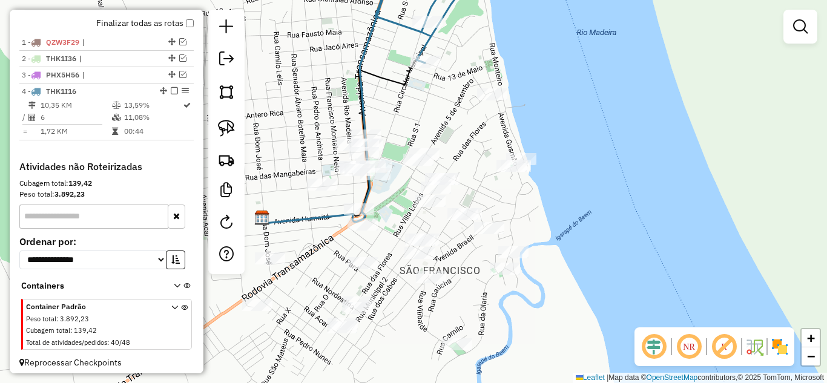
click at [476, 101] on div "Janela de atendimento Grade de atendimento Capacidade Transportadoras Veículos …" at bounding box center [413, 191] width 827 height 383
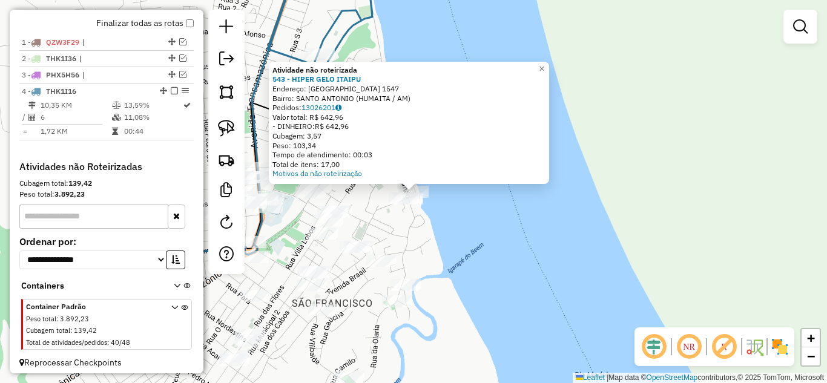
click at [445, 217] on div "Atividade não roteirizada 543 - HIPER GELO ITAIPU Endereço: Monteiro 1547 Bairr…" at bounding box center [413, 191] width 827 height 383
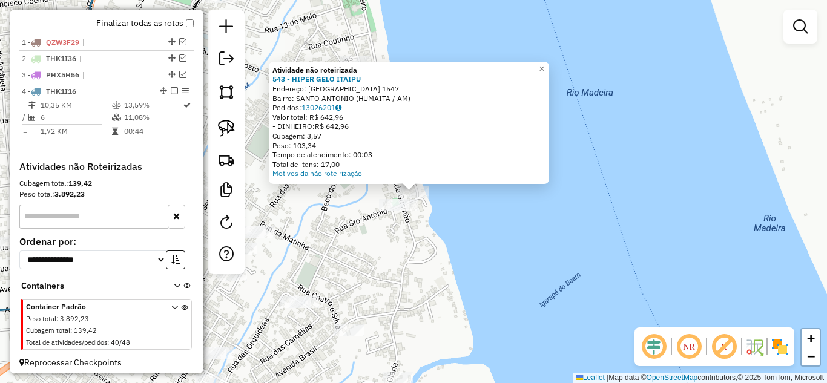
click at [422, 234] on div "Atividade não roteirizada 543 - HIPER GELO ITAIPU Endereço: Monteiro 1547 Bairr…" at bounding box center [413, 191] width 827 height 383
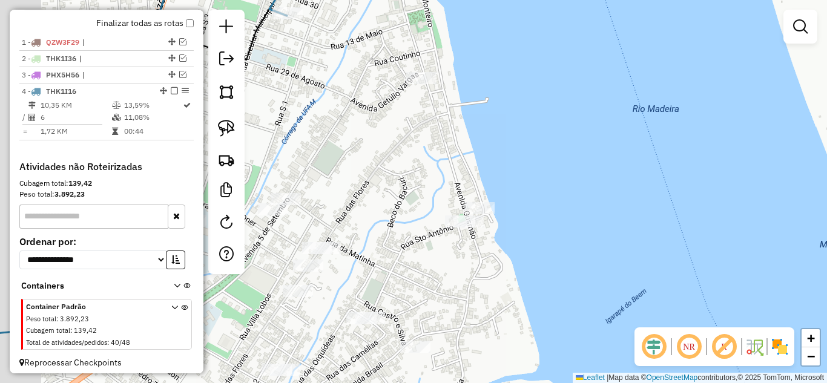
drag, startPoint x: 407, startPoint y: 246, endPoint x: 473, endPoint y: 263, distance: 68.0
click at [473, 263] on div "Janela de atendimento Grade de atendimento Capacidade Transportadoras Veículos …" at bounding box center [413, 191] width 827 height 383
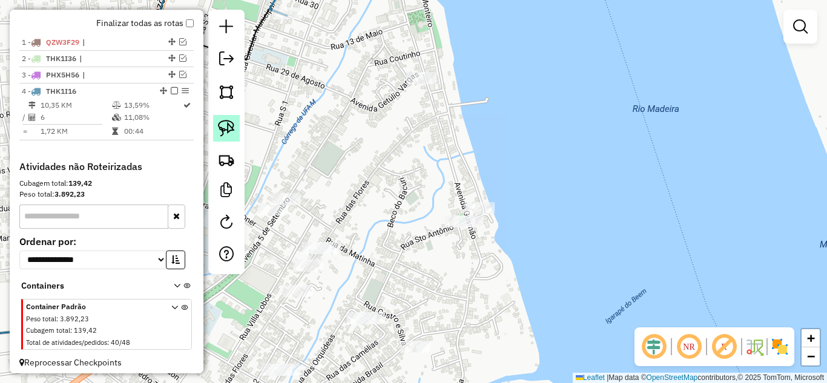
click at [232, 131] on img at bounding box center [226, 128] width 17 height 17
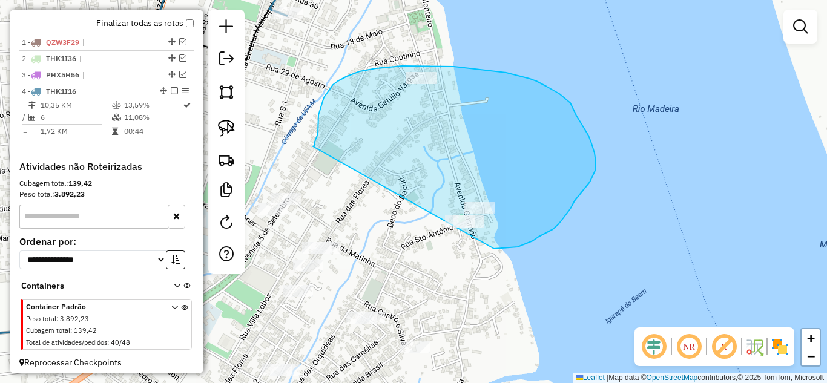
drag, startPoint x: 318, startPoint y: 115, endPoint x: 471, endPoint y: 249, distance: 203.3
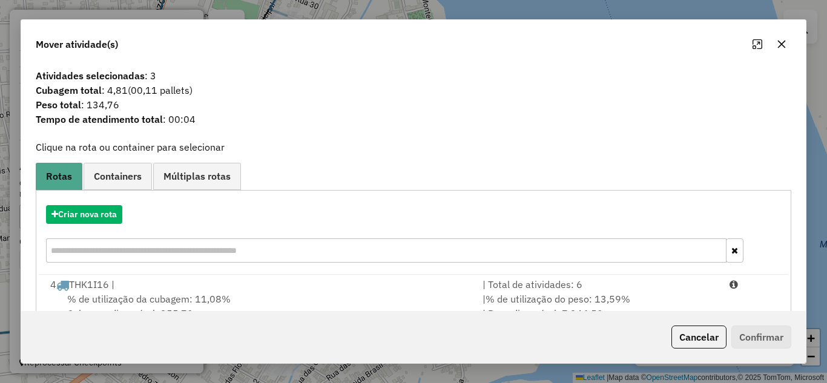
click at [541, 284] on div "| Total de atividades: 6" at bounding box center [598, 284] width 247 height 15
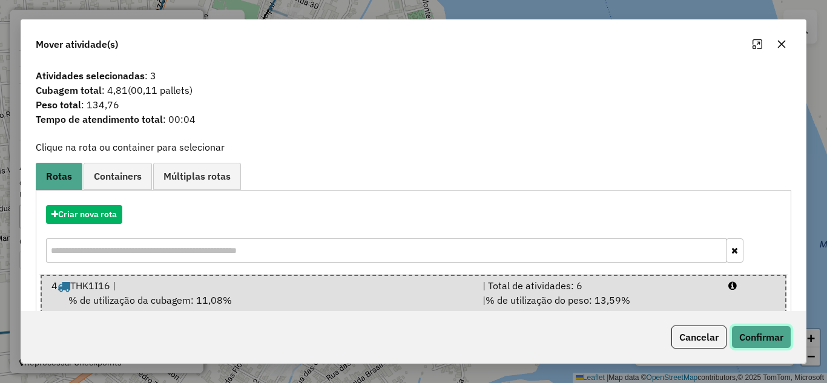
click at [746, 327] on button "Confirmar" at bounding box center [761, 337] width 60 height 23
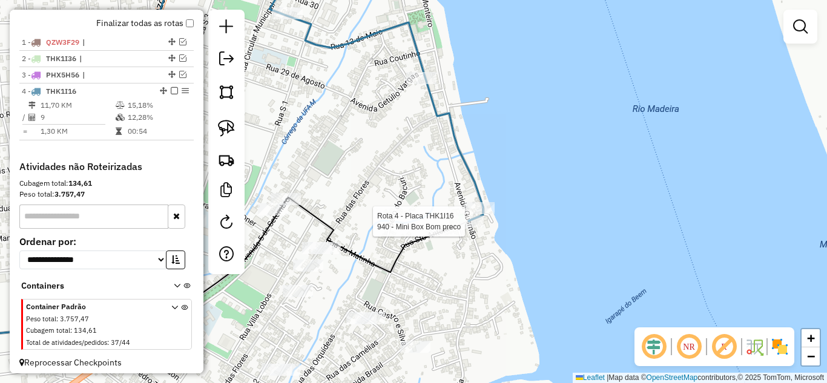
scroll to position [449, 0]
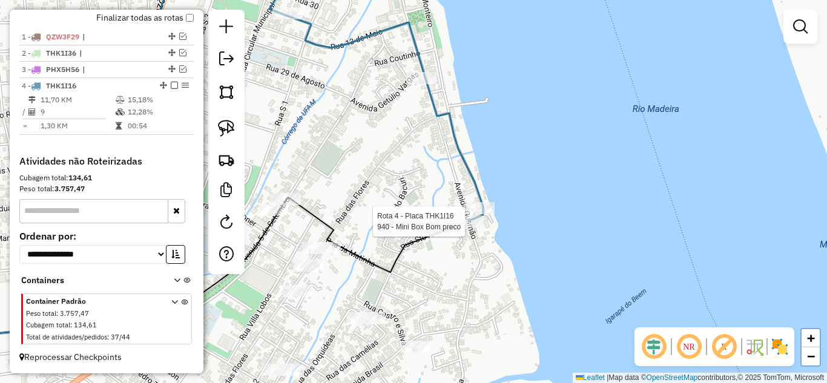
select select "**********"
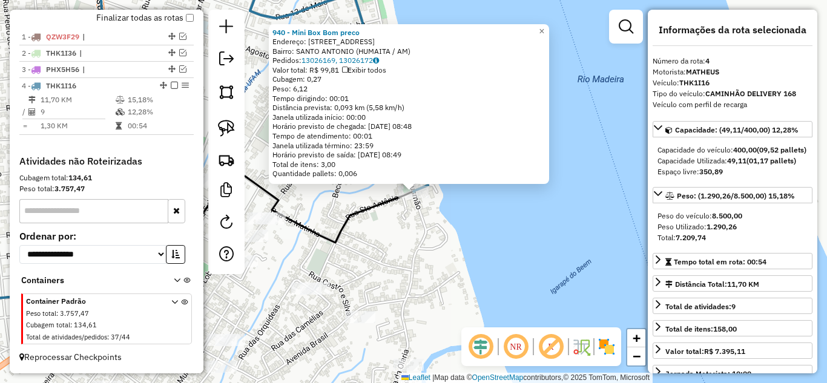
click at [465, 273] on div "940 - Mini Box Bom preco Endereço: Rua saba cruz 379 Bairro: SANTO ANTONIO (HUM…" at bounding box center [413, 191] width 827 height 383
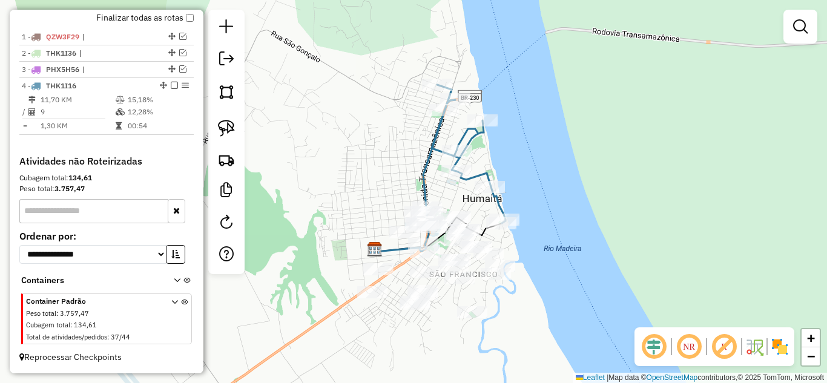
drag, startPoint x: 502, startPoint y: 294, endPoint x: 540, endPoint y: 259, distance: 51.0
click at [540, 259] on div "Janela de atendimento Grade de atendimento Capacidade Transportadoras Veículos …" at bounding box center [413, 191] width 827 height 383
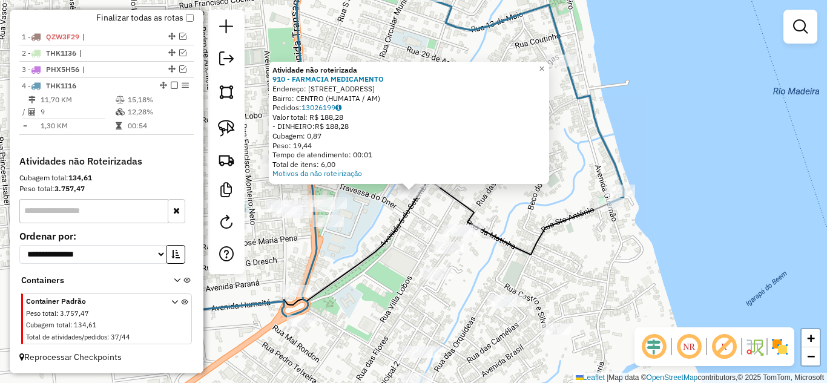
click at [392, 223] on icon at bounding box center [358, 249] width 504 height 139
select select "**********"
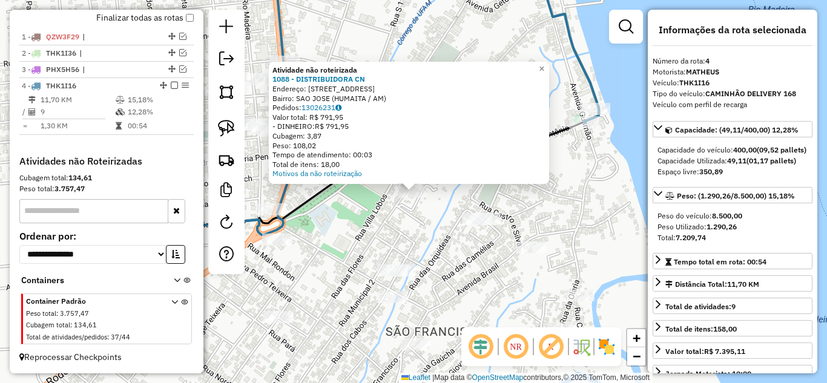
click at [374, 219] on div "Atividade não roteirizada 1088 - DISTRIBUIDORA CN Endereço: Rua das Flores 916 …" at bounding box center [413, 191] width 827 height 383
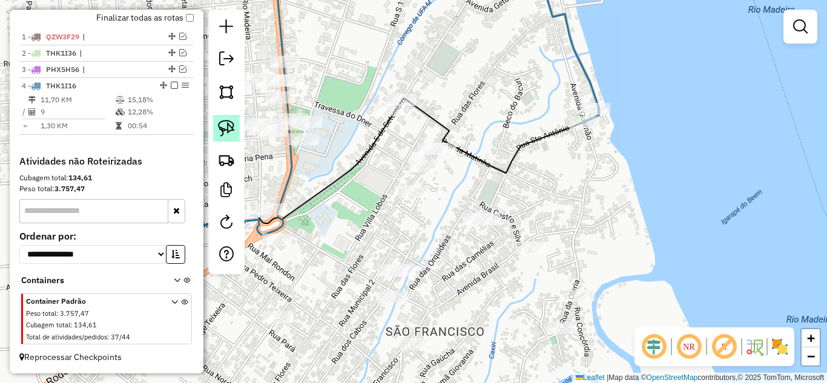
click at [227, 130] on img at bounding box center [226, 128] width 17 height 17
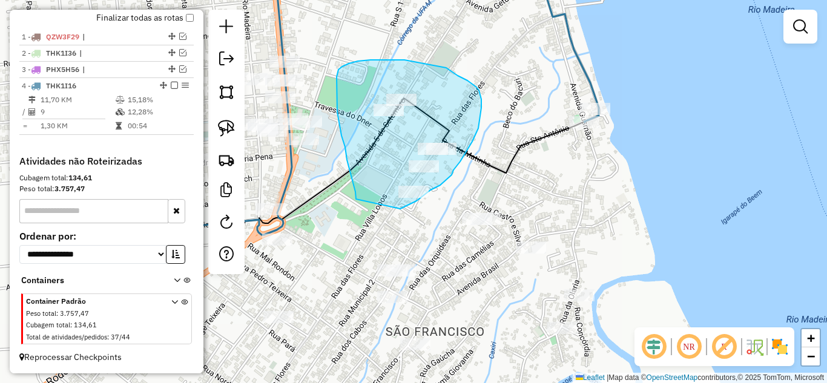
drag, startPoint x: 356, startPoint y: 199, endPoint x: 400, endPoint y: 209, distance: 45.2
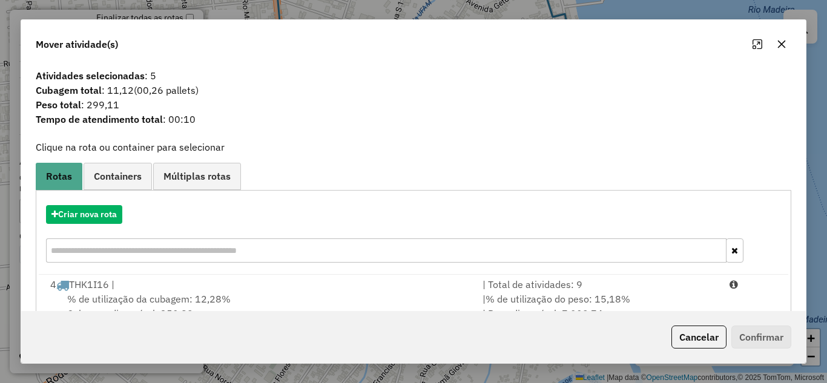
click at [619, 291] on div "| Total de atividades: 9" at bounding box center [598, 284] width 247 height 15
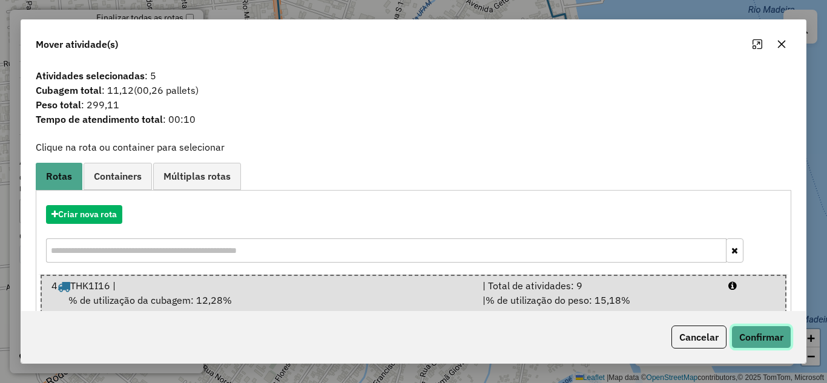
click at [748, 340] on button "Confirmar" at bounding box center [761, 337] width 60 height 23
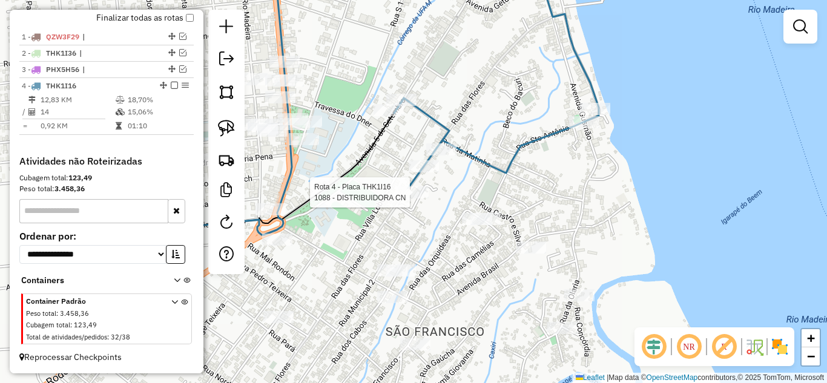
select select "**********"
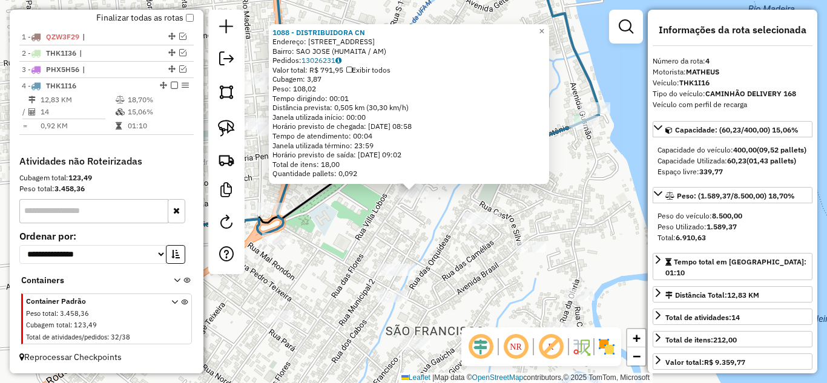
click at [350, 256] on div "1088 - DISTRIBUIDORA CN Endereço: Rua das Flores 916 Bairro: SAO JOSE (HUMAITA …" at bounding box center [413, 191] width 827 height 383
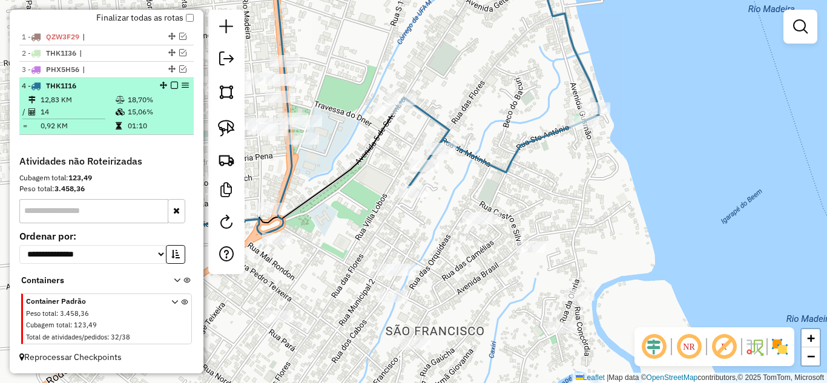
click at [171, 85] on em at bounding box center [174, 85] width 7 height 7
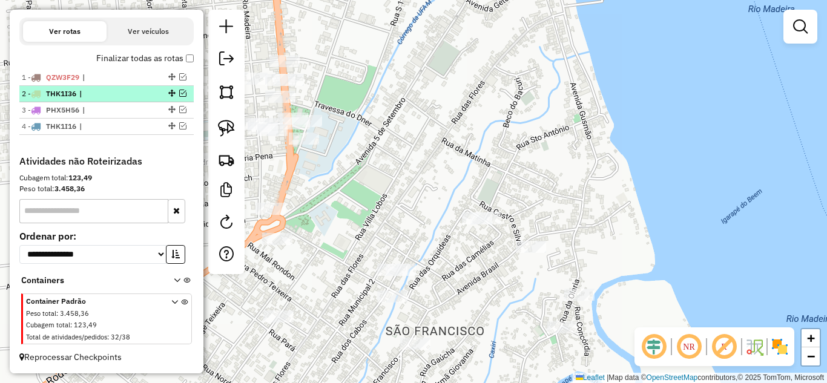
click at [181, 94] on em at bounding box center [182, 93] width 7 height 7
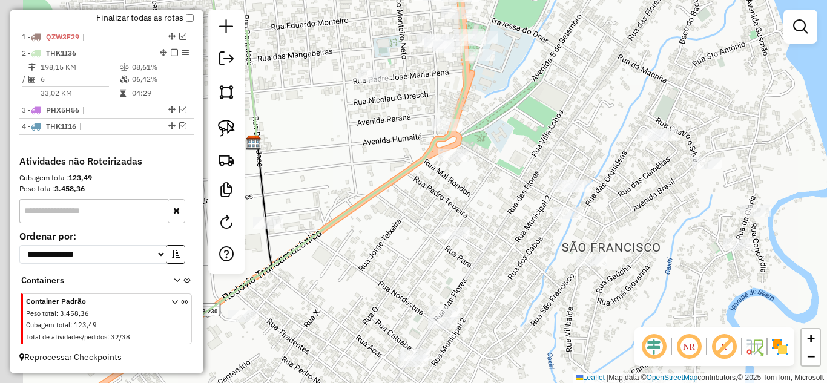
drag, startPoint x: 382, startPoint y: 209, endPoint x: 560, endPoint y: 125, distance: 197.1
click at [560, 125] on div "Janela de atendimento Grade de atendimento Capacidade Transportadoras Veículos …" at bounding box center [413, 191] width 827 height 383
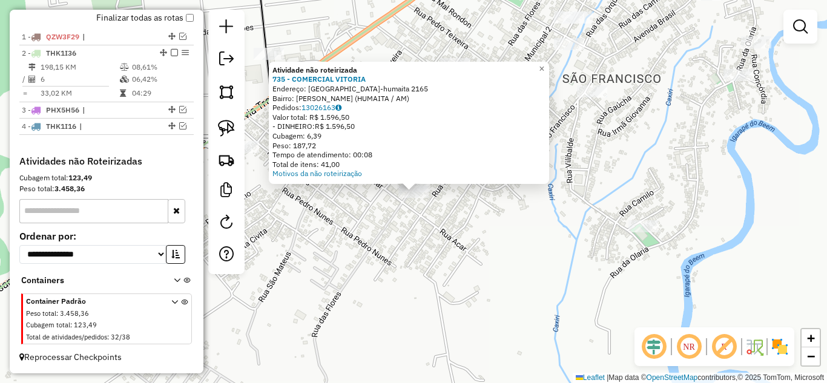
click at [454, 239] on div "Atividade não roteirizada 735 - COMERCIAL VITORIA Endereço: republica ocidental…" at bounding box center [413, 191] width 827 height 383
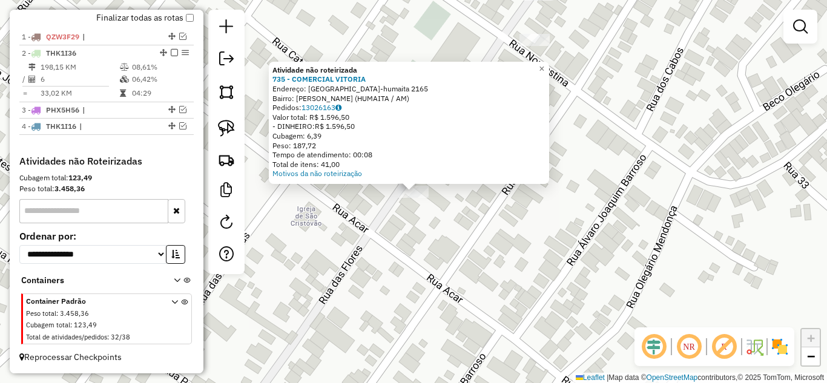
click at [453, 215] on div "× Atividade não roteirizada 735 - COMERCIAL VITORIA Endereço: republica ocident…" at bounding box center [413, 191] width 827 height 383
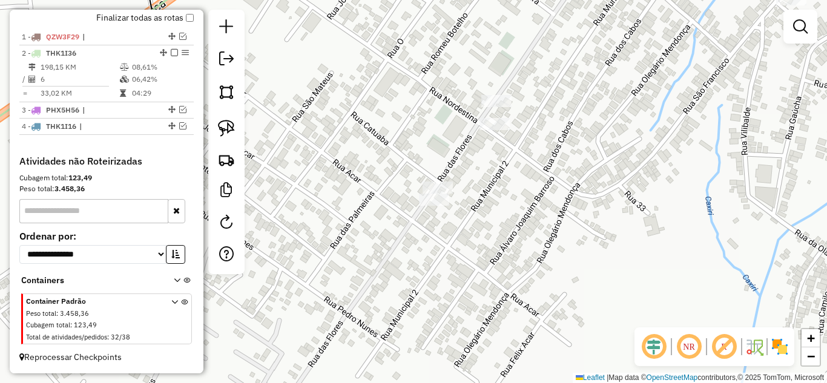
click at [496, 130] on div at bounding box center [494, 124] width 30 height 12
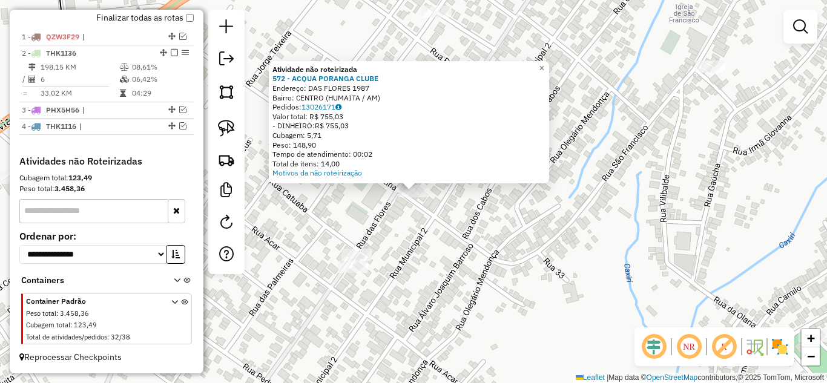
click at [424, 225] on div "Atividade não roteirizada 572 - ACQUA PORANGA CLUBE Endereço: DAS FLORES 1987 B…" at bounding box center [413, 191] width 827 height 383
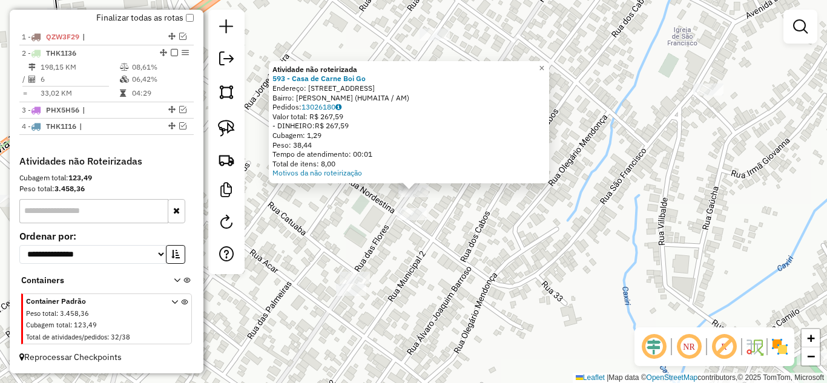
click at [448, 228] on div "Atividade não roteirizada 593 - Casa de Carne Boi Go Endereço: Rua das flores 1…" at bounding box center [413, 191] width 827 height 383
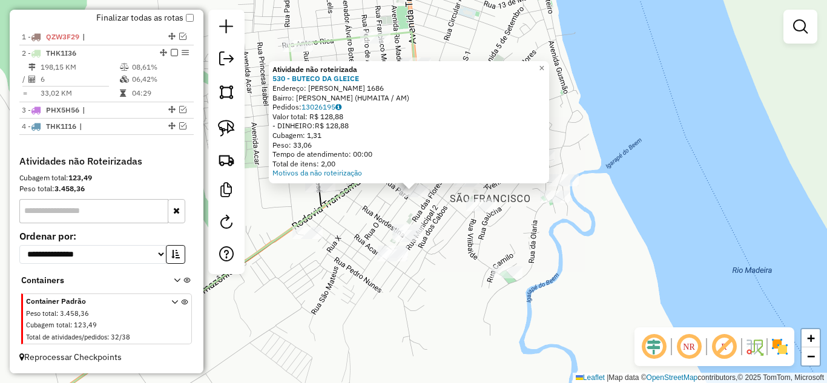
click at [455, 231] on div "Atividade não roteirizada 530 - BUTECO DA GLEICE Endereço: ROMEU BOTELHO 1686 B…" at bounding box center [413, 191] width 827 height 383
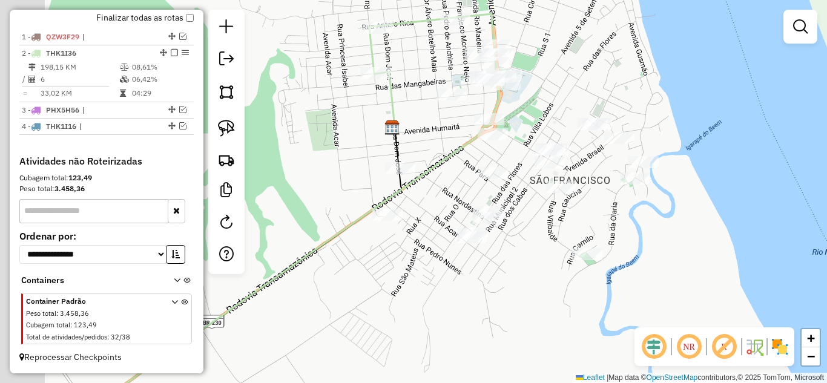
drag, startPoint x: 446, startPoint y: 245, endPoint x: 519, endPoint y: 222, distance: 76.8
click at [531, 224] on div "Janela de atendimento Grade de atendimento Capacidade Transportadoras Veículos …" at bounding box center [413, 191] width 827 height 383
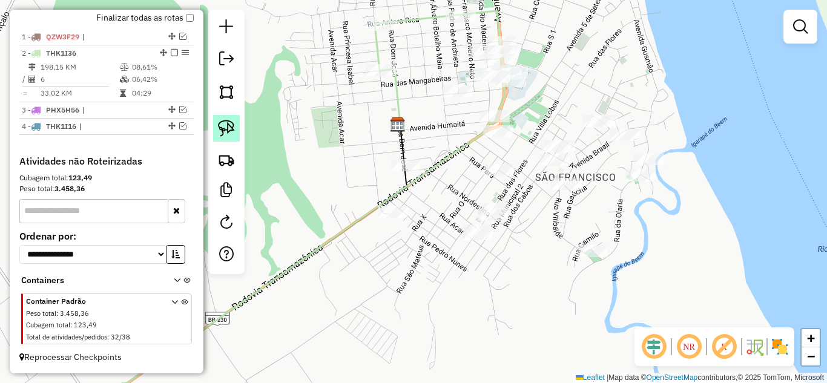
click at [235, 133] on link at bounding box center [226, 128] width 27 height 27
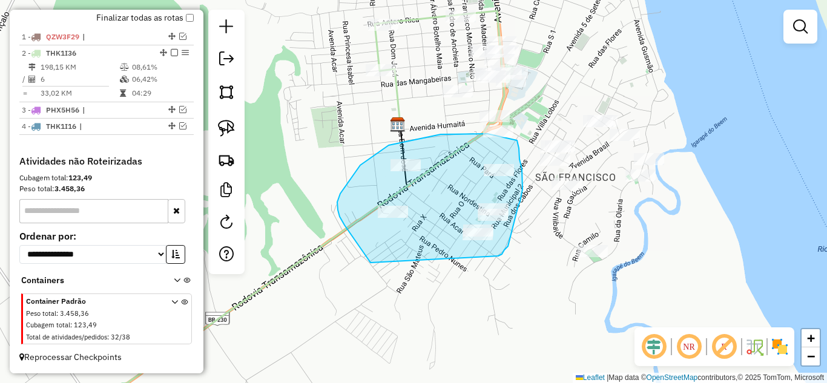
drag, startPoint x: 370, startPoint y: 263, endPoint x: 485, endPoint y: 262, distance: 115.0
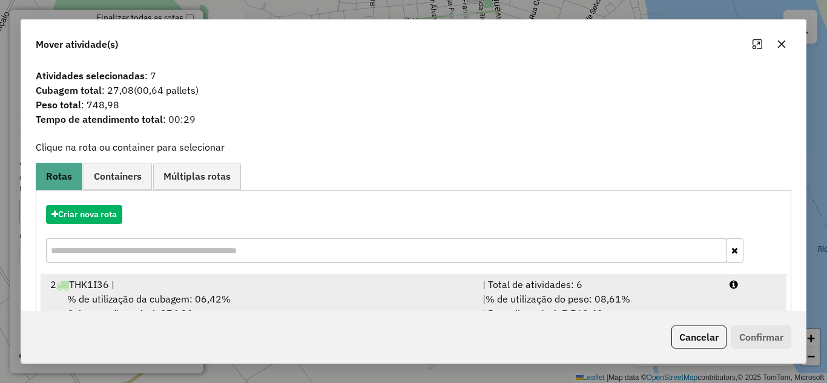
click at [580, 289] on div "| Total de atividades: 6" at bounding box center [598, 284] width 247 height 15
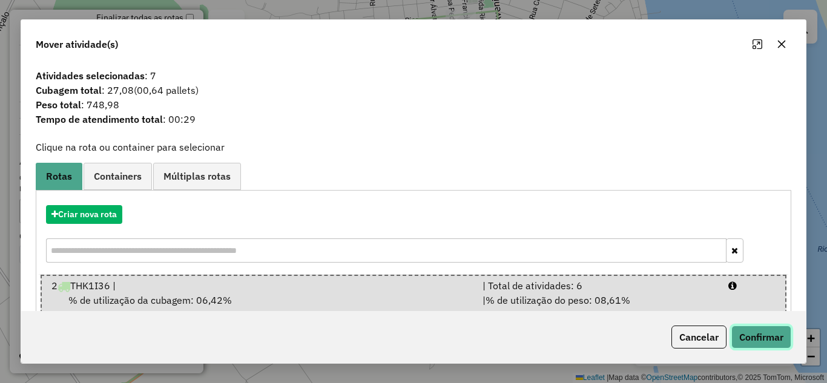
click at [771, 340] on button "Confirmar" at bounding box center [761, 337] width 60 height 23
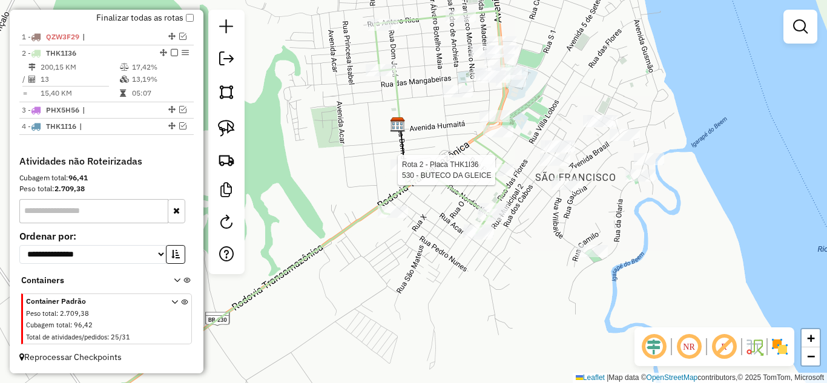
select select "**********"
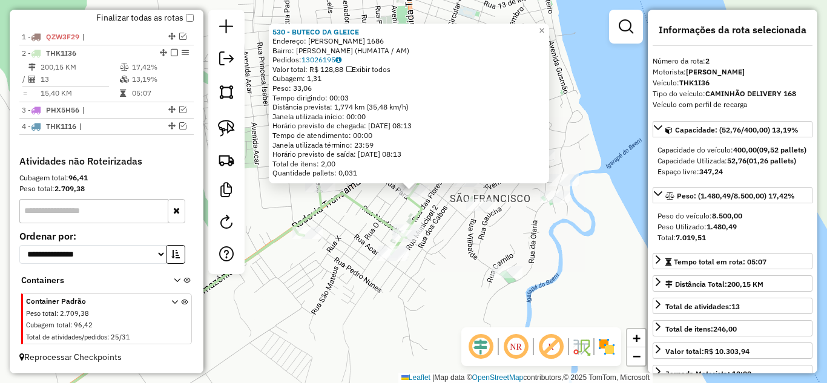
click at [498, 249] on div "530 - BUTECO DA GLEICE Endereço: ROMEU BOTELHO 1686 Bairro: SAO CRISTOVAO (HUMA…" at bounding box center [413, 191] width 827 height 383
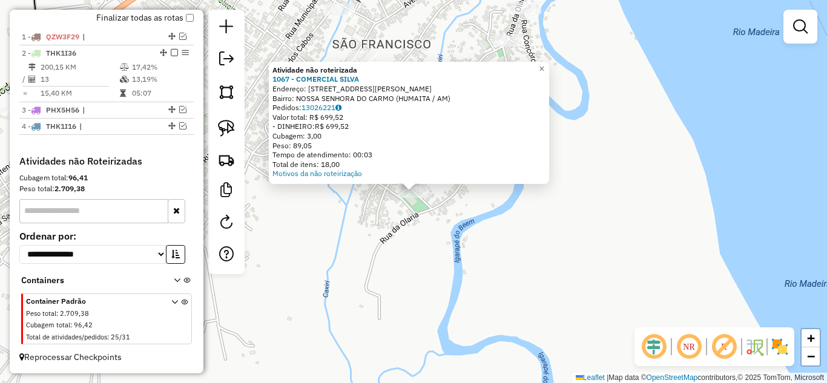
click at [462, 274] on div "Atividade não roteirizada 1067 - COMERCIAL SILVA Endereço: Rua Paulo Marques 35…" at bounding box center [413, 191] width 827 height 383
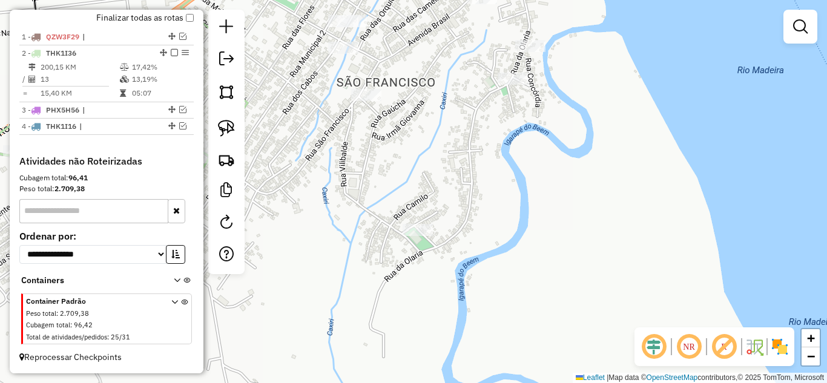
drag, startPoint x: 461, startPoint y: 247, endPoint x: 456, endPoint y: 309, distance: 62.5
click at [456, 309] on div "Janela de atendimento Grade de atendimento Capacidade Transportadoras Veículos …" at bounding box center [413, 191] width 827 height 383
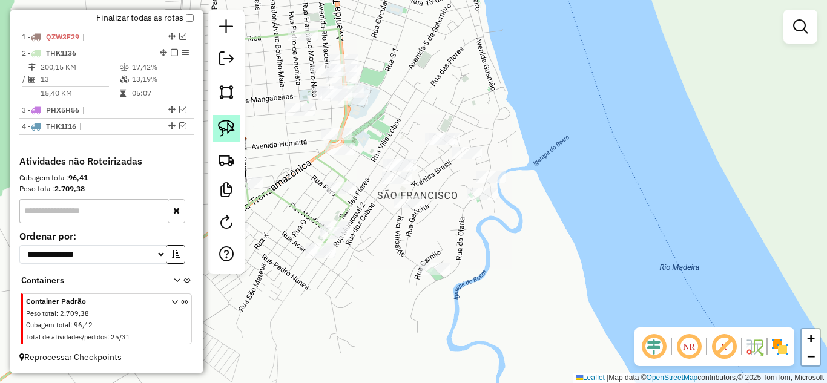
click at [226, 132] on img at bounding box center [226, 128] width 17 height 17
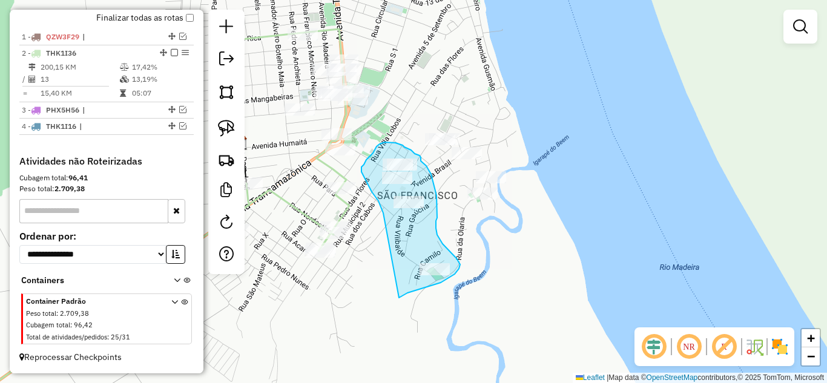
drag, startPoint x: 383, startPoint y: 213, endPoint x: 399, endPoint y: 298, distance: 86.2
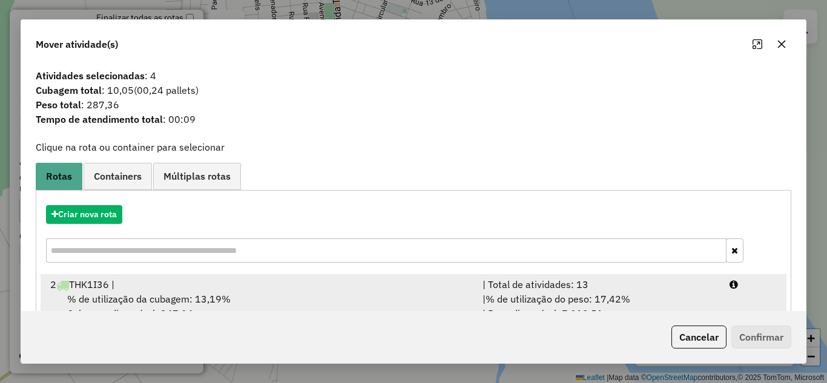
click at [607, 299] on span "% de utilização do peso: 17,42%" at bounding box center [557, 299] width 145 height 12
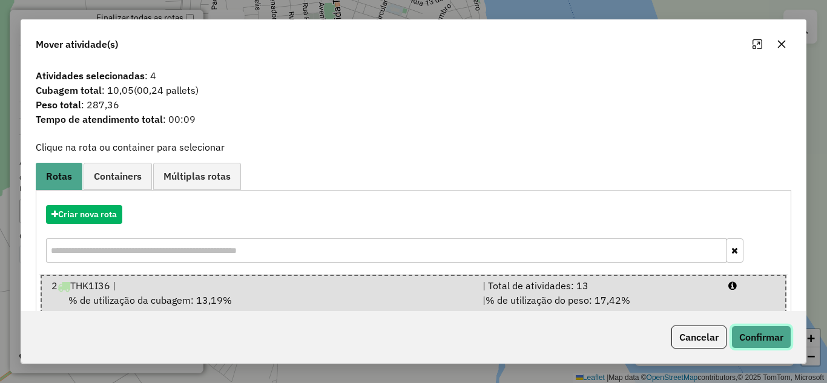
click at [739, 334] on button "Confirmar" at bounding box center [761, 337] width 60 height 23
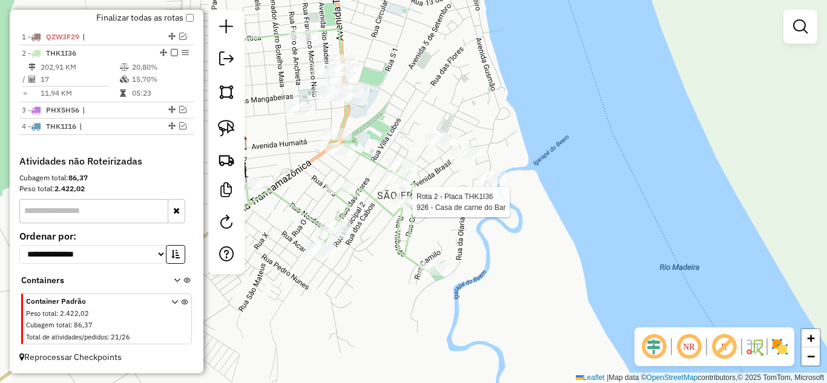
select select "**********"
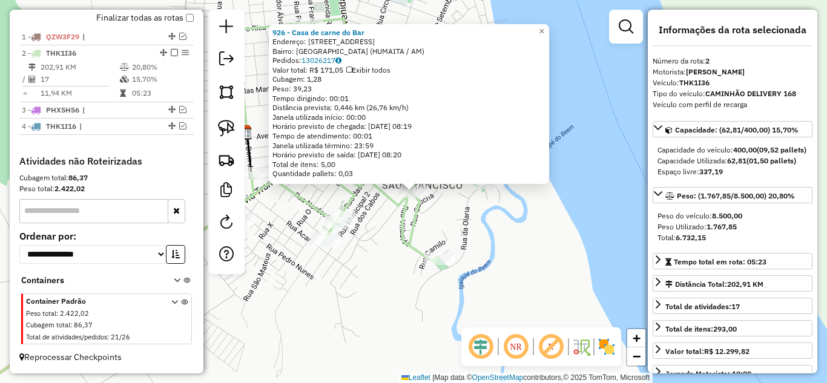
click at [470, 245] on div "926 - Casa de carne do Bar Endereço: Rua Sao Francisco 1027 Bairro: SAO FRANCIS…" at bounding box center [413, 191] width 827 height 383
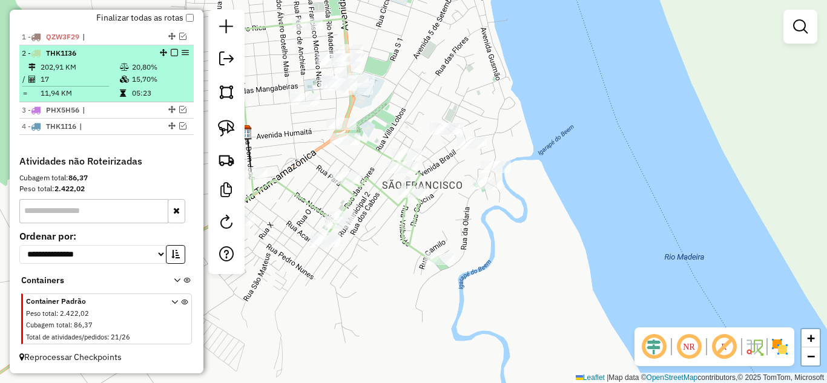
click at [172, 51] on em at bounding box center [174, 52] width 7 height 7
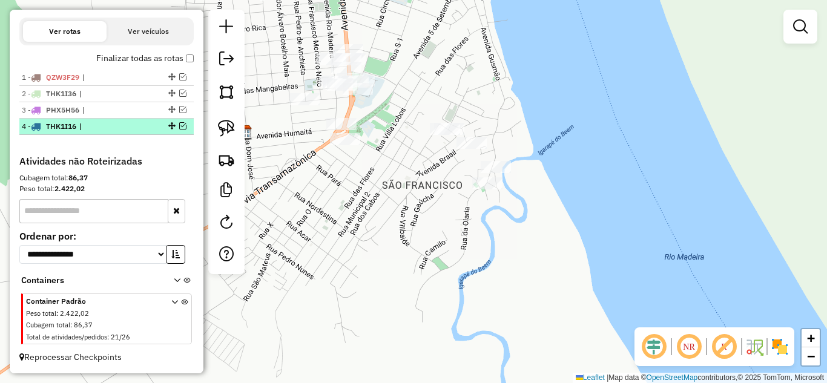
click at [179, 125] on em at bounding box center [182, 125] width 7 height 7
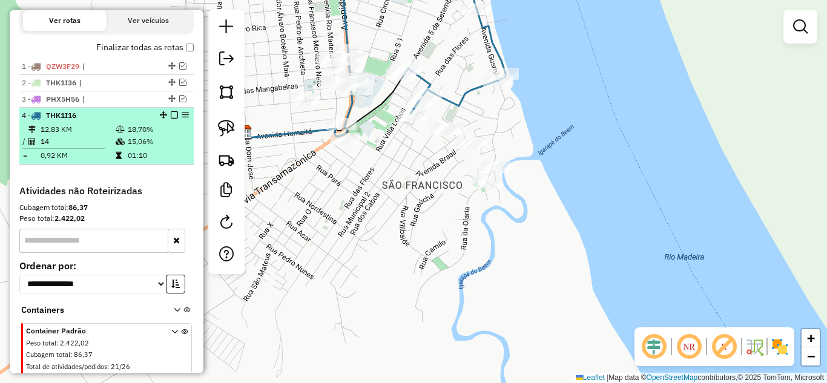
scroll to position [449, 0]
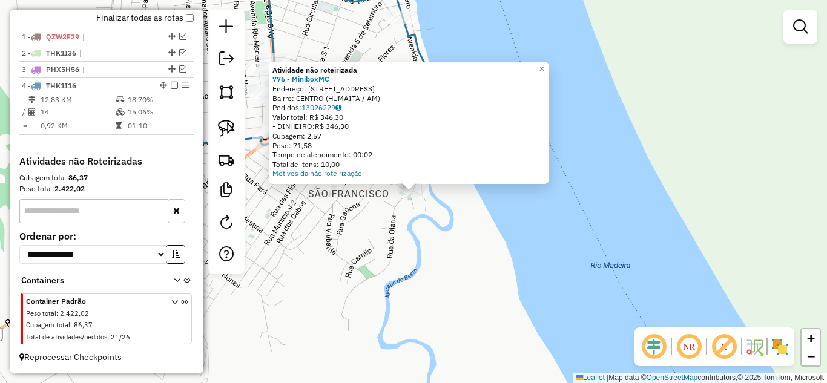
click at [375, 234] on div "Atividade não roteirizada 776 - MiniboxMC Endereço: Rua da Olaria 655 Bairro: C…" at bounding box center [413, 191] width 827 height 383
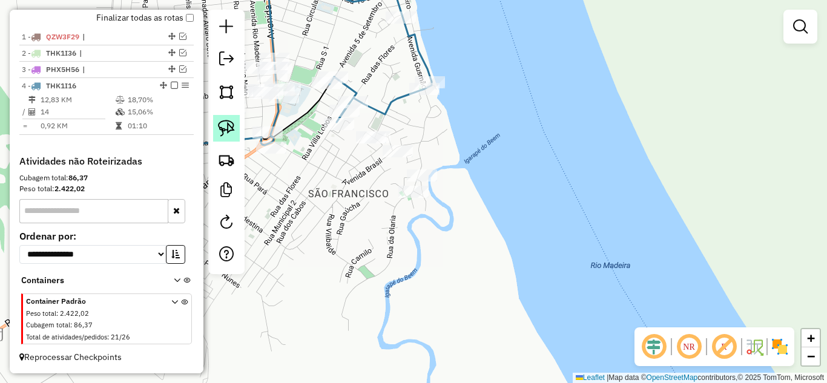
click at [224, 126] on img at bounding box center [226, 128] width 17 height 17
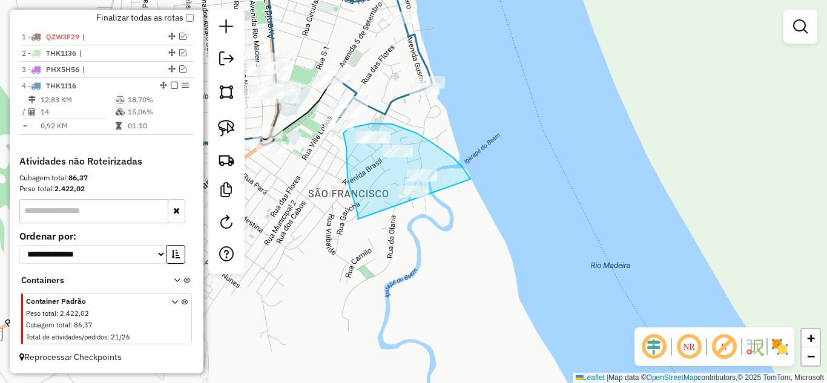
drag, startPoint x: 358, startPoint y: 219, endPoint x: 443, endPoint y: 229, distance: 85.9
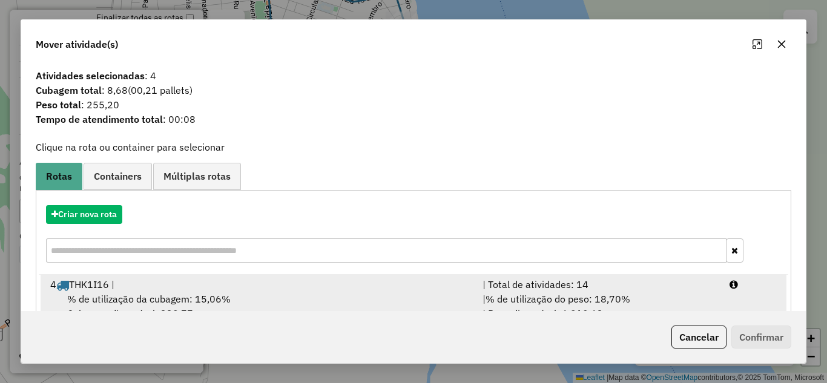
click at [623, 294] on span "% de utilização do peso: 18,70%" at bounding box center [557, 299] width 145 height 12
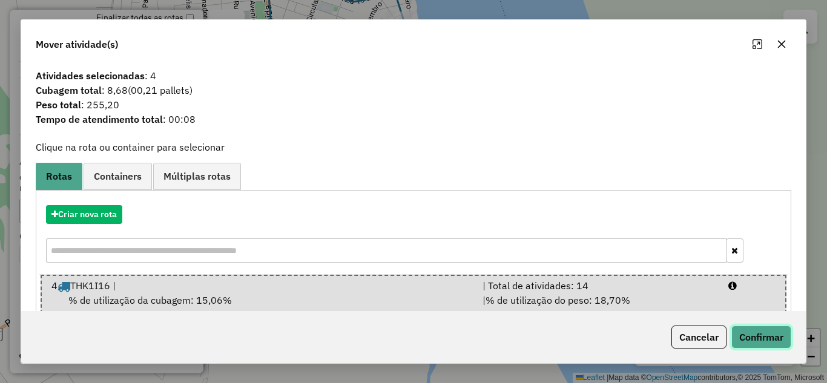
click at [781, 341] on button "Confirmar" at bounding box center [761, 337] width 60 height 23
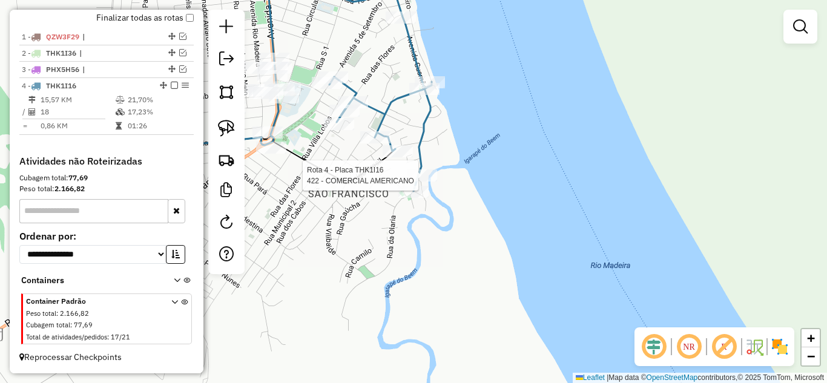
select select "**********"
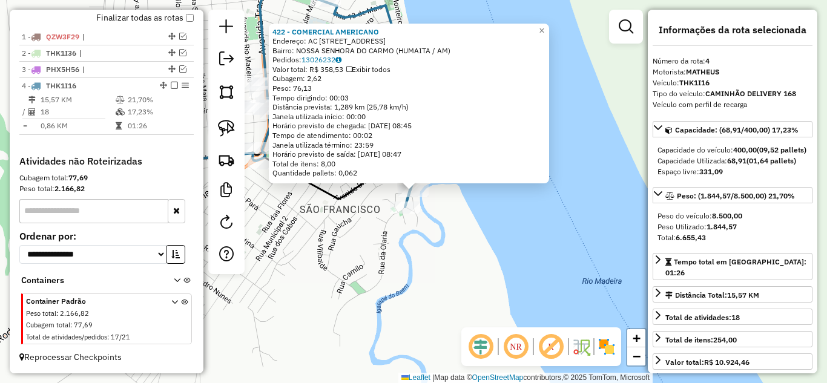
click at [451, 249] on div "422 - COMERCIAL AMERICANO Endereço: AC RUA DA OLARIA 881 Bairro: NOSSA SENHORA …" at bounding box center [413, 191] width 827 height 383
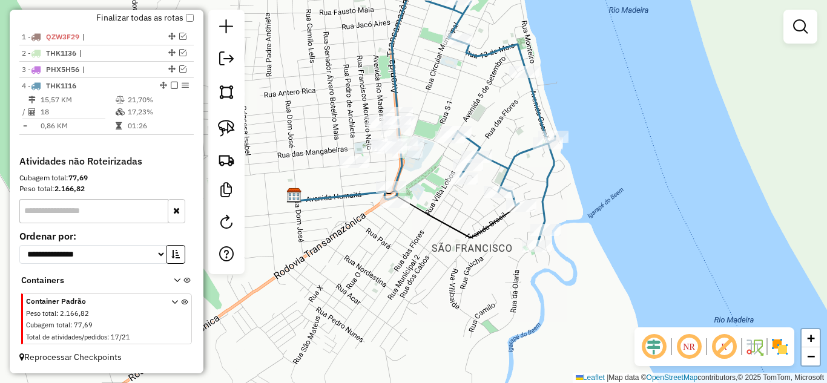
drag, startPoint x: 418, startPoint y: 274, endPoint x: 550, endPoint y: 313, distance: 137.5
click at [550, 313] on div "Janela de atendimento Grade de atendimento Capacidade Transportadoras Veículos …" at bounding box center [413, 191] width 827 height 383
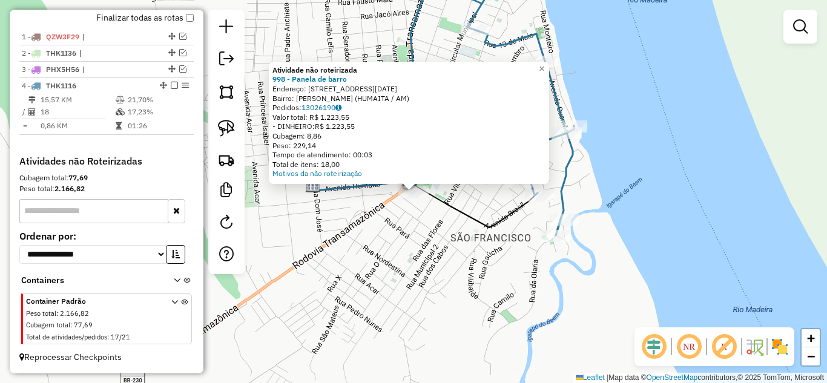
click at [391, 238] on div "Atividade não roteirizada 998 - Panela de barro Endereço: Avenida Cinco de Sete…" at bounding box center [413, 191] width 827 height 383
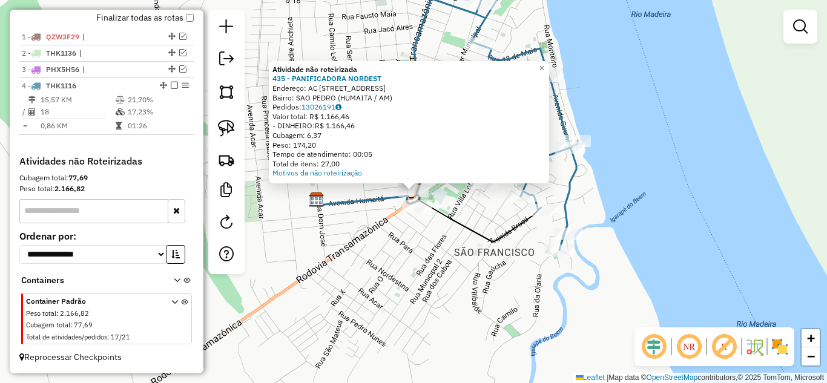
click at [382, 238] on div "Atividade não roteirizada 435 - PANIFICADORA NORDEST Endereço: AC AV TRANSAMAZO…" at bounding box center [413, 191] width 827 height 383
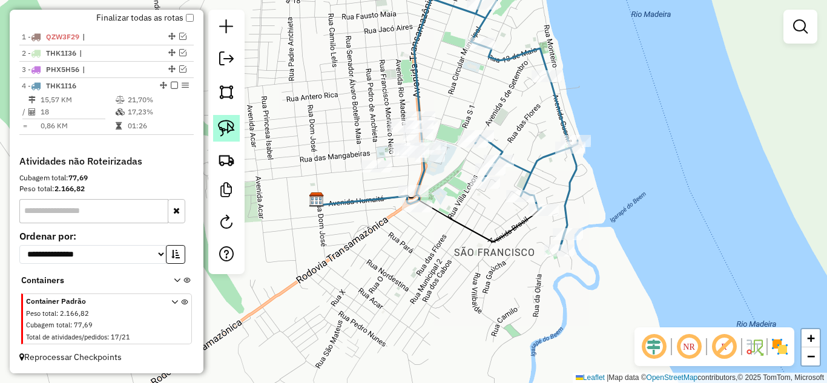
click at [228, 127] on img at bounding box center [226, 128] width 17 height 17
drag, startPoint x: 382, startPoint y: 232, endPoint x: 381, endPoint y: 214, distance: 18.2
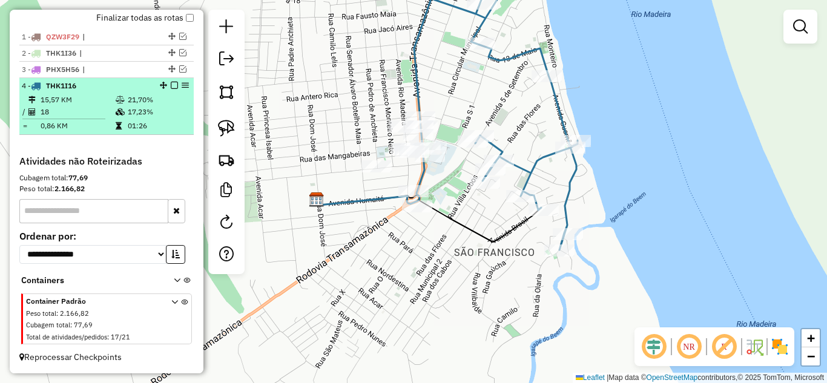
click at [171, 84] on em at bounding box center [174, 85] width 7 height 7
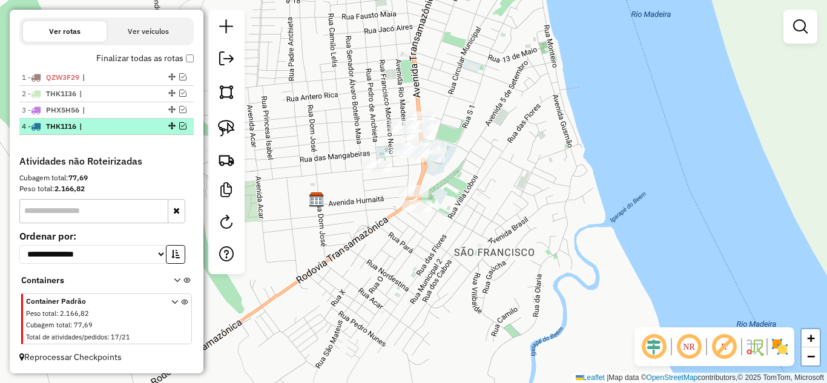
scroll to position [409, 0]
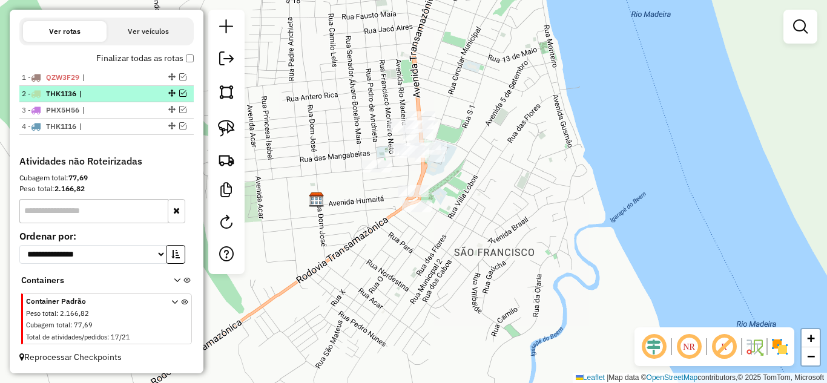
click at [182, 93] on em at bounding box center [182, 93] width 7 height 7
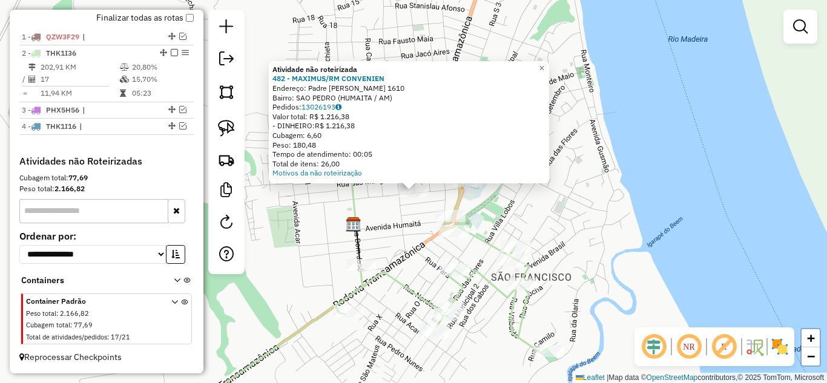
click at [406, 215] on div "Atividade não roteirizada 482 - MAXIMUS/RM CONVENIEN Endereço: Padre Jose Maria…" at bounding box center [413, 191] width 827 height 383
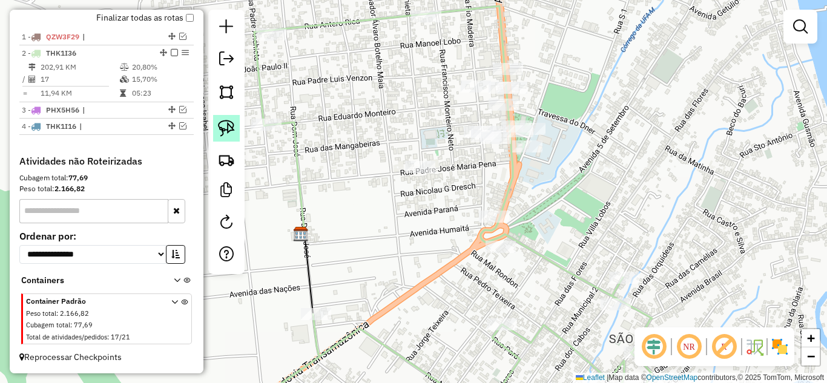
click at [232, 132] on img at bounding box center [226, 128] width 17 height 17
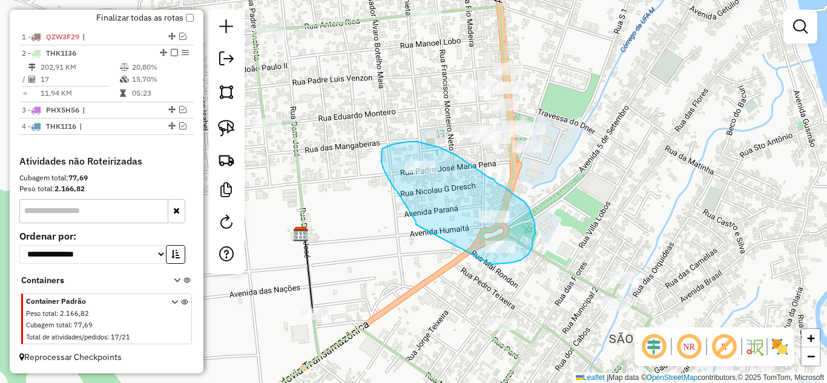
drag, startPoint x: 416, startPoint y: 225, endPoint x: 487, endPoint y: 265, distance: 81.8
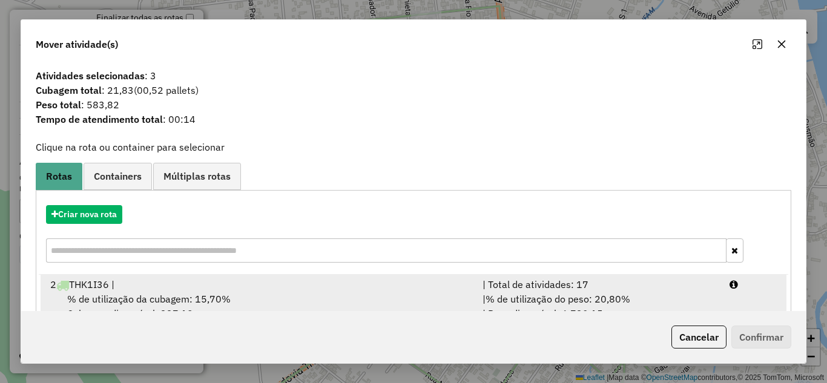
click at [557, 298] on span "% de utilização do peso: 20,80%" at bounding box center [557, 299] width 145 height 12
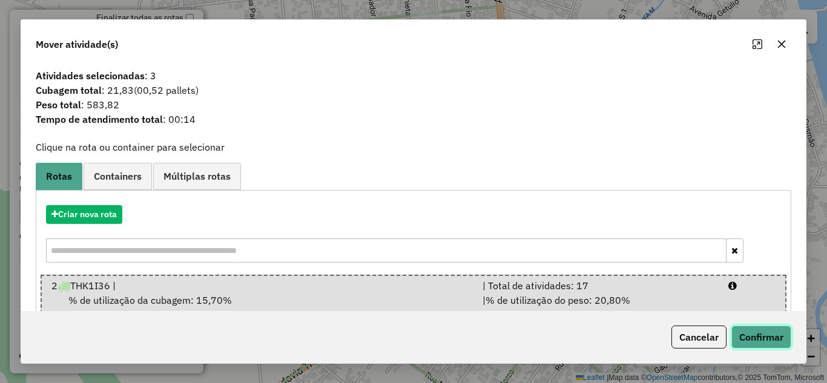
click at [778, 338] on button "Confirmar" at bounding box center [761, 337] width 60 height 23
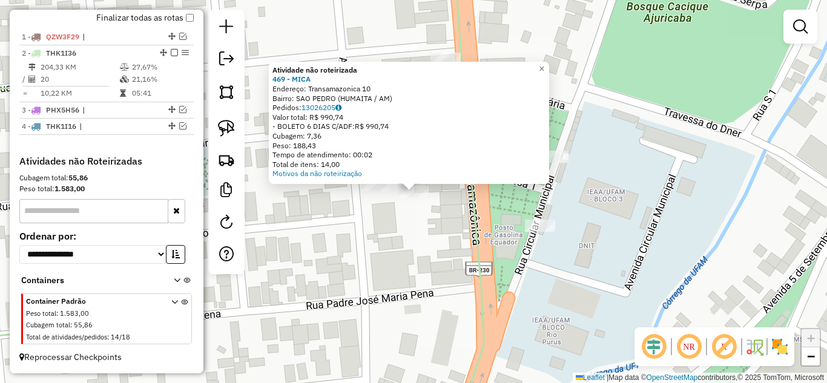
click at [420, 226] on div "Atividade não roteirizada 469 - MICA Endereço: Transamazonica 10 Bairro: SAO PE…" at bounding box center [413, 191] width 827 height 383
click at [418, 230] on div "× Atividade não roteirizada 469 - MICA Endereço: Transamazonica 10 Bairro: SAO …" at bounding box center [413, 191] width 827 height 383
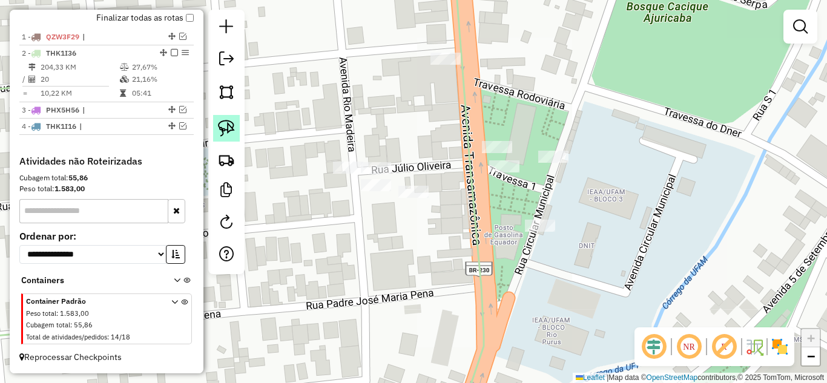
click at [231, 130] on img at bounding box center [226, 128] width 17 height 17
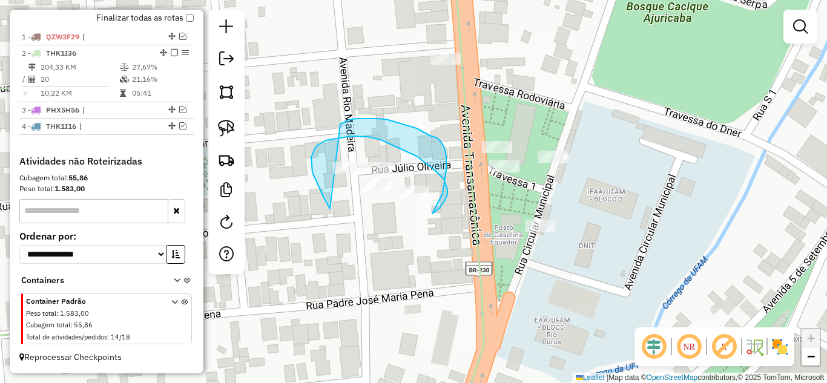
drag, startPoint x: 330, startPoint y: 209, endPoint x: 337, endPoint y: 126, distance: 83.2
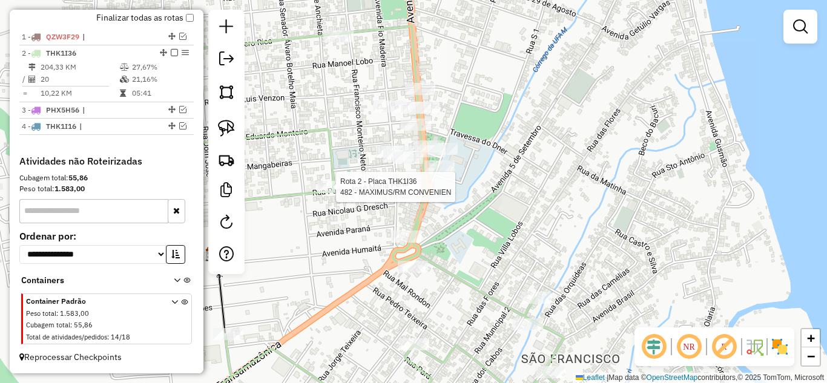
click at [331, 193] on div at bounding box center [332, 187] width 30 height 12
select select "**********"
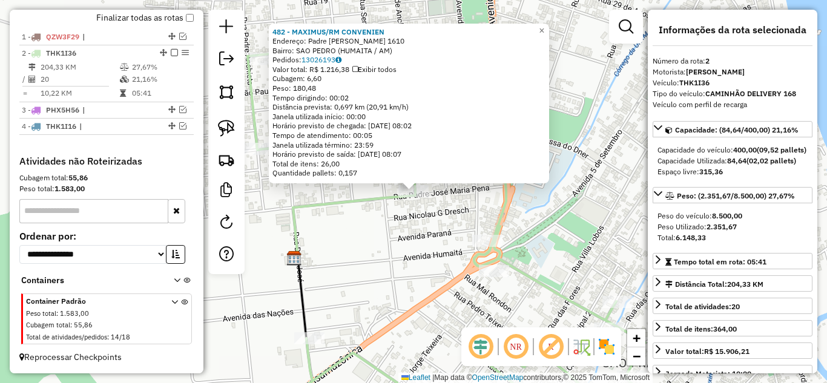
click at [361, 255] on div "482 - MAXIMUS/RM CONVENIEN Endereço: Padre Jose Maria Pena 1610 Bairro: SAO PED…" at bounding box center [413, 191] width 827 height 383
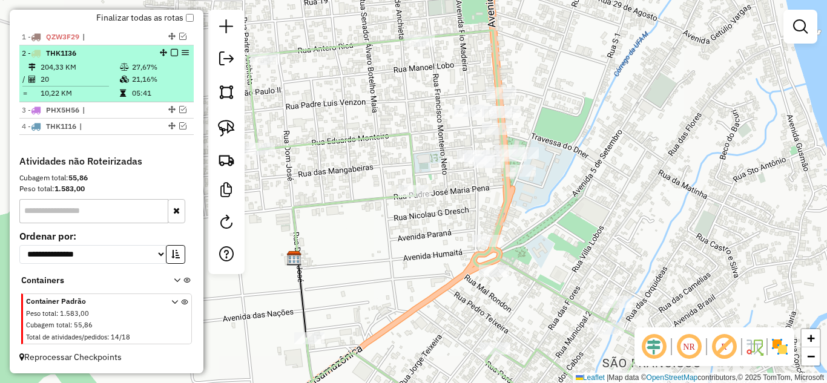
click at [171, 53] on em at bounding box center [174, 52] width 7 height 7
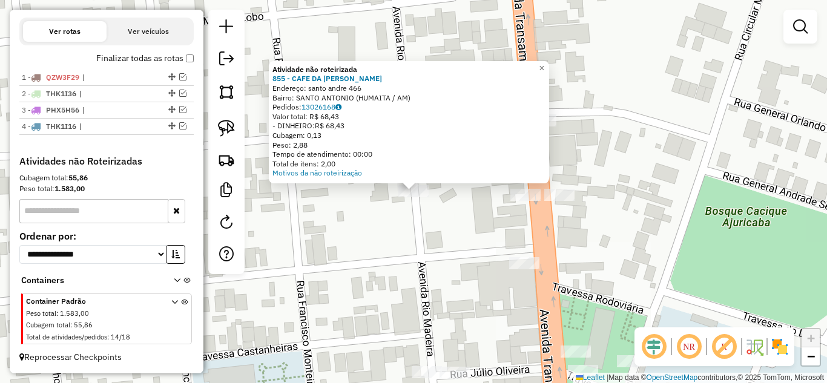
click at [509, 220] on div "Atividade não roteirizada 855 - CAFE DA CHRIS Endereço: santo andre 466 Bairro:…" at bounding box center [413, 191] width 827 height 383
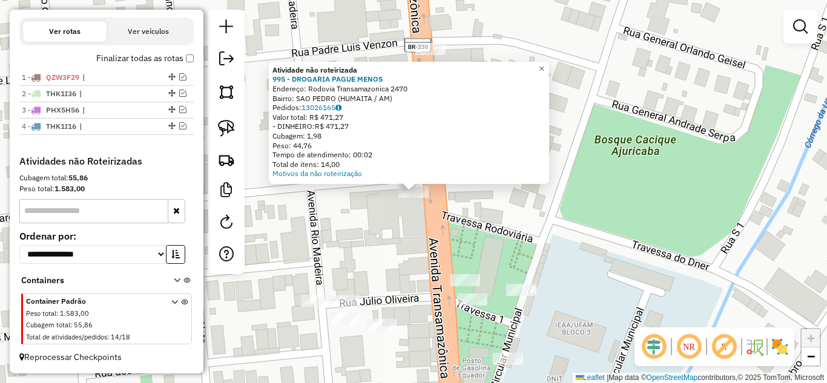
click at [471, 213] on div "Atividade não roteirizada 995 - DROGARIA PAGUE MENOS Endereço: Rodovia Transama…" at bounding box center [413, 191] width 827 height 383
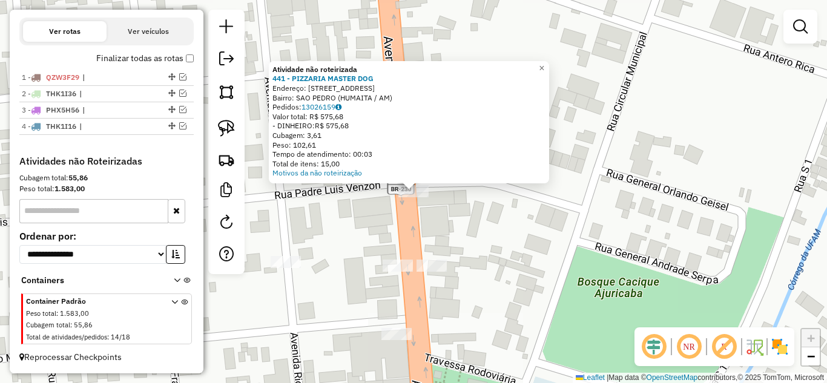
click at [462, 241] on div "Atividade não roteirizada 441 - PIZZARIA MASTER DOG Endereço: AV AV TRANSAMAZON…" at bounding box center [413, 191] width 827 height 383
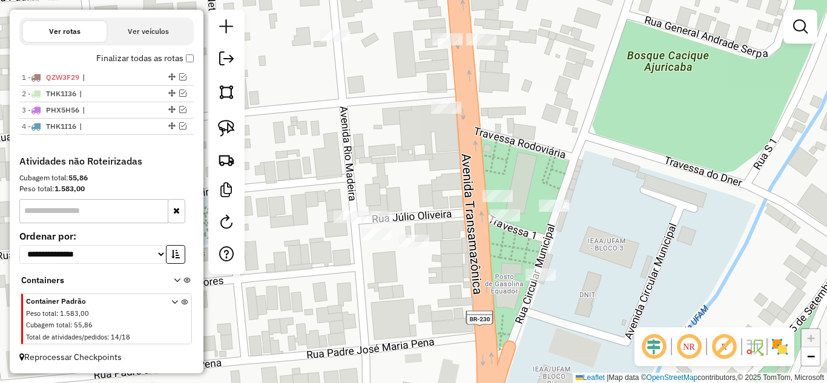
drag, startPoint x: 491, startPoint y: 279, endPoint x: 541, endPoint y: 53, distance: 231.8
click at [541, 53] on div "Janela de atendimento Grade de atendimento Capacidade Transportadoras Veículos …" at bounding box center [413, 191] width 827 height 383
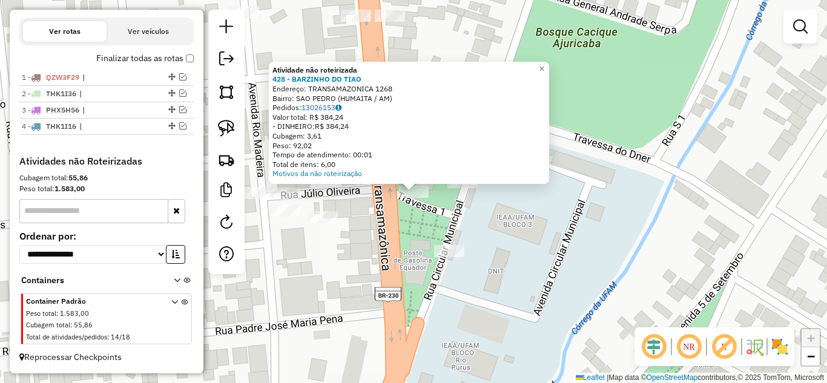
click at [476, 208] on div "Atividade não roteirizada 428 - BARZINHO DO TIAO Endereço: TRANSAMAZONICA 1268 …" at bounding box center [413, 191] width 827 height 383
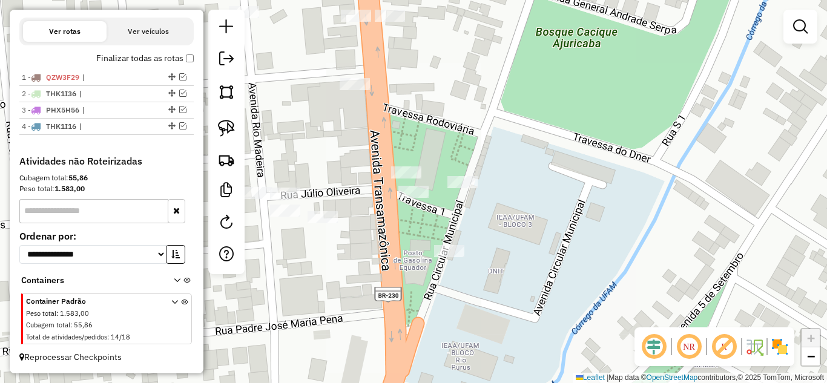
click at [459, 174] on div "Janela de atendimento Grade de atendimento Capacidade Transportadoras Veículos …" at bounding box center [413, 191] width 827 height 383
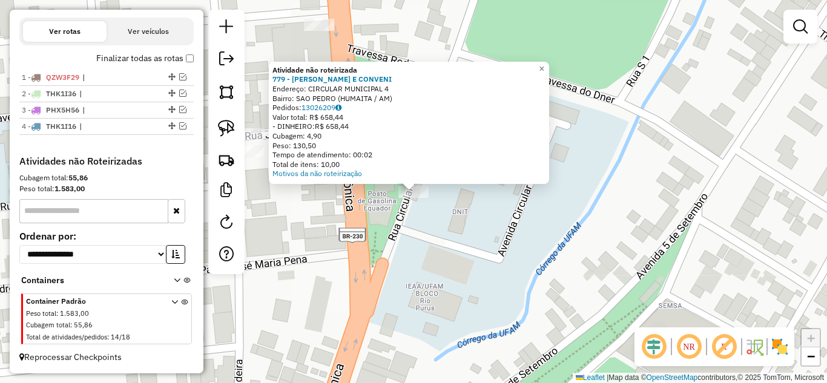
click at [375, 255] on div "Atividade não roteirizada 779 - LANCHONETE E CONVENI Endereço: CIRCULAR MUNICIP…" at bounding box center [413, 191] width 827 height 383
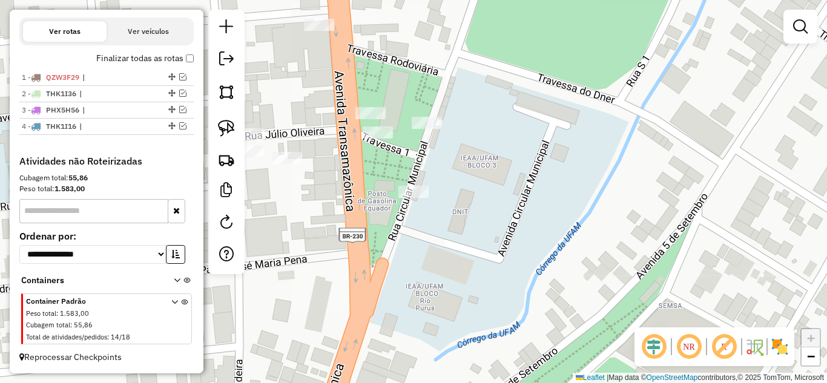
drag, startPoint x: 330, startPoint y: 241, endPoint x: 494, endPoint y: 261, distance: 165.2
click at [499, 265] on div "Janela de atendimento Grade de atendimento Capacidade Transportadoras Veículos …" at bounding box center [413, 191] width 827 height 383
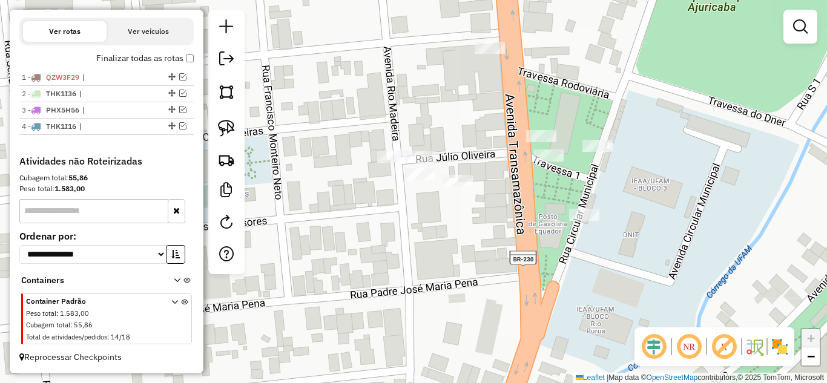
click at [464, 174] on div "Janela de atendimento Grade de atendimento Capacidade Transportadoras Veículos …" at bounding box center [413, 191] width 827 height 383
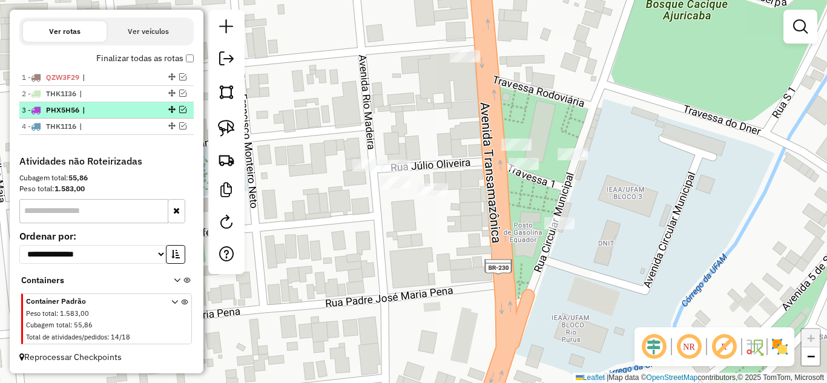
click at [182, 110] on em at bounding box center [182, 109] width 7 height 7
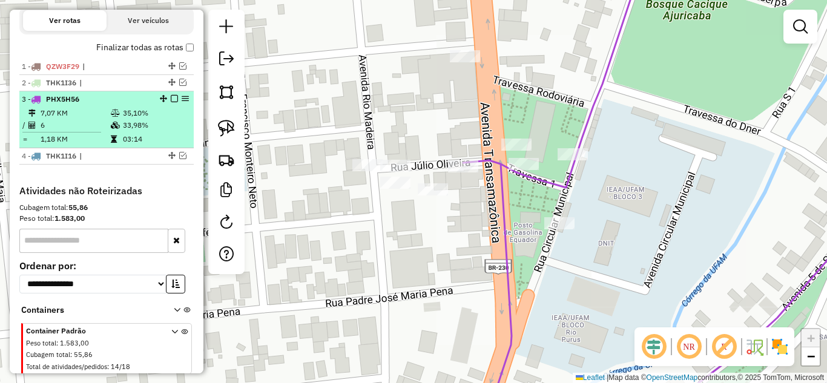
scroll to position [449, 0]
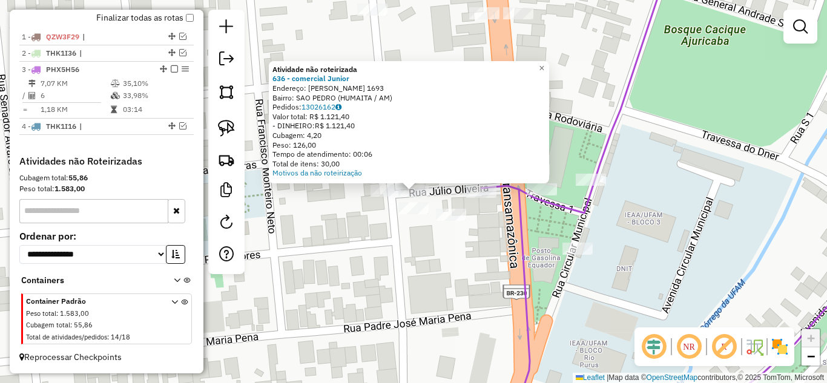
click at [386, 184] on div "Atividade não roteirizada 636 - comercial Junior Endereço: Eduardo Monteiro 169…" at bounding box center [413, 191] width 827 height 383
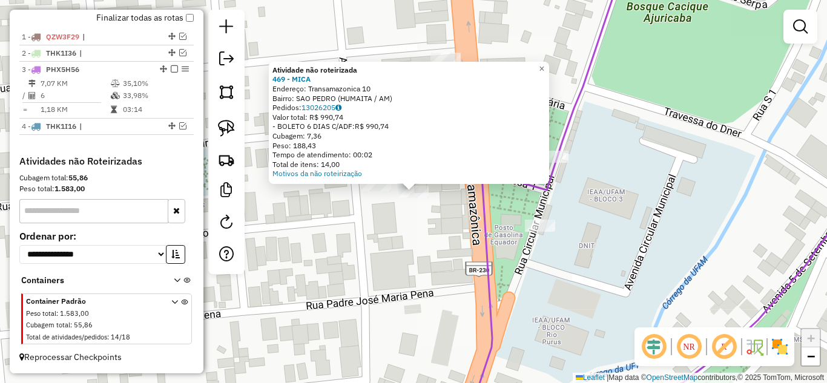
click at [381, 220] on div "Atividade não roteirizada 469 - MICA Endereço: Transamazonica 10 Bairro: SAO PE…" at bounding box center [413, 191] width 827 height 383
click at [380, 228] on div "Atividade não roteirizada 469 - MICA Endereço: Transamazonica 10 Bairro: SAO PE…" at bounding box center [413, 191] width 827 height 383
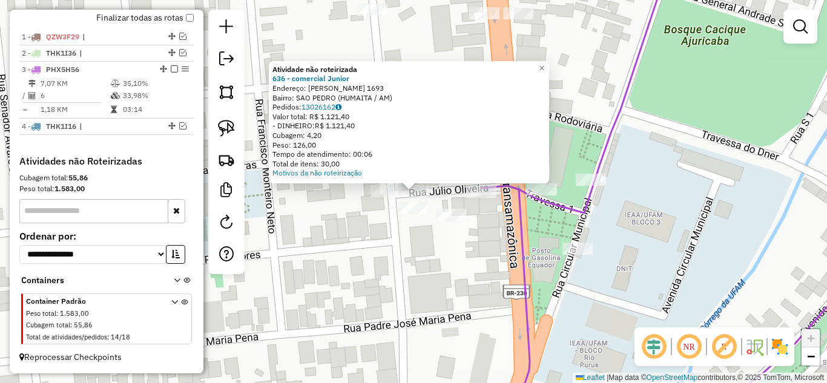
click at [409, 214] on div at bounding box center [413, 208] width 30 height 12
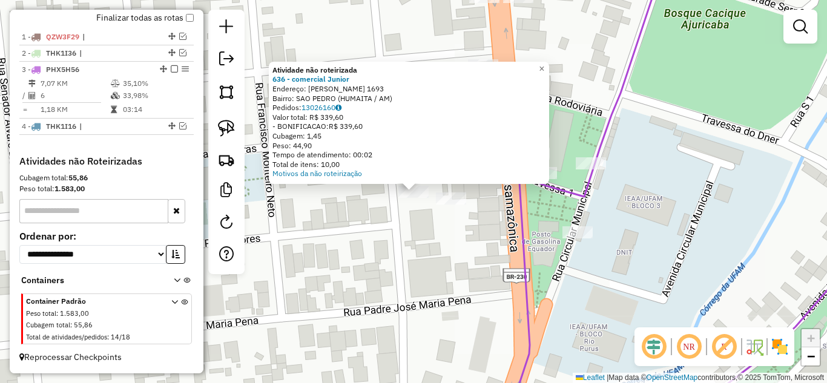
click at [381, 227] on div "Atividade não roteirizada 636 - comercial Junior Endereço: Eduardo Monteiro 169…" at bounding box center [413, 191] width 827 height 383
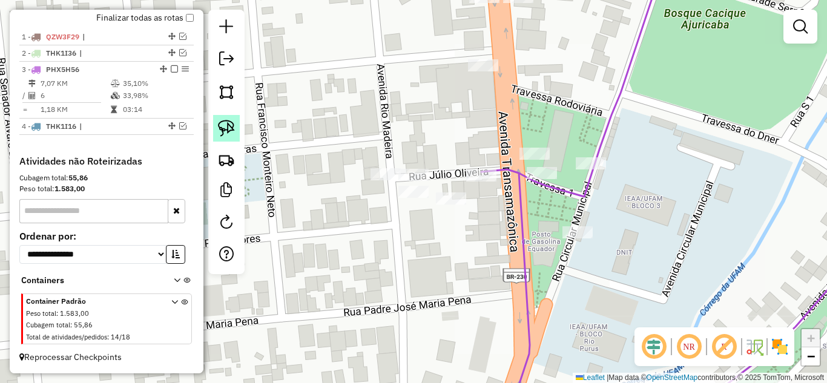
click at [228, 133] on img at bounding box center [226, 128] width 17 height 17
click at [426, 190] on div "Janela de atendimento Grade de atendimento Capacidade Transportadoras Veículos …" at bounding box center [413, 191] width 827 height 383
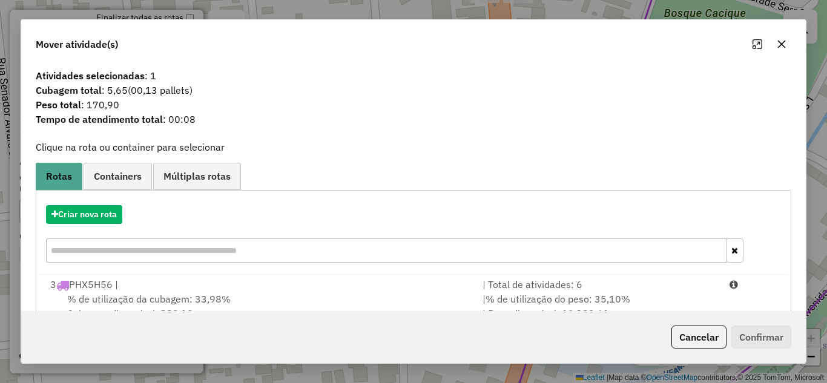
click at [579, 294] on span "% de utilização do peso: 35,10%" at bounding box center [557, 299] width 145 height 12
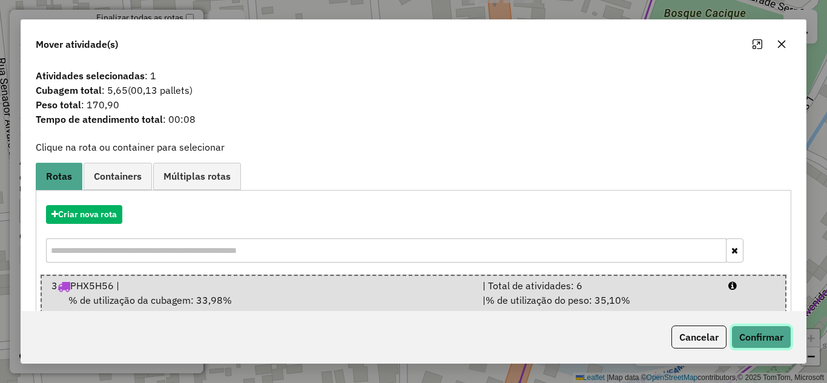
click at [764, 337] on button "Confirmar" at bounding box center [761, 337] width 60 height 23
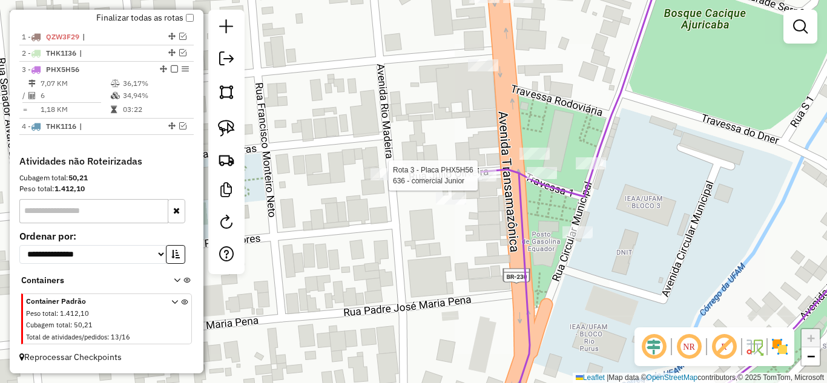
select select "**********"
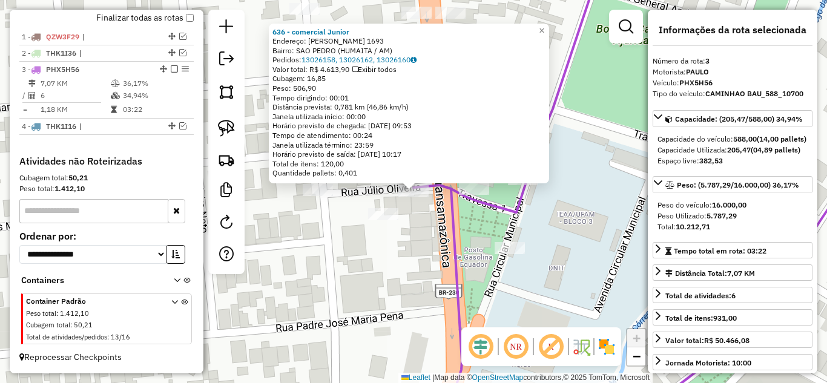
click at [460, 275] on icon at bounding box center [661, 192] width 496 height 460
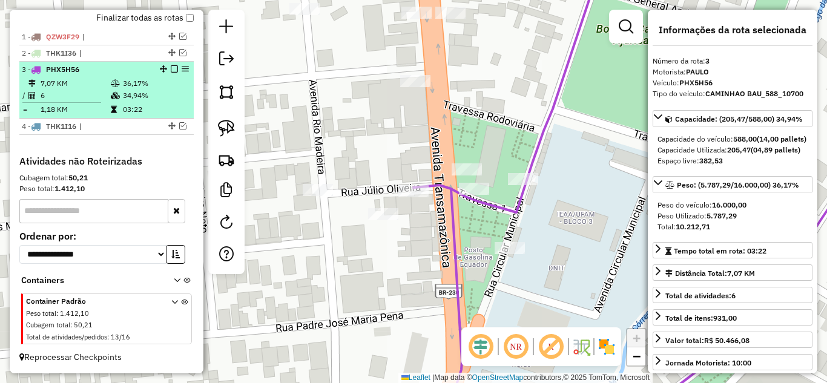
click at [171, 68] on em at bounding box center [174, 68] width 7 height 7
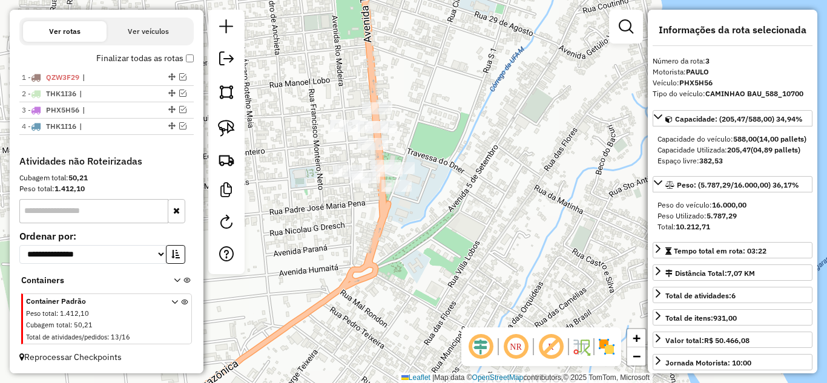
drag, startPoint x: 340, startPoint y: 216, endPoint x: 352, endPoint y: 225, distance: 15.3
click at [352, 225] on div "Janela de atendimento Grade de atendimento Capacidade Transportadoras Veículos …" at bounding box center [413, 191] width 827 height 383
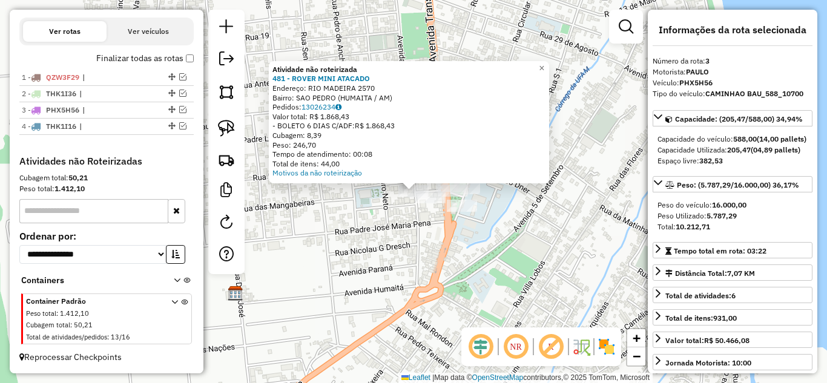
click at [427, 203] on div at bounding box center [430, 197] width 30 height 12
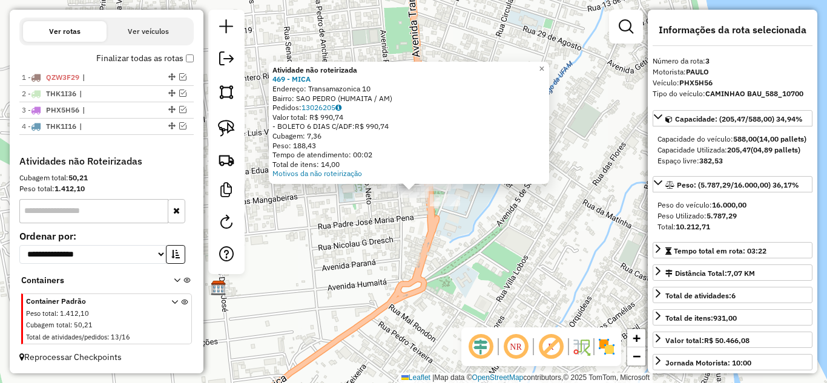
click at [385, 222] on div "Atividade não roteirizada 469 - MICA Endereço: Transamazonica 10 Bairro: SAO PE…" at bounding box center [413, 191] width 827 height 383
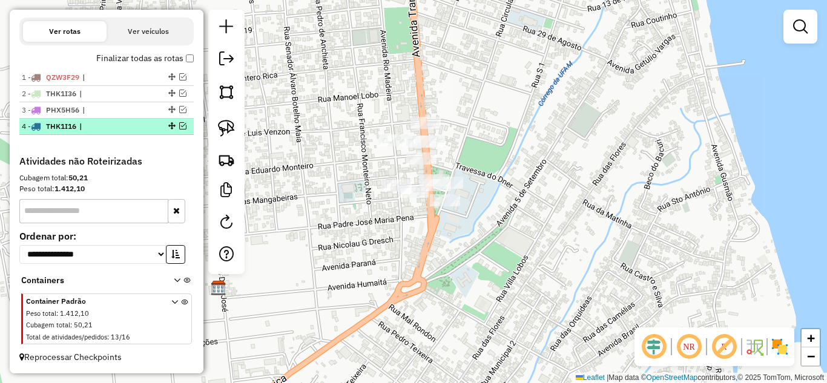
click at [179, 125] on em at bounding box center [182, 125] width 7 height 7
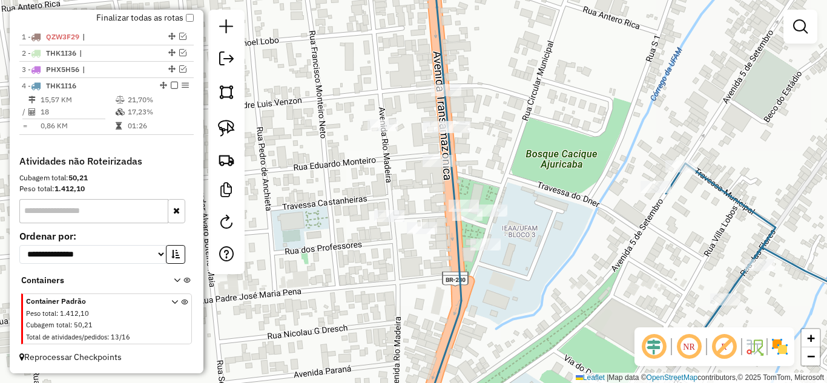
click at [394, 136] on div "Janela de atendimento Grade de atendimento Capacidade Transportadoras Veículos …" at bounding box center [413, 191] width 827 height 383
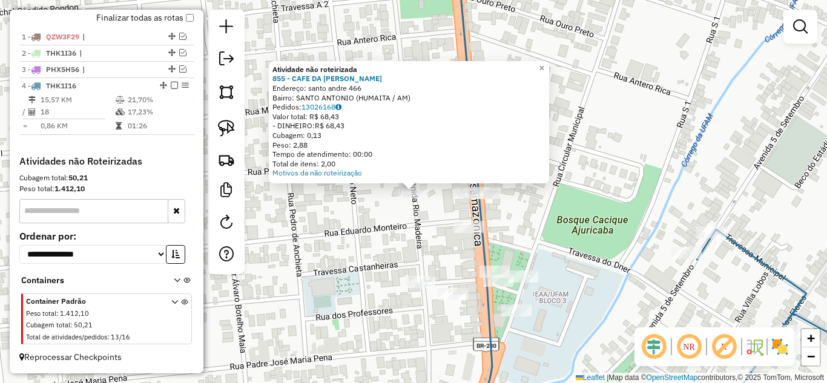
click at [346, 231] on div "Atividade não roteirizada 855 - CAFE DA CHRIS Endereço: santo andre 466 Bairro:…" at bounding box center [413, 191] width 827 height 383
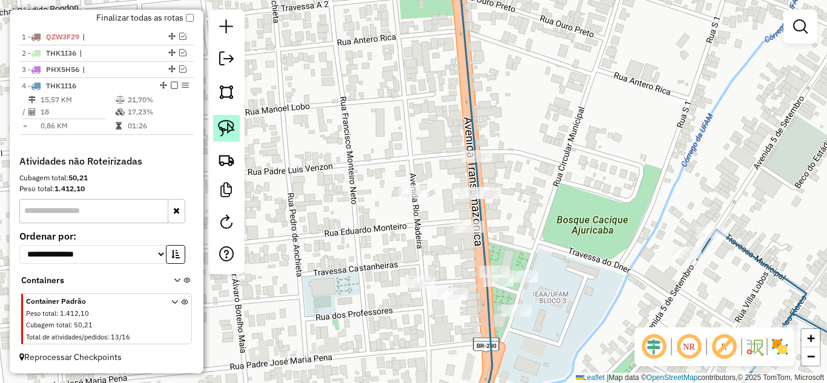
click at [230, 125] on img at bounding box center [226, 128] width 17 height 17
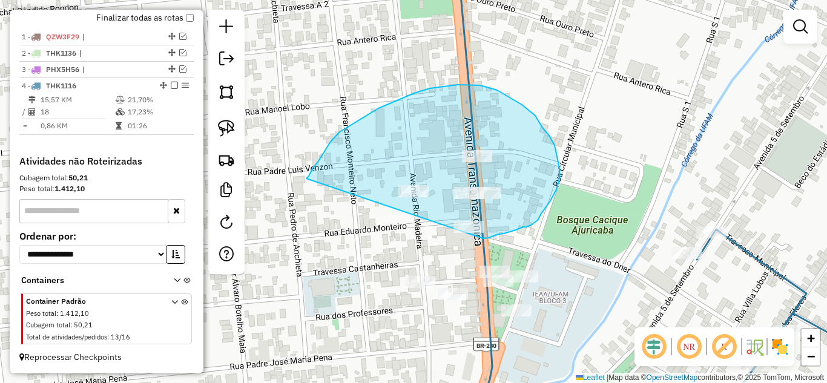
drag, startPoint x: 306, startPoint y: 179, endPoint x: 445, endPoint y: 243, distance: 153.3
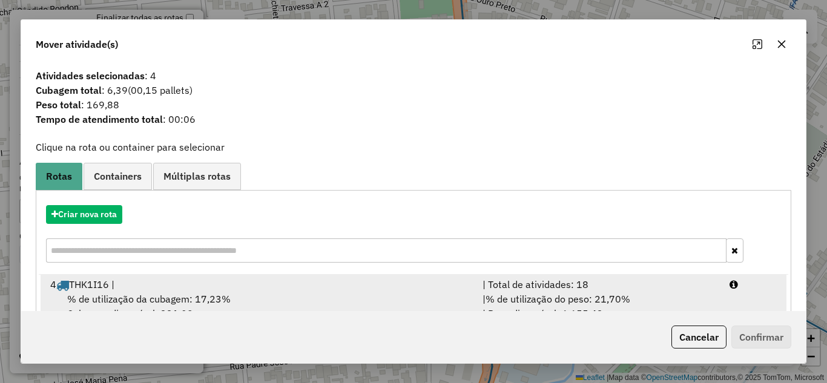
click at [556, 295] on span "% de utilização do peso: 21,70%" at bounding box center [557, 299] width 145 height 12
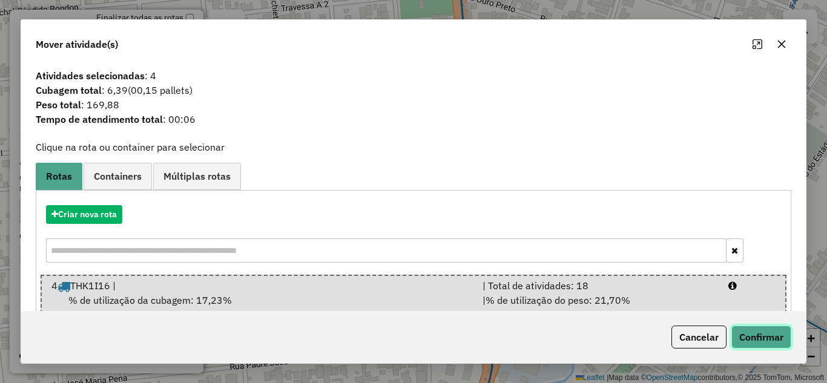
click at [768, 339] on button "Confirmar" at bounding box center [761, 337] width 60 height 23
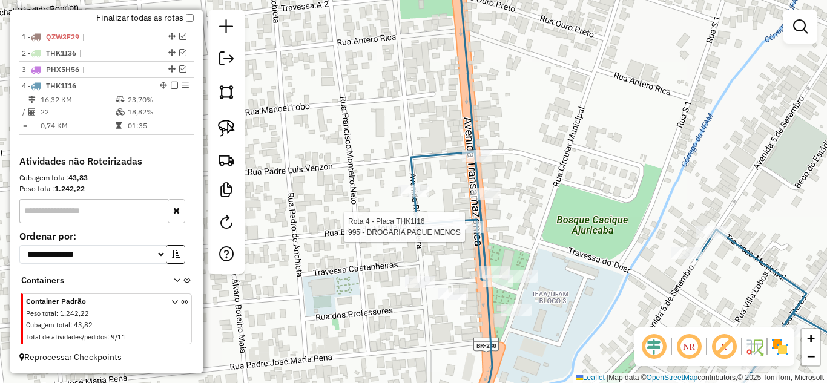
select select "**********"
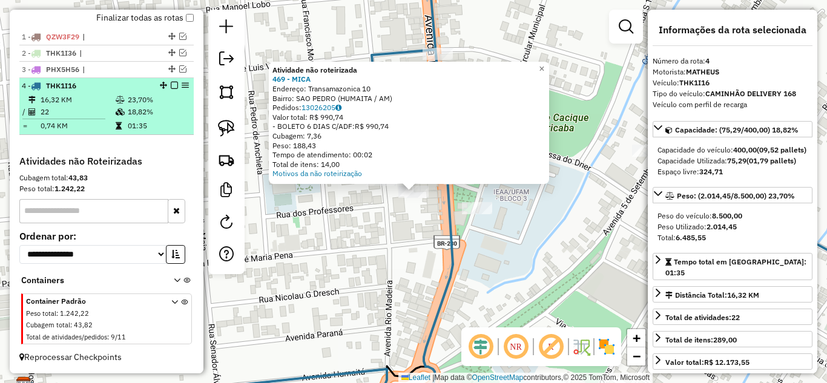
click at [171, 87] on em at bounding box center [174, 85] width 7 height 7
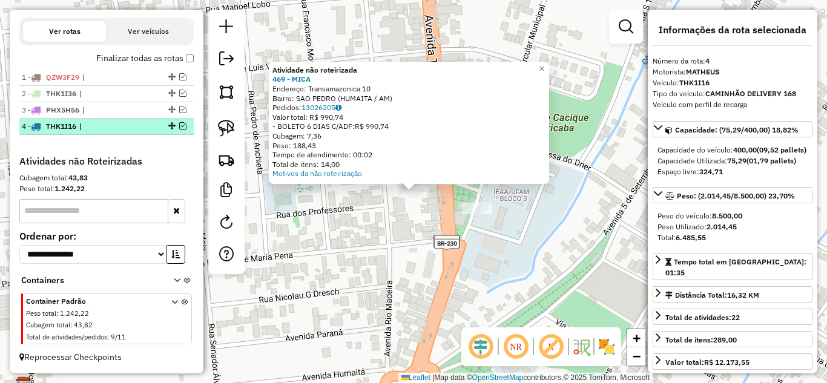
scroll to position [409, 0]
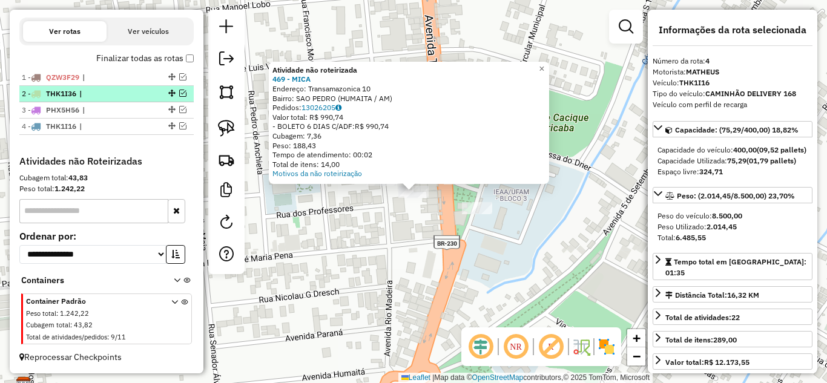
click at [179, 93] on em at bounding box center [182, 93] width 7 height 7
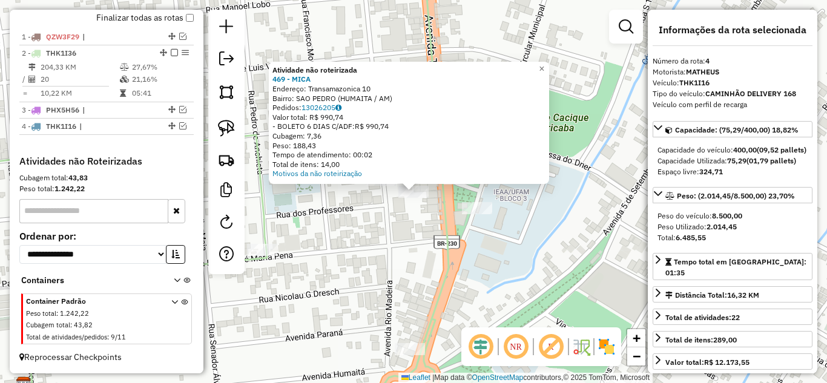
click at [341, 238] on div "Atividade não roteirizada 469 - MICA Endereço: Transamazonica 10 Bairro: SAO PE…" at bounding box center [413, 191] width 827 height 383
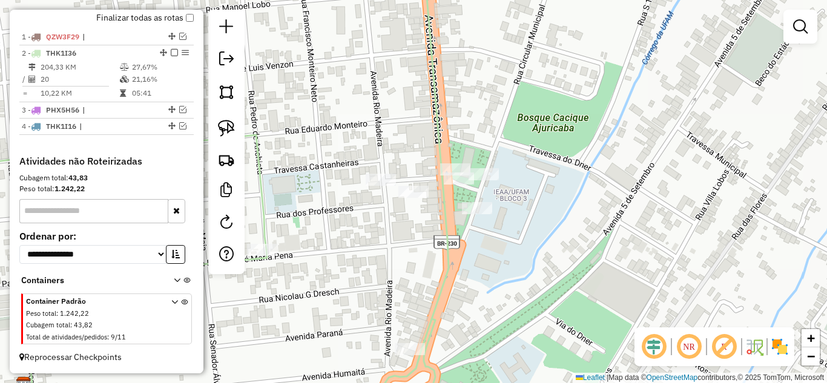
click at [378, 191] on div "Janela de atendimento Grade de atendimento Capacidade Transportadoras Veículos …" at bounding box center [413, 191] width 827 height 383
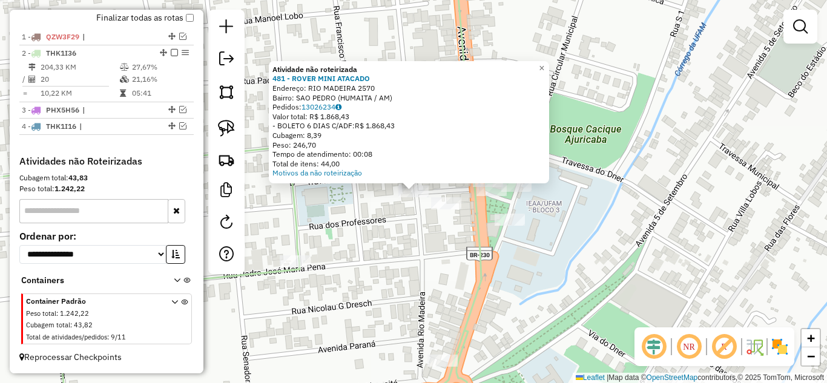
click at [412, 234] on div "Atividade não roteirizada 481 - ROVER MINI ATACADO Endereço: RIO MADEIRA 2570 B…" at bounding box center [413, 191] width 827 height 383
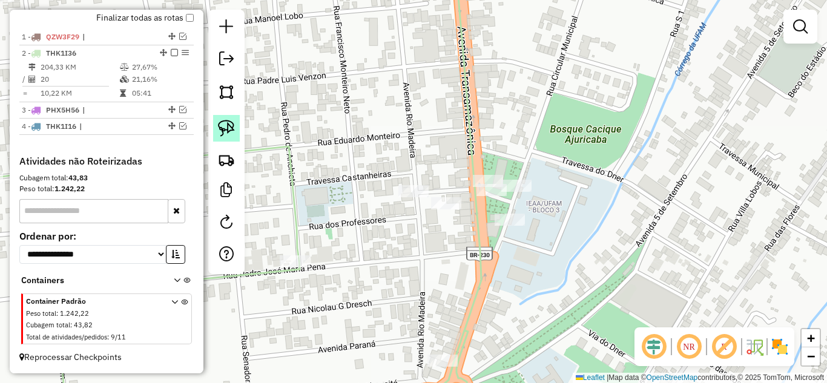
click at [230, 128] on img at bounding box center [226, 128] width 17 height 17
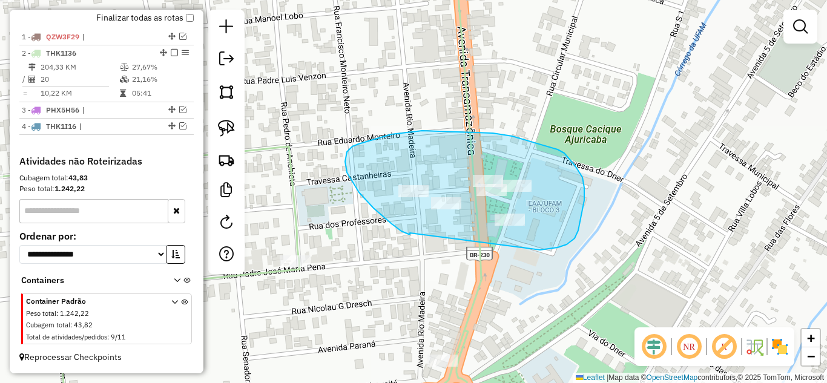
drag, startPoint x: 410, startPoint y: 233, endPoint x: 540, endPoint y: 250, distance: 131.2
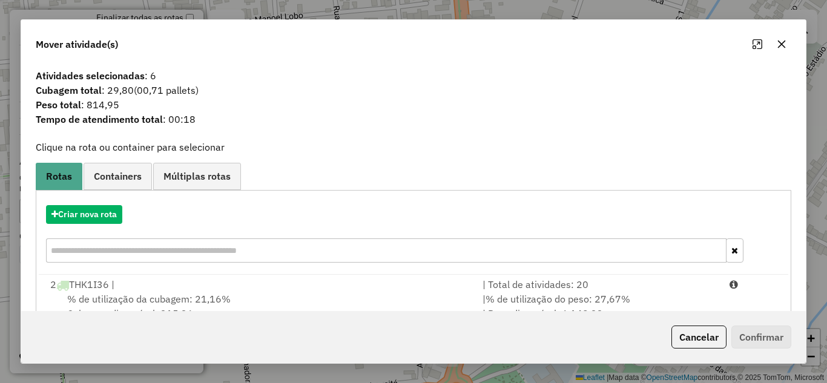
click at [517, 292] on div "| % de utilização do peso: 27,67% | Peso disponível: 6.148,33" at bounding box center [598, 306] width 247 height 29
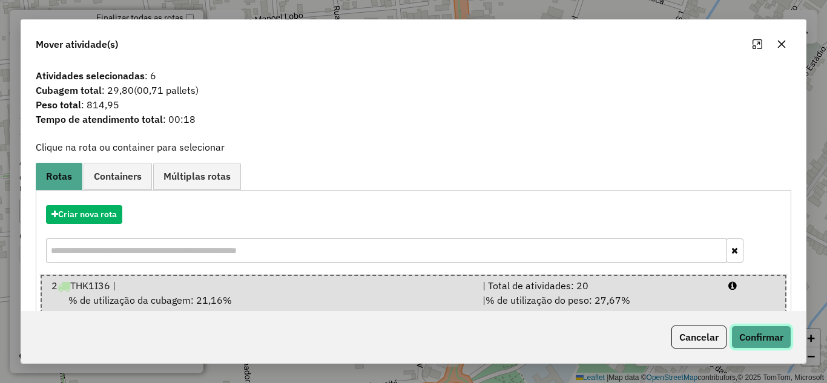
click at [757, 340] on button "Confirmar" at bounding box center [761, 337] width 60 height 23
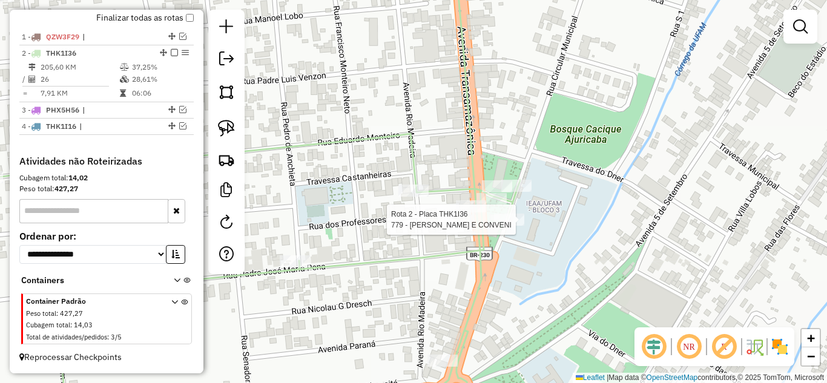
select select "**********"
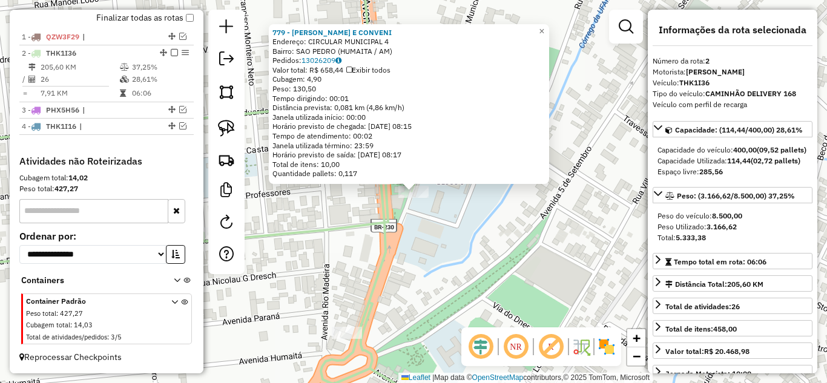
click at [560, 258] on div "779 - LANCHONETE E CONVENI Endereço: CIRCULAR MUNICIPAL 4 Bairro: SAO PEDRO (HU…" at bounding box center [413, 191] width 827 height 383
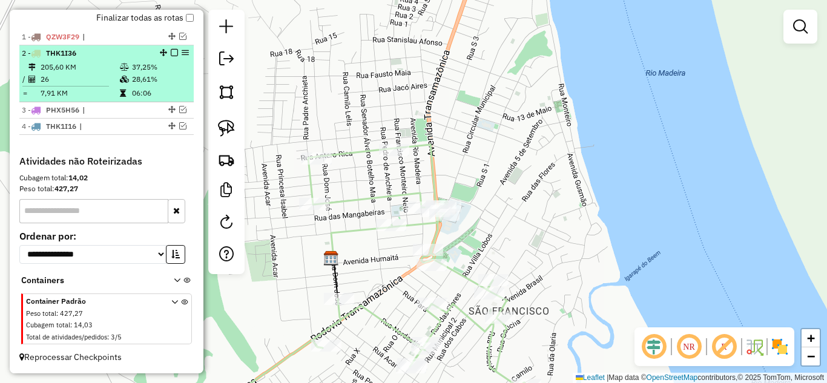
click at [171, 54] on em at bounding box center [174, 52] width 7 height 7
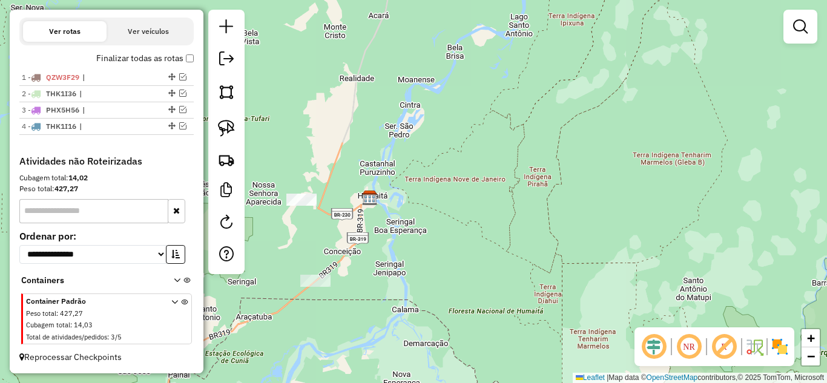
click at [298, 192] on div "Janela de atendimento Grade de atendimento Capacidade Transportadoras Veículos …" at bounding box center [413, 191] width 827 height 383
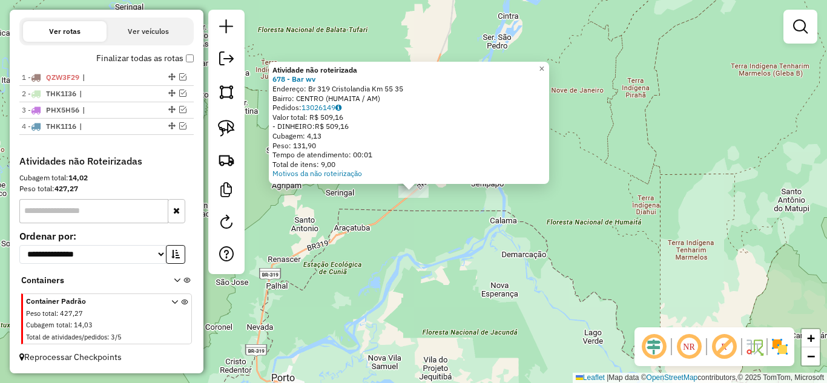
click at [496, 248] on div "Atividade não roteirizada 678 - Bar wv Endereço: Br 319 Cristolandia Km 55 35 B…" at bounding box center [413, 191] width 827 height 383
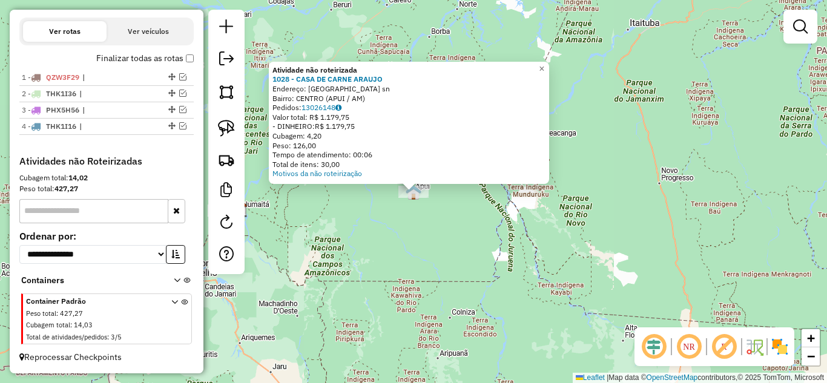
click at [318, 266] on div "Atividade não roteirizada 1028 - CASA DE CARNE ARAUJO Endereço: rio de janeiro …" at bounding box center [413, 191] width 827 height 383
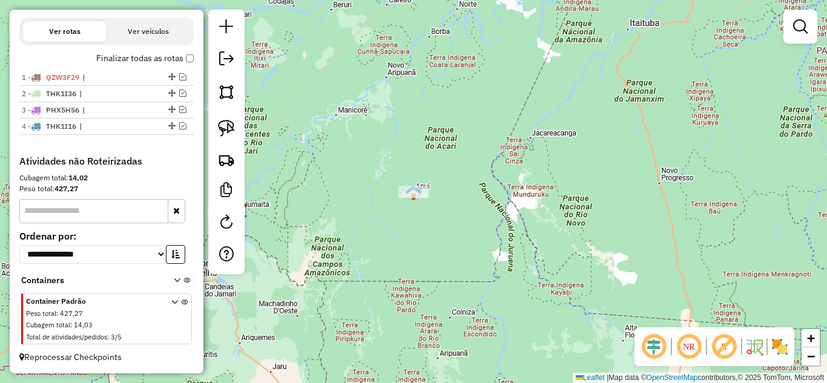
drag, startPoint x: 284, startPoint y: 295, endPoint x: 467, endPoint y: 240, distance: 191.5
click at [467, 240] on div "Janela de atendimento Grade de atendimento Capacidade Transportadoras Veículos …" at bounding box center [413, 191] width 827 height 383
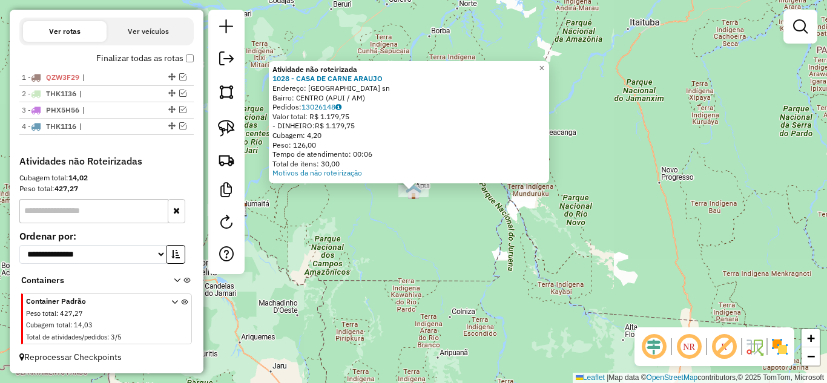
click at [387, 226] on div "Atividade não roteirizada 1028 - CASA DE CARNE ARAUJO Endereço: rio de janeiro …" at bounding box center [413, 191] width 827 height 383
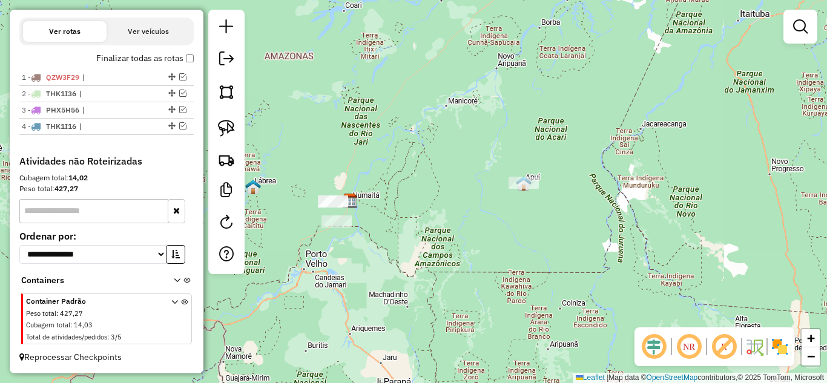
drag, startPoint x: 337, startPoint y: 240, endPoint x: 447, endPoint y: 232, distance: 110.5
click at [447, 232] on div "Janela de atendimento Grade de atendimento Capacidade Transportadoras Veículos …" at bounding box center [413, 191] width 827 height 383
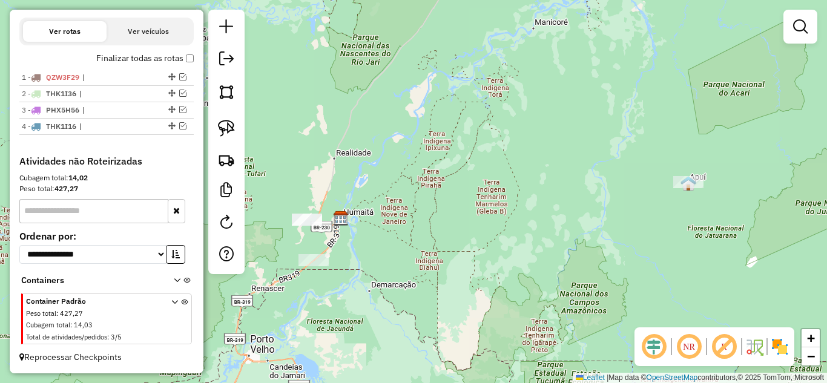
click at [316, 226] on div at bounding box center [307, 220] width 30 height 12
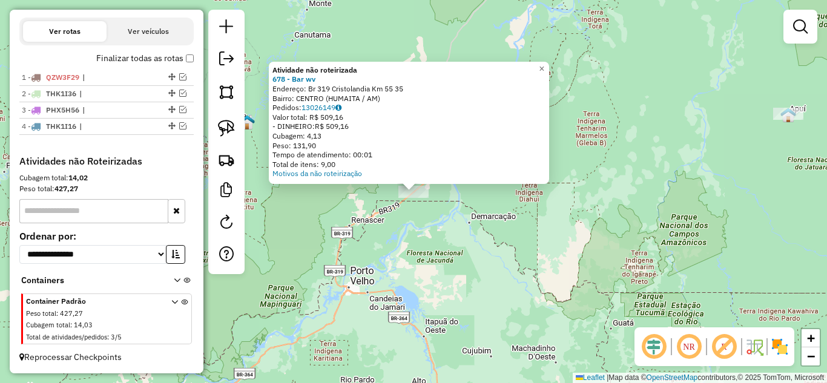
click at [422, 248] on div "Atividade não roteirizada 678 - Bar wv Endereço: Br 319 Cristolandia Km 55 35 B…" at bounding box center [413, 191] width 827 height 383
click at [550, 260] on div "Atividade não roteirizada 678 - Bar wv Endereço: Br 319 Cristolandia Km 55 35 B…" at bounding box center [413, 191] width 827 height 383
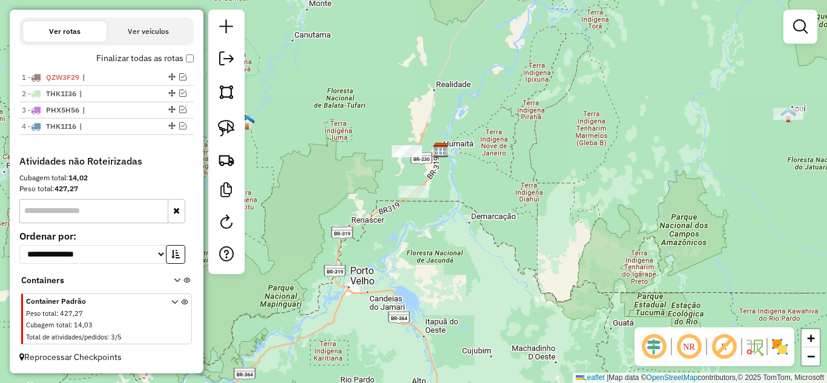
click at [789, 125] on div "Janela de atendimento Grade de atendimento Capacidade Transportadoras Veículos …" at bounding box center [413, 191] width 827 height 383
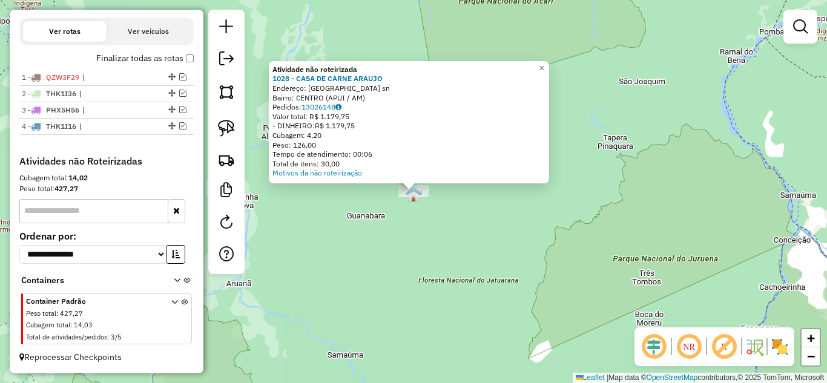
click at [478, 301] on div "Atividade não roteirizada 1028 - CASA DE CARNE ARAUJO Endereço: rio de janeiro …" at bounding box center [413, 191] width 827 height 383
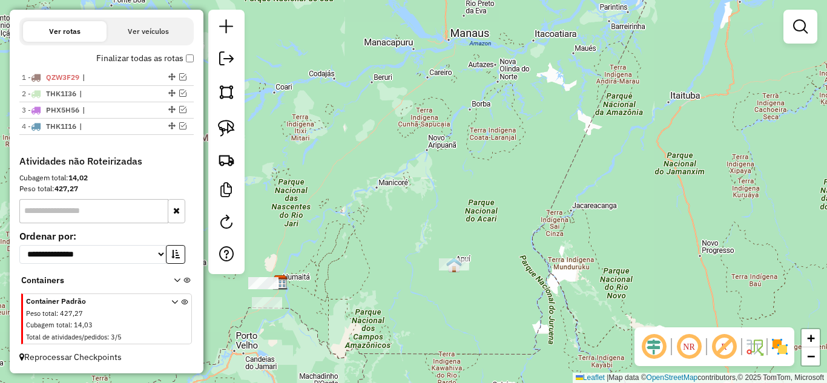
drag, startPoint x: 415, startPoint y: 294, endPoint x: 650, endPoint y: 193, distance: 256.0
click at [650, 194] on div "Janela de atendimento Grade de atendimento Capacidade Transportadoras Veículos …" at bounding box center [413, 191] width 827 height 383
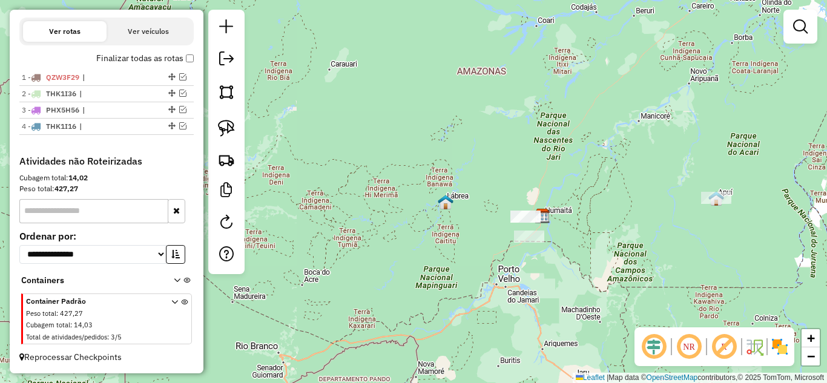
click at [451, 207] on img at bounding box center [446, 202] width 16 height 16
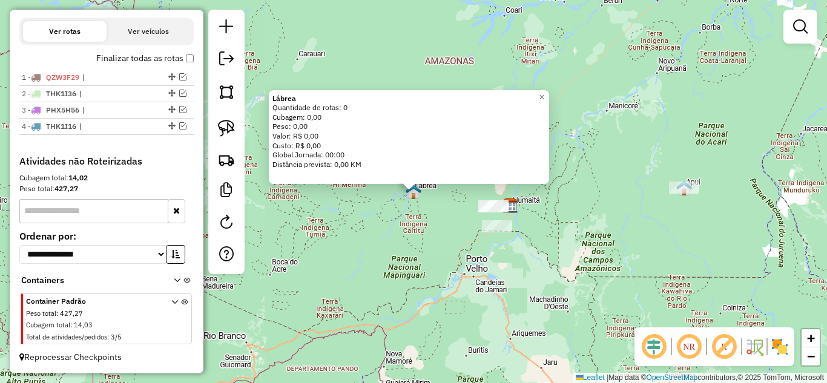
click at [450, 248] on div "Lábrea Quantidade de rotas: 0 Cubagem: 0,00 Peso: 0,00 Valor: R$ 0,00 Custo: R$…" at bounding box center [413, 191] width 827 height 383
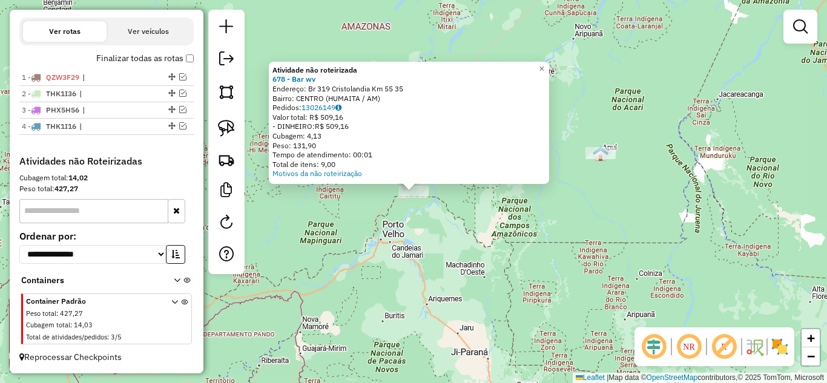
click at [435, 231] on div "Atividade não roteirizada 678 - Bar wv Endereço: Br 319 Cristolandia Km 55 35 B…" at bounding box center [413, 191] width 827 height 383
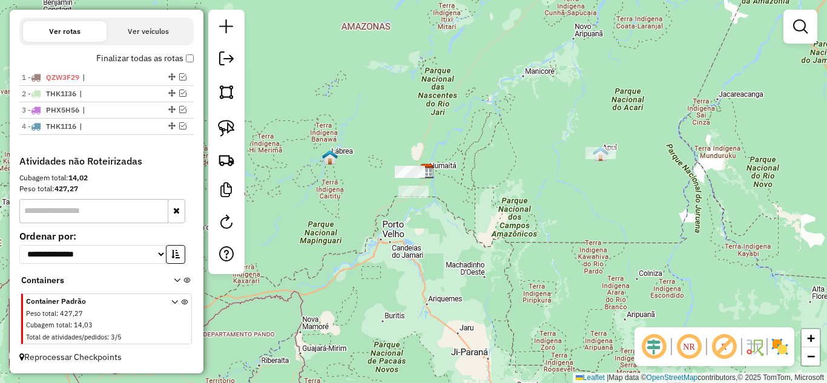
click at [604, 159] on div at bounding box center [600, 153] width 30 height 12
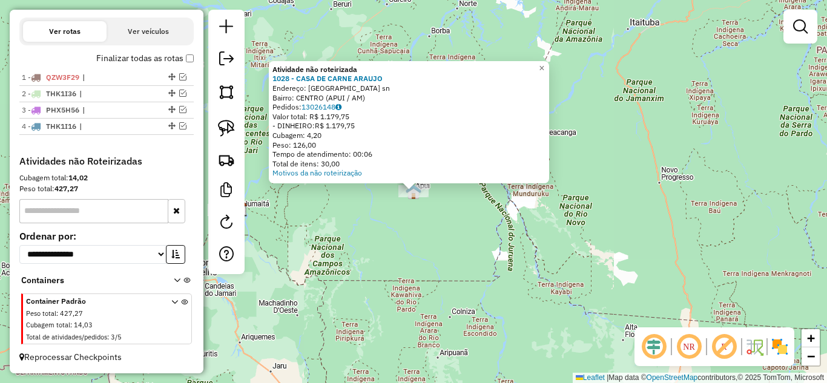
click at [487, 254] on div "Atividade não roteirizada 1028 - CASA DE CARNE ARAUJO Endereço: rio de janeiro …" at bounding box center [413, 191] width 827 height 383
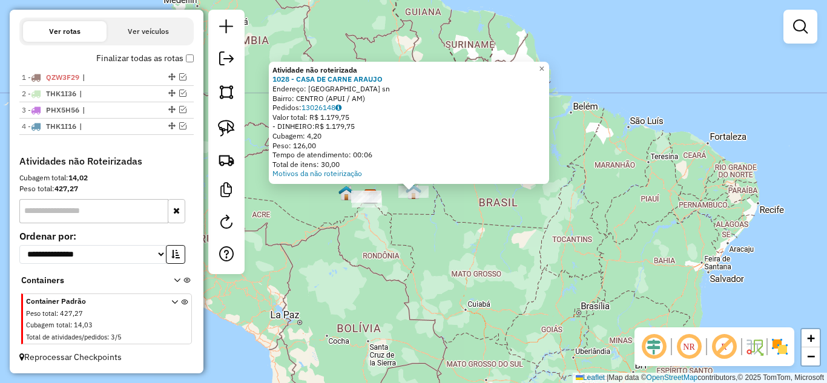
click at [410, 248] on div "Atividade não roteirizada 1028 - CASA DE CARNE ARAUJO Endereço: rio de janeiro …" at bounding box center [413, 191] width 827 height 383
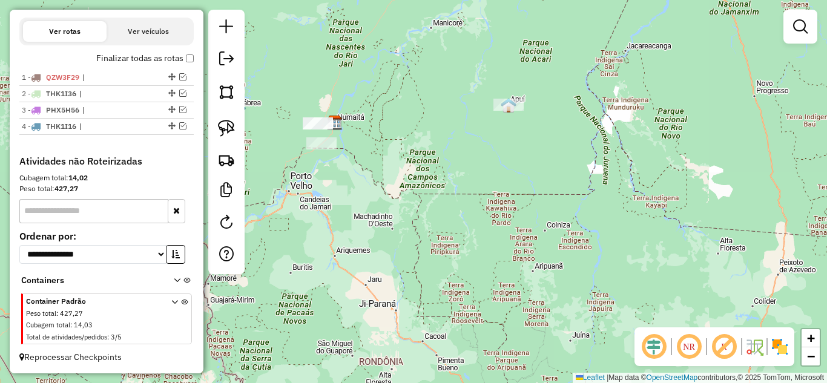
click at [326, 130] on div at bounding box center [318, 123] width 30 height 12
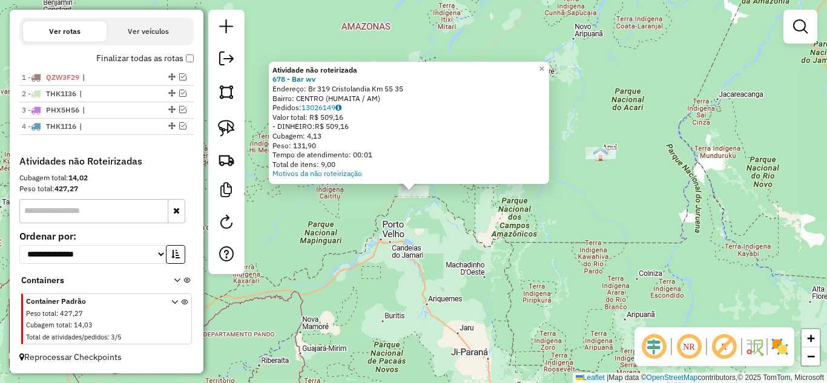
click at [418, 240] on div "Atividade não roteirizada 678 - Bar wv Endereço: Br 319 Cristolandia Km 55 35 B…" at bounding box center [413, 191] width 827 height 383
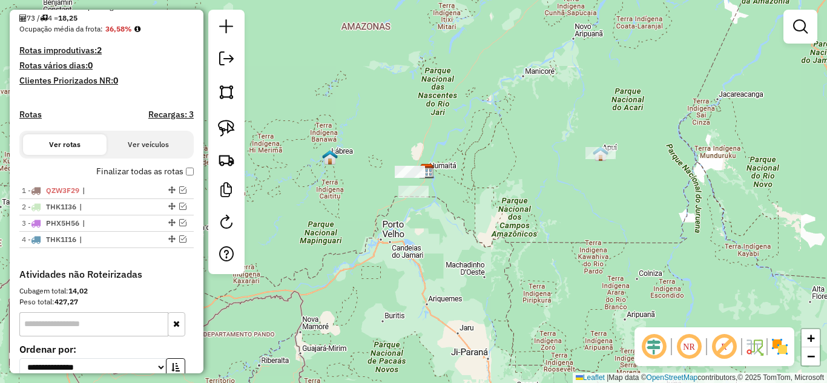
scroll to position [303, 0]
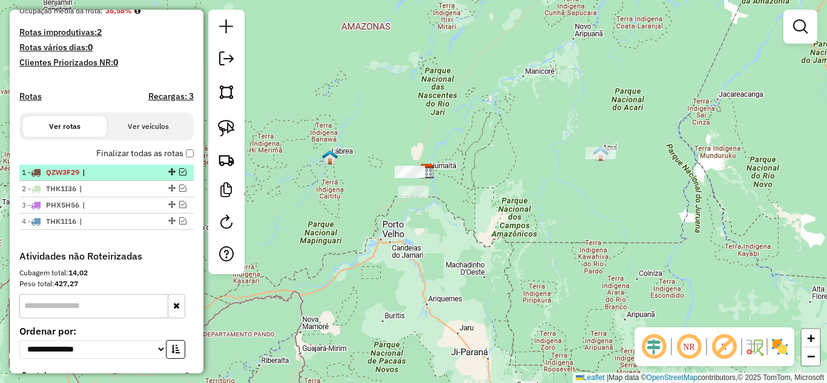
click at [180, 176] on em at bounding box center [182, 171] width 7 height 7
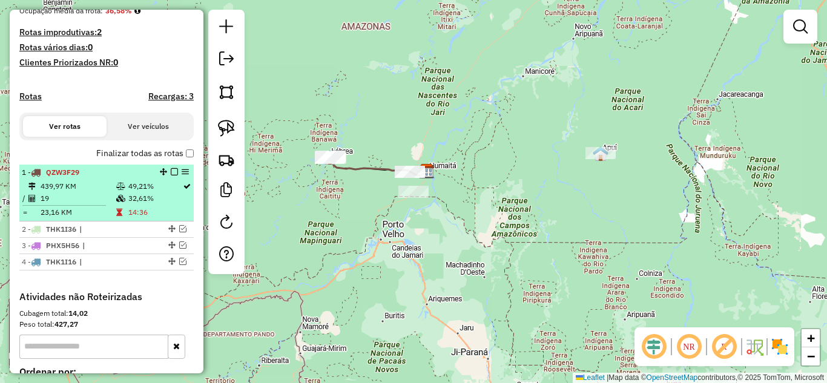
scroll to position [363, 0]
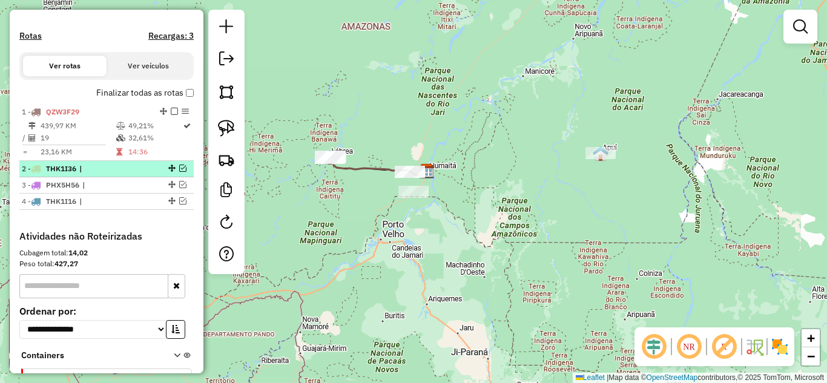
click at [179, 172] on em at bounding box center [182, 168] width 7 height 7
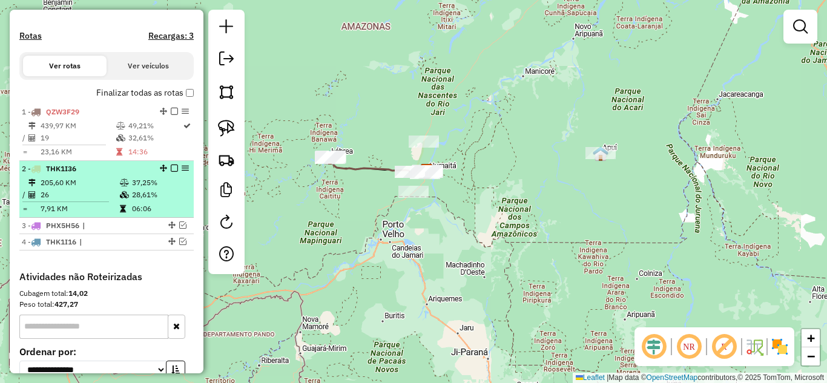
scroll to position [424, 0]
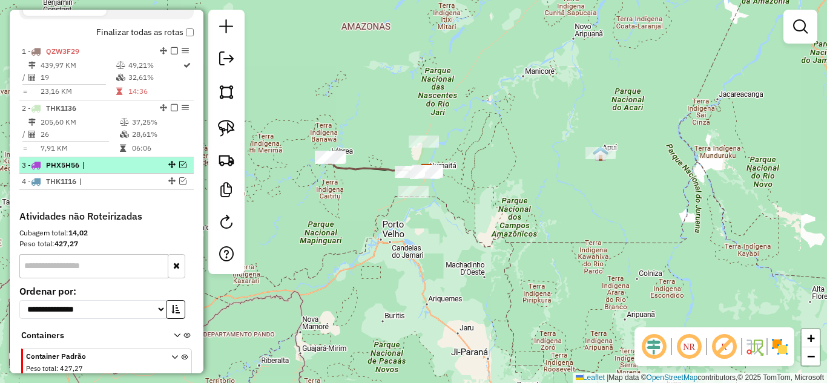
click at [179, 168] on em at bounding box center [182, 164] width 7 height 7
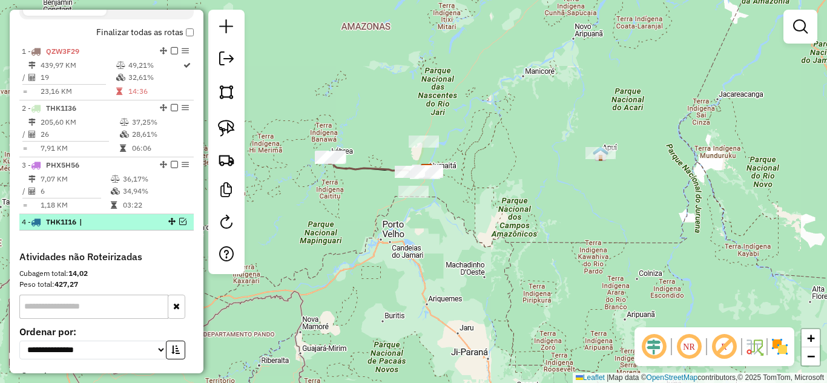
click at [180, 225] on em at bounding box center [182, 221] width 7 height 7
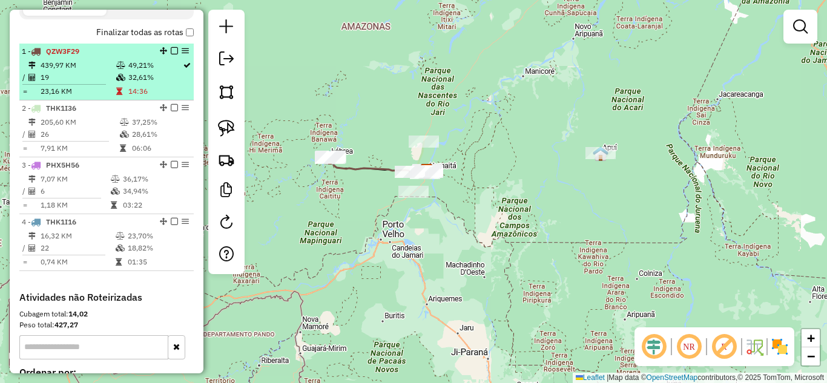
click at [171, 54] on em at bounding box center [174, 50] width 7 height 7
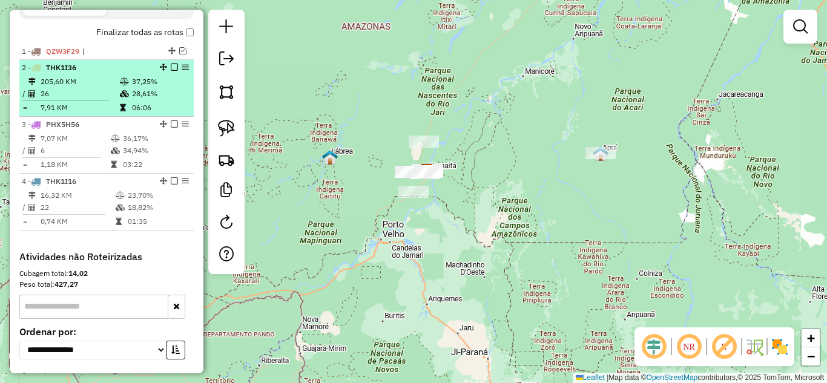
click at [171, 71] on em at bounding box center [174, 67] width 7 height 7
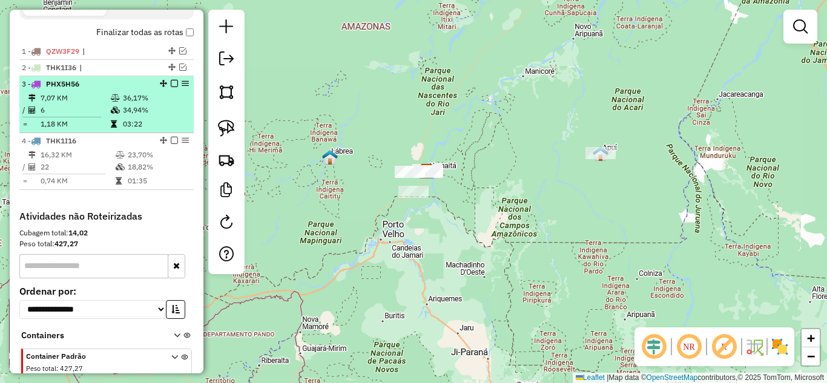
click at [171, 87] on em at bounding box center [174, 83] width 7 height 7
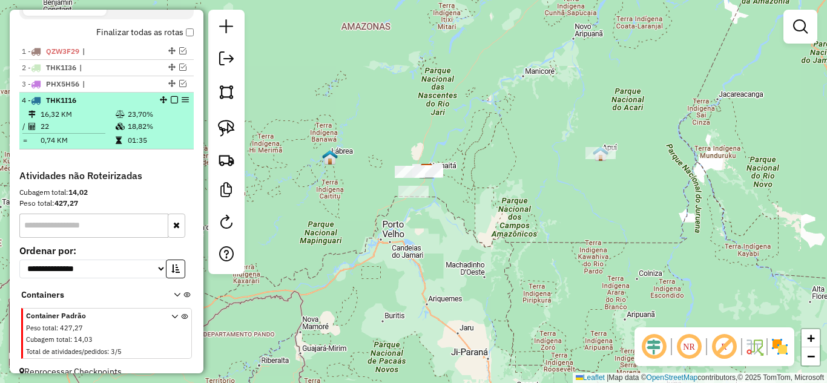
click at [171, 104] on em at bounding box center [174, 99] width 7 height 7
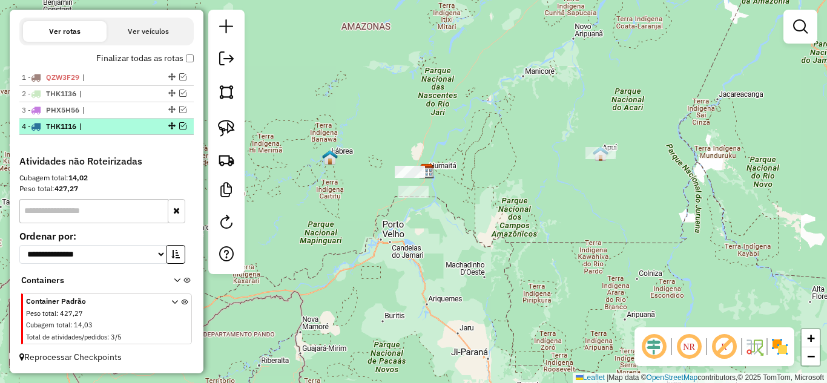
scroll to position [409, 0]
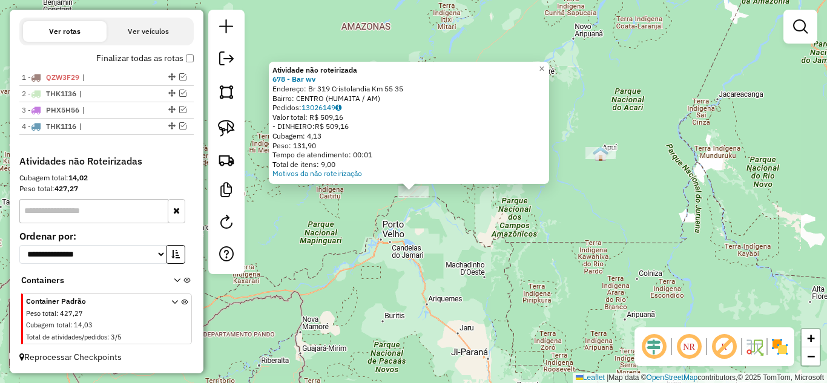
click at [423, 240] on div "Atividade não roteirizada 678 - Bar wv Endereço: Br 319 Cristolandia Km 55 35 B…" at bounding box center [413, 191] width 827 height 383
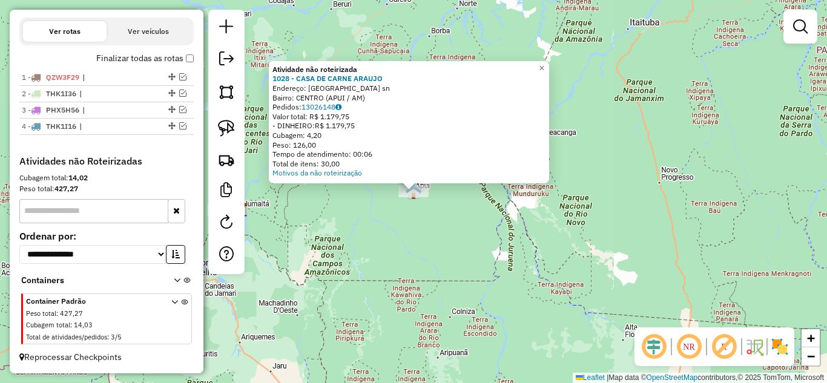
click at [375, 249] on div "Atividade não roteirizada 1028 - CASA DE CARNE ARAUJO Endereço: rio de janeiro …" at bounding box center [413, 191] width 827 height 383
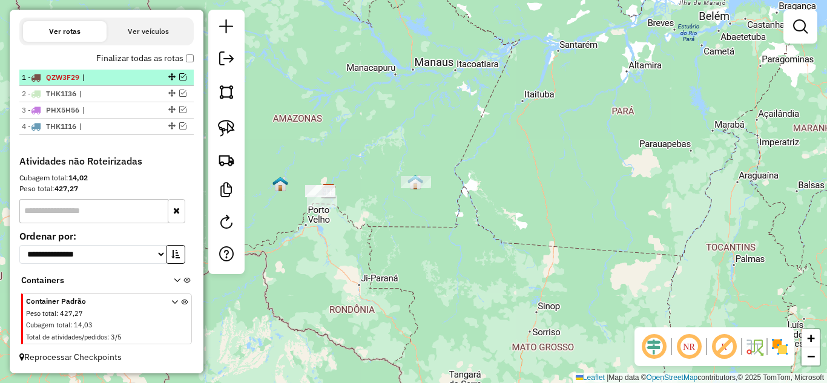
click at [180, 79] on em at bounding box center [182, 76] width 7 height 7
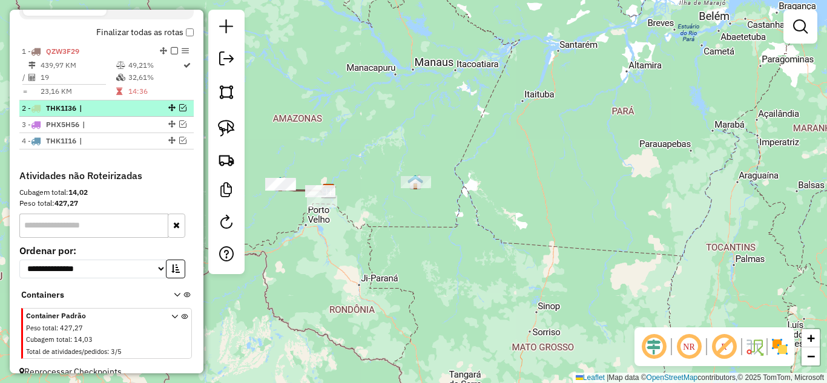
click at [179, 111] on em at bounding box center [182, 107] width 7 height 7
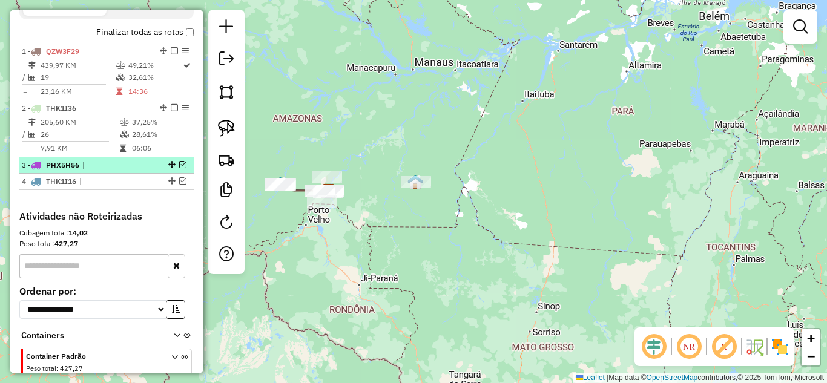
click at [180, 168] on em at bounding box center [182, 164] width 7 height 7
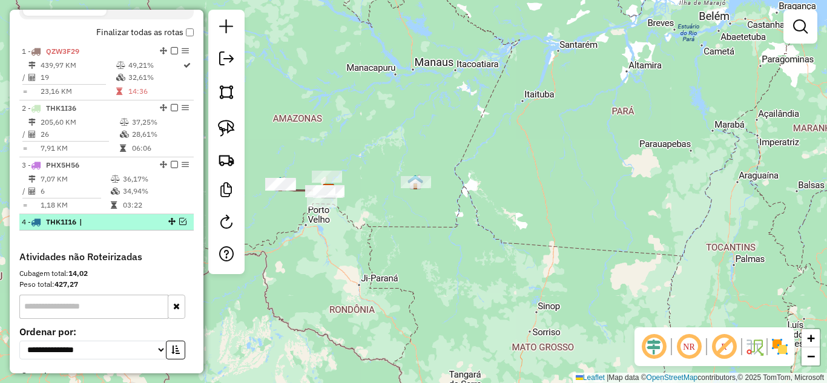
click at [179, 225] on em at bounding box center [182, 221] width 7 height 7
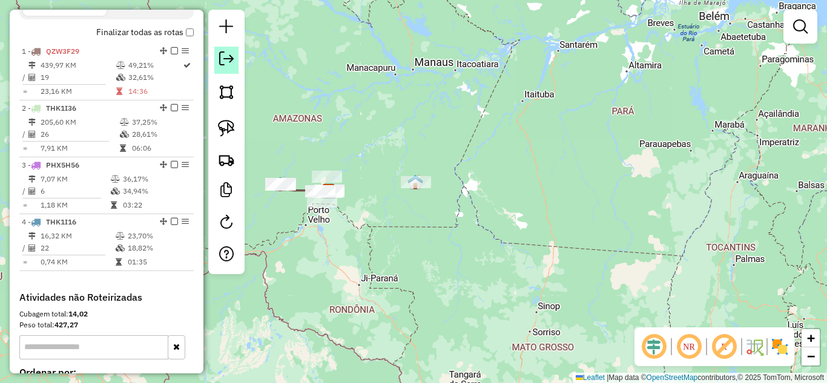
click at [231, 65] on em at bounding box center [226, 58] width 15 height 15
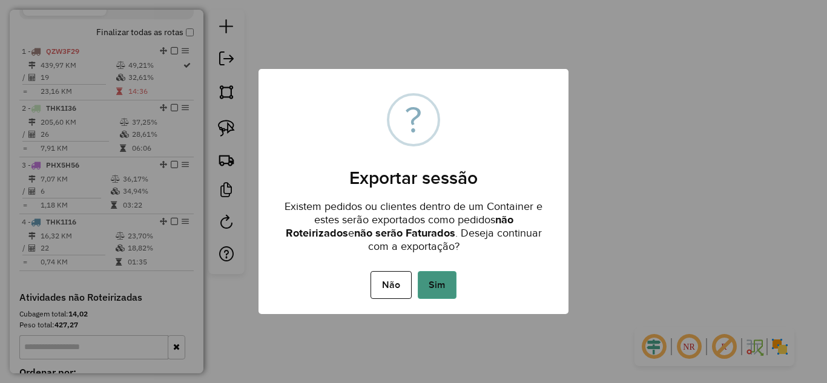
click at [441, 291] on button "Sim" at bounding box center [437, 285] width 39 height 28
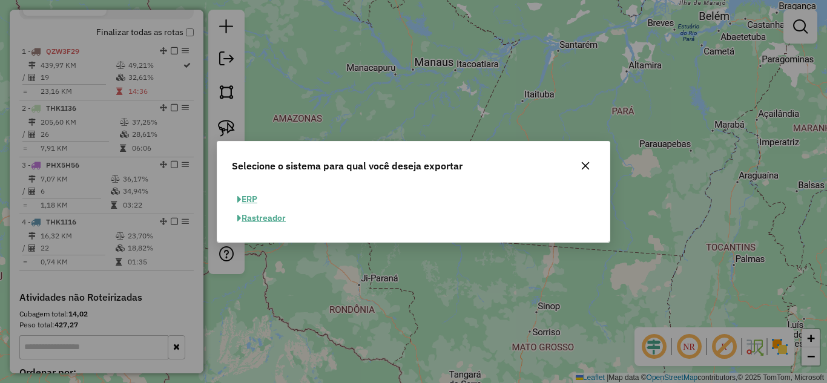
click at [254, 200] on button "ERP" at bounding box center [247, 199] width 31 height 19
select select "**"
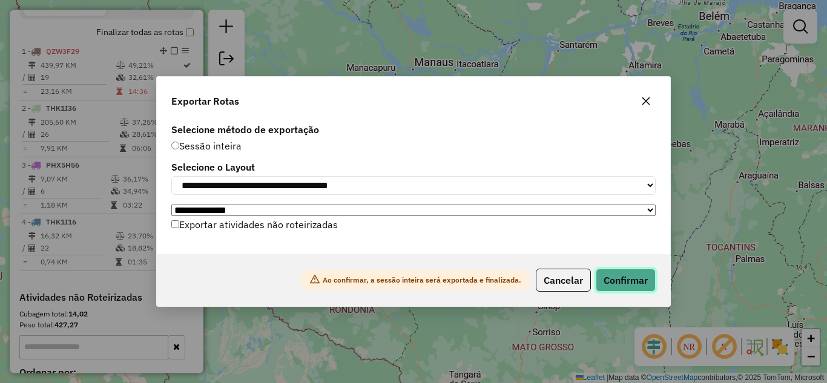
click at [648, 286] on button "Confirmar" at bounding box center [626, 280] width 60 height 23
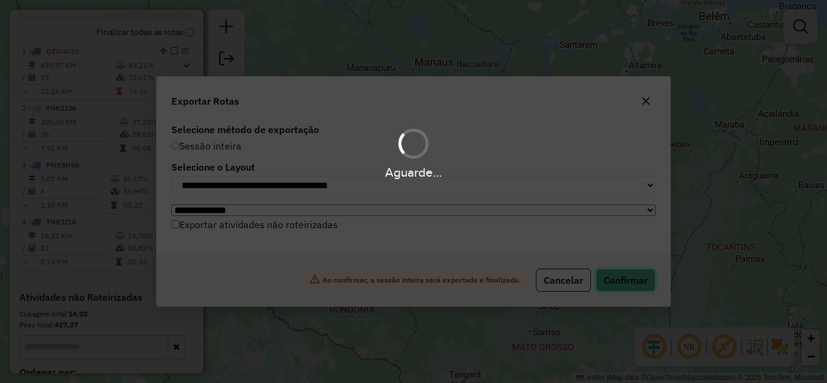
scroll to position [456, 0]
